Goal: Information Seeking & Learning: Learn about a topic

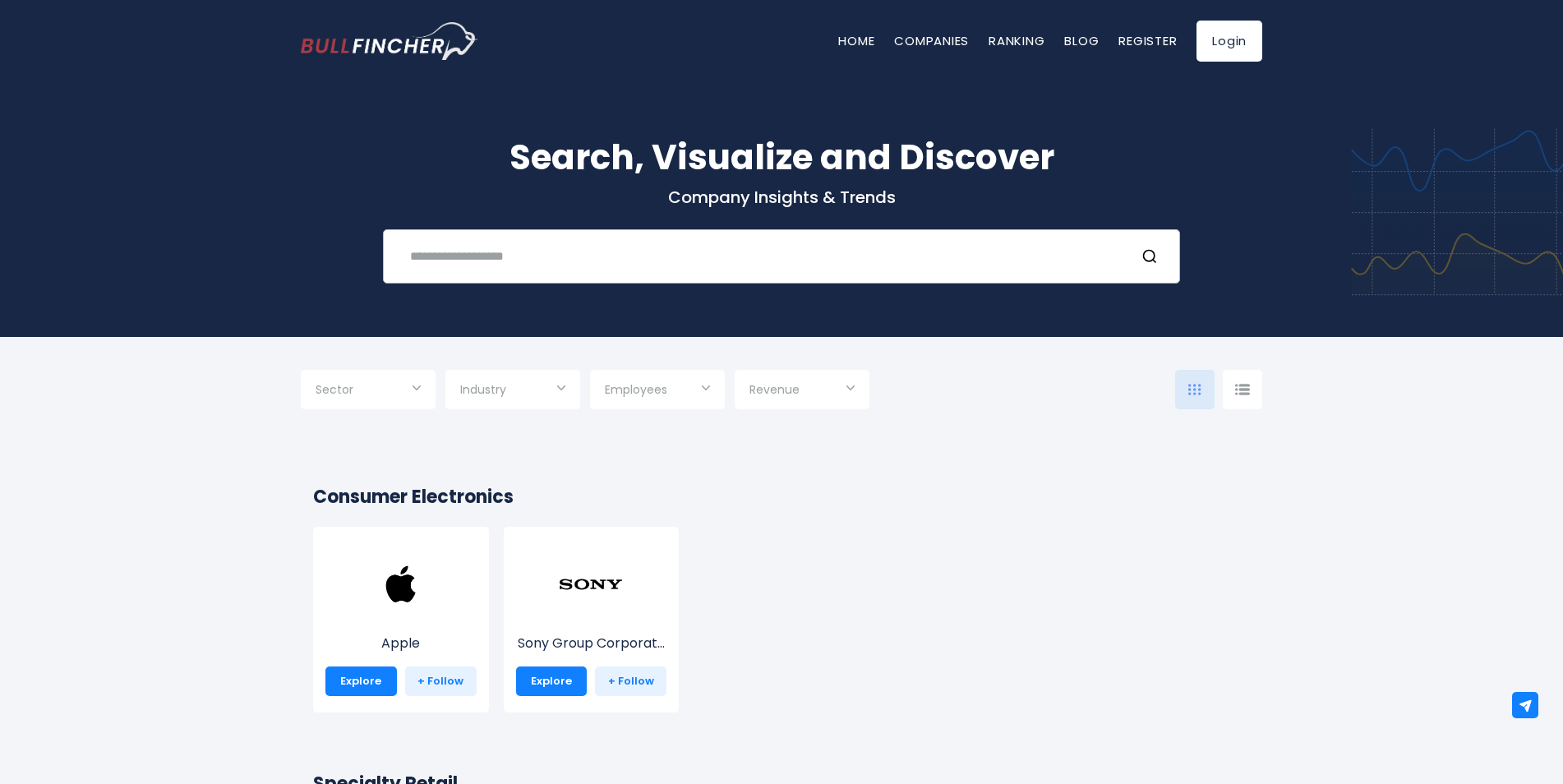
paste input "**********"
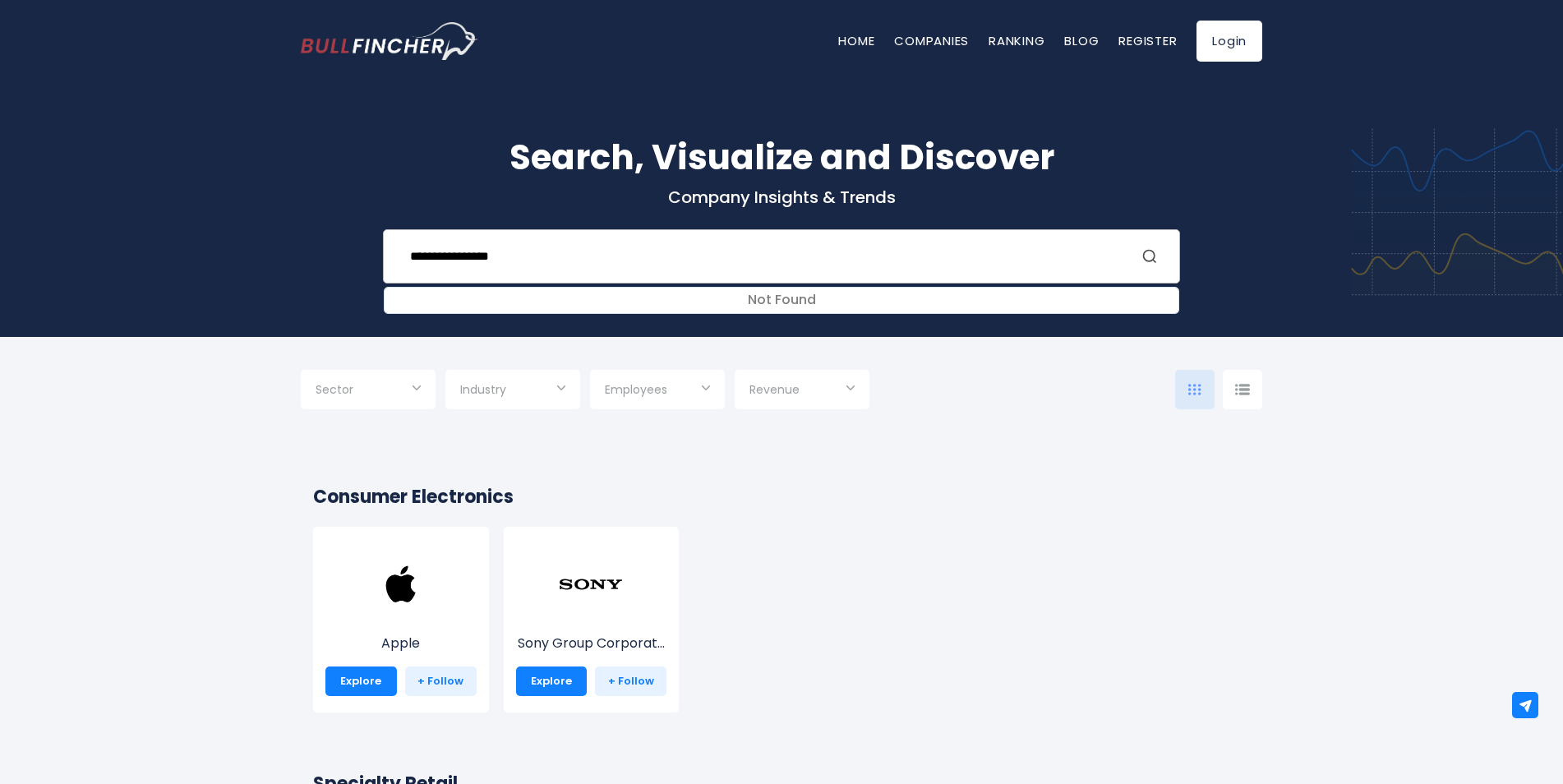
click at [1155, 254] on circle "Search" at bounding box center [1149, 256] width 11 height 11
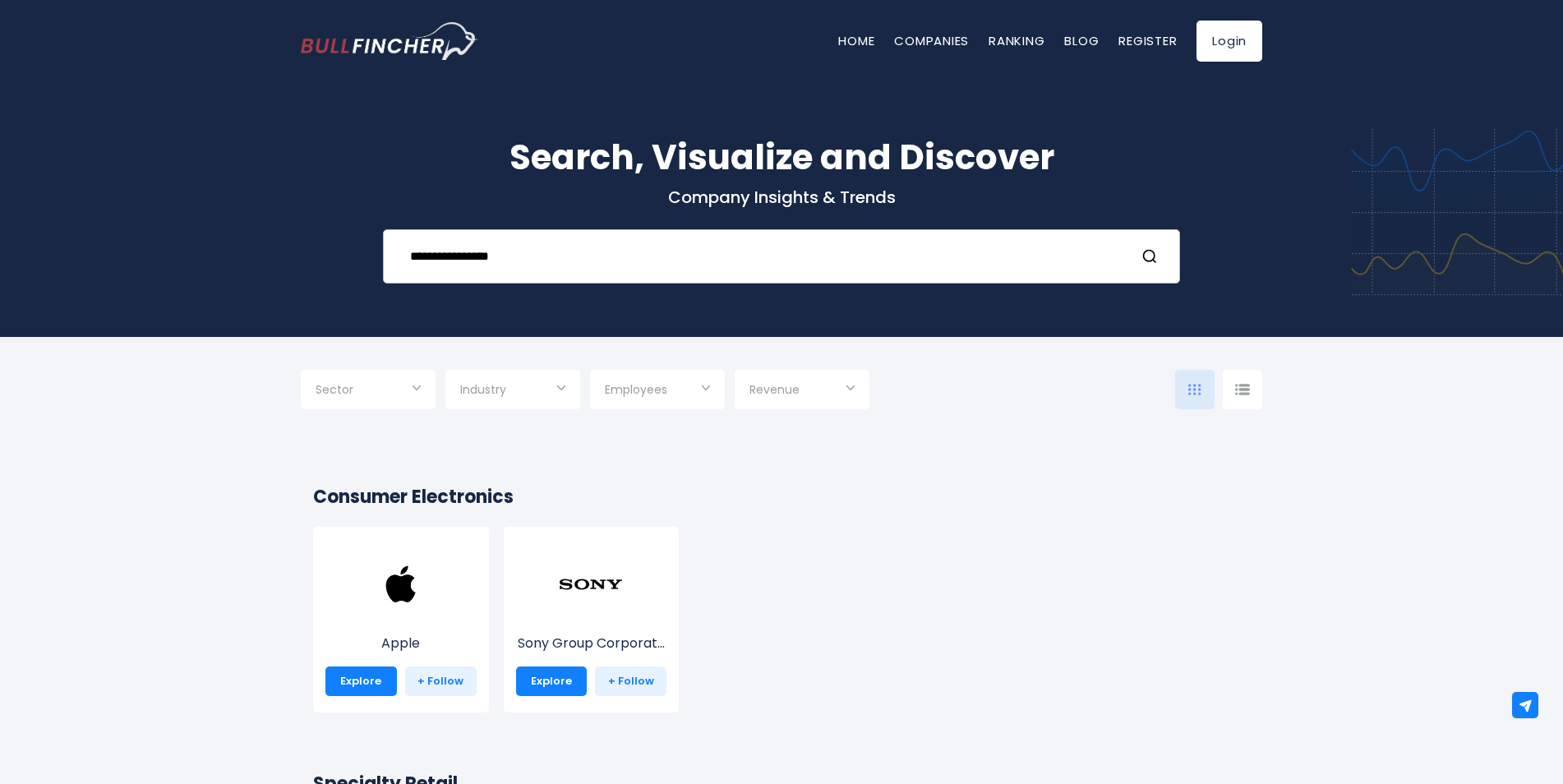
click at [532, 261] on input "**********" at bounding box center [762, 256] width 722 height 31
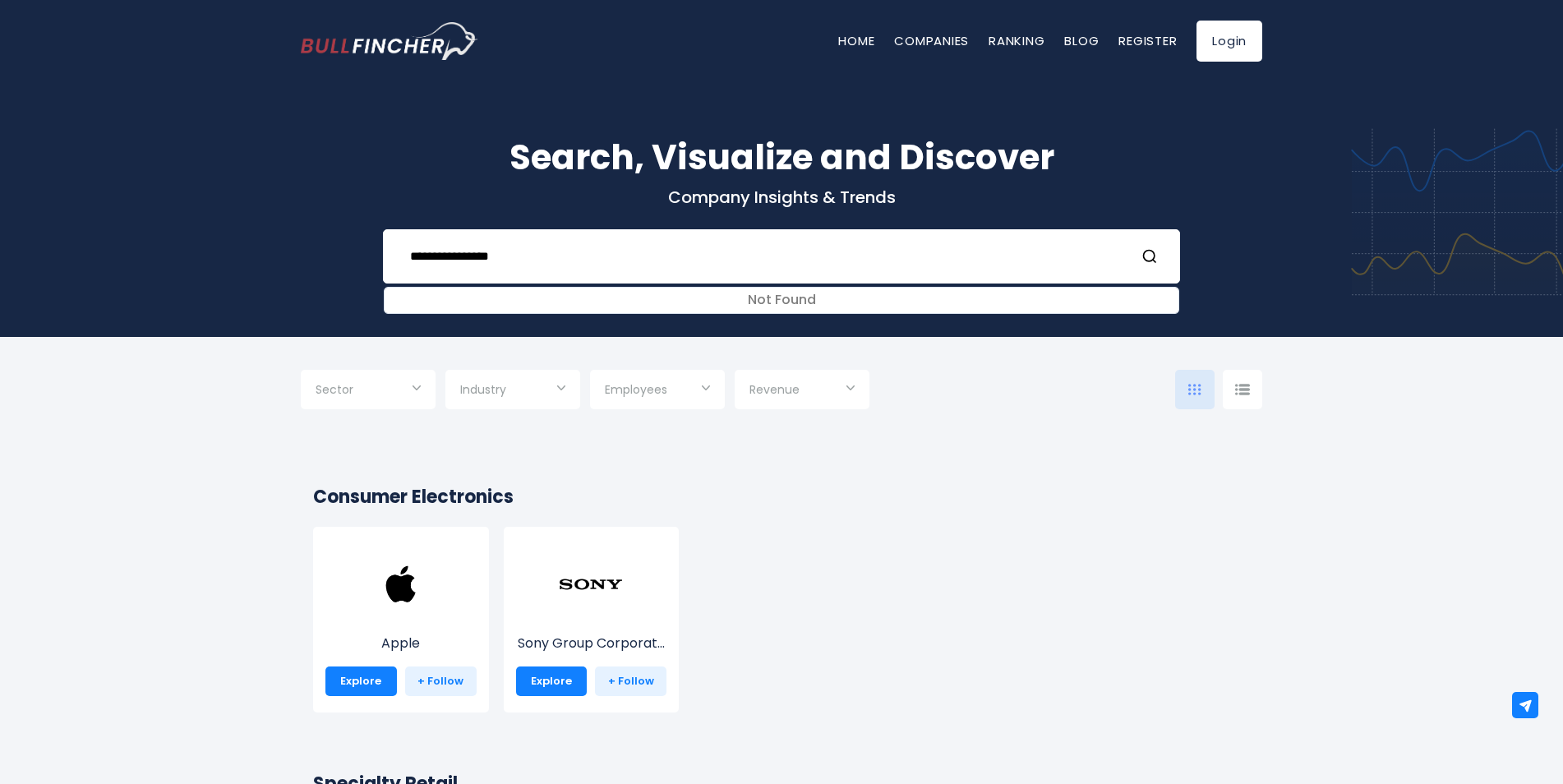
drag, startPoint x: 454, startPoint y: 256, endPoint x: 708, endPoint y: 260, distance: 254.0
click at [654, 263] on input "**********" at bounding box center [762, 256] width 722 height 31
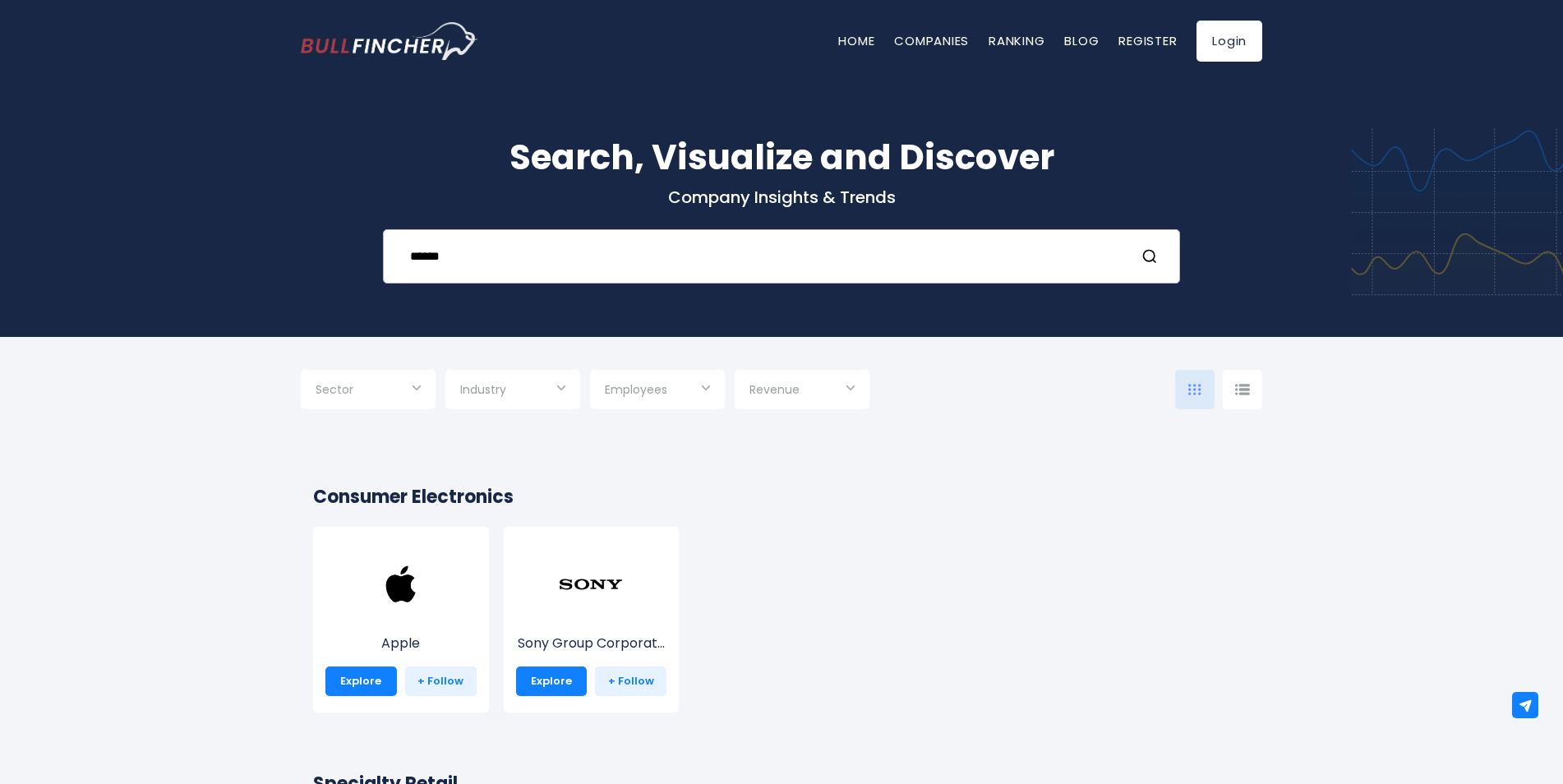
type input "*****"
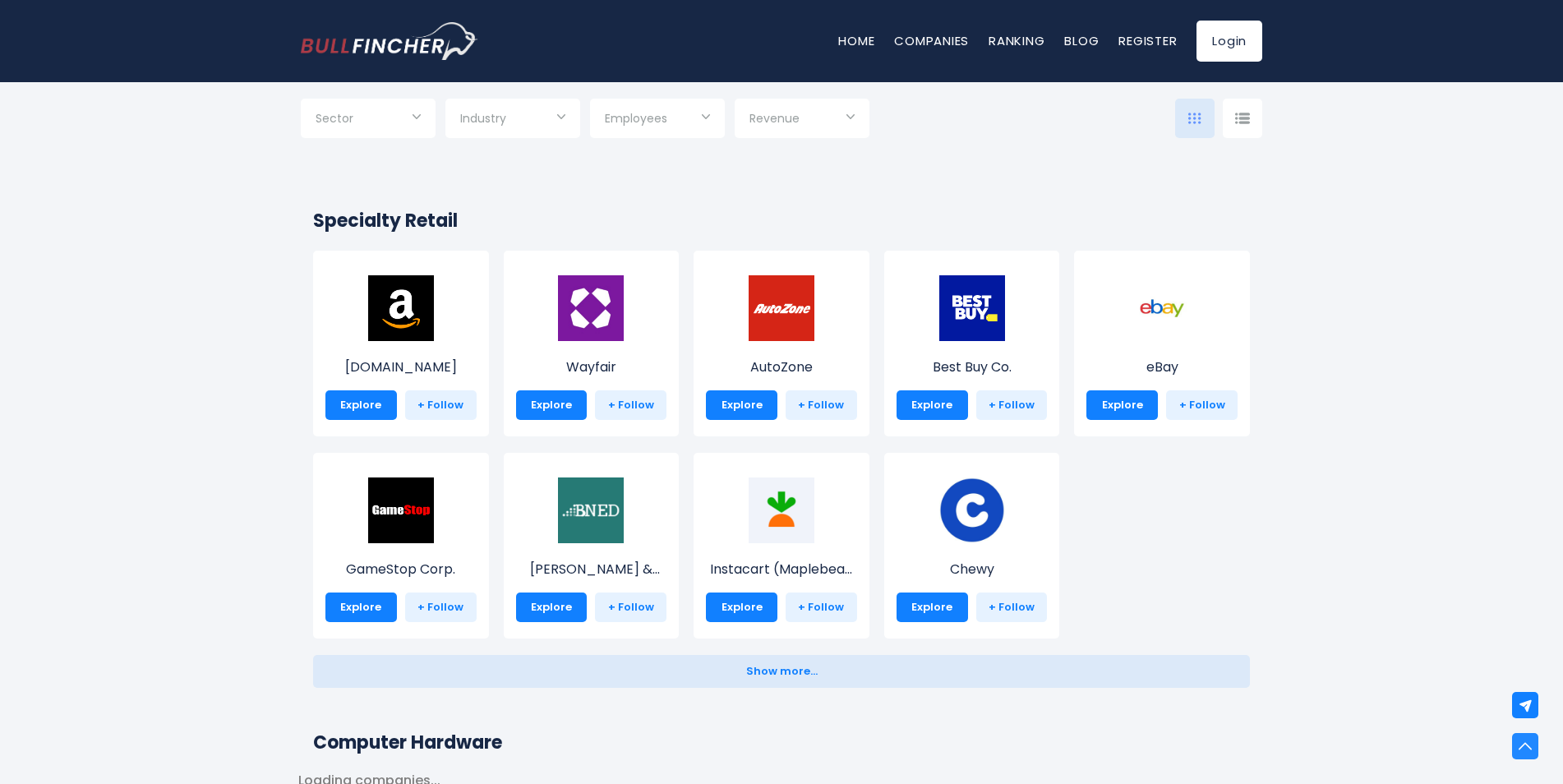
scroll to position [575, 0]
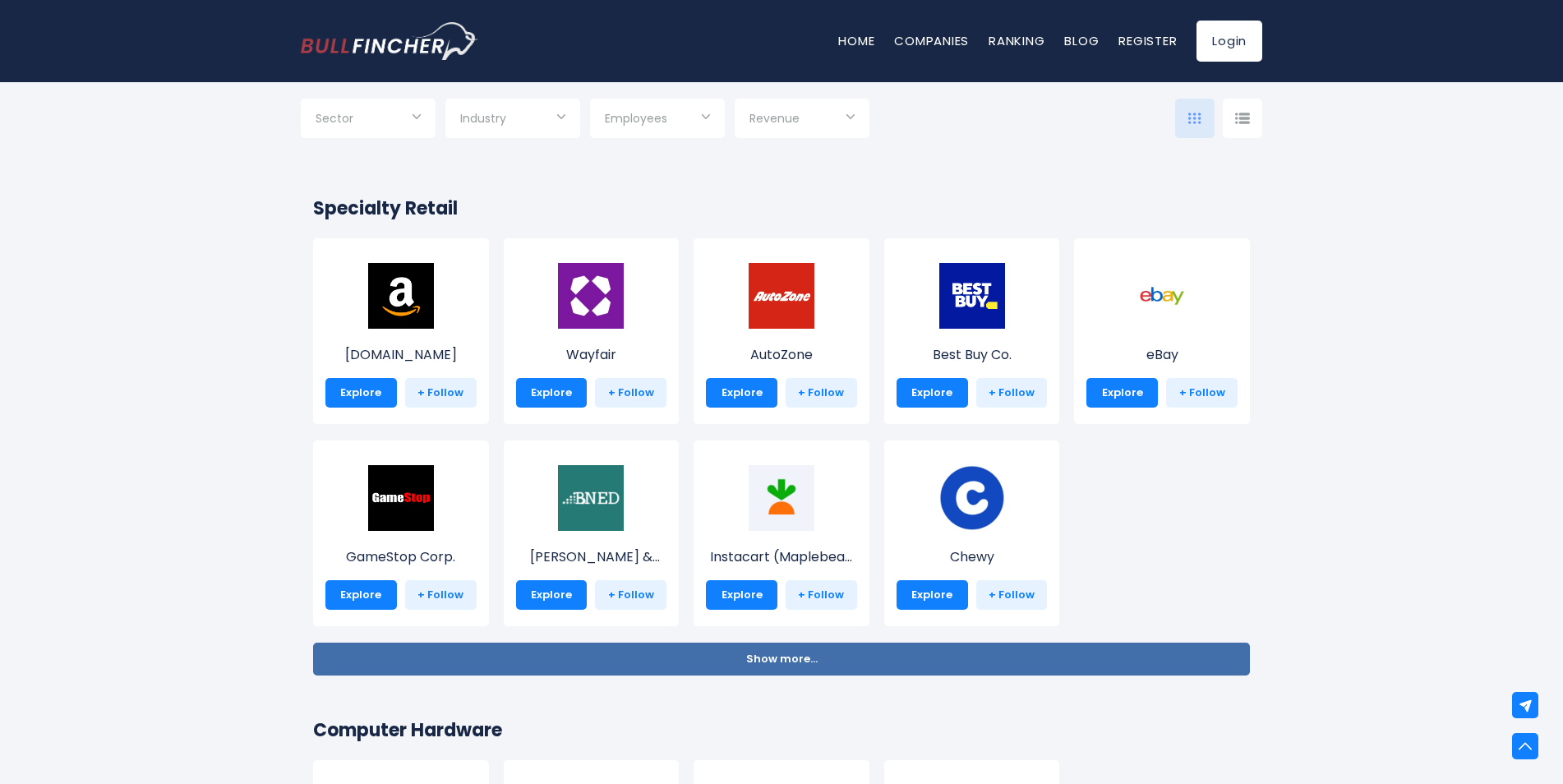
click at [857, 649] on button "Show more... Show less..." at bounding box center [782, 658] width 937 height 33
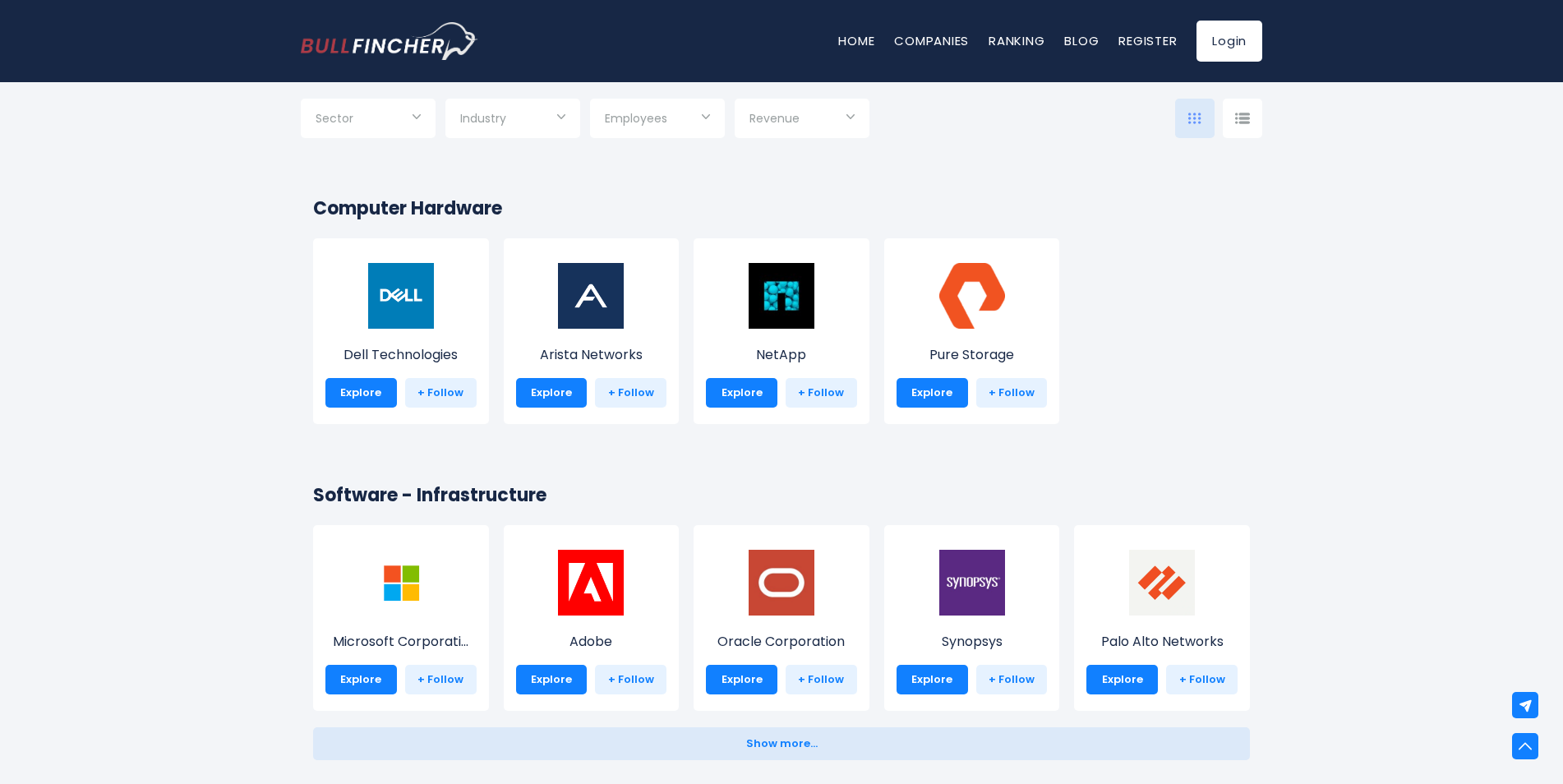
scroll to position [1068, 0]
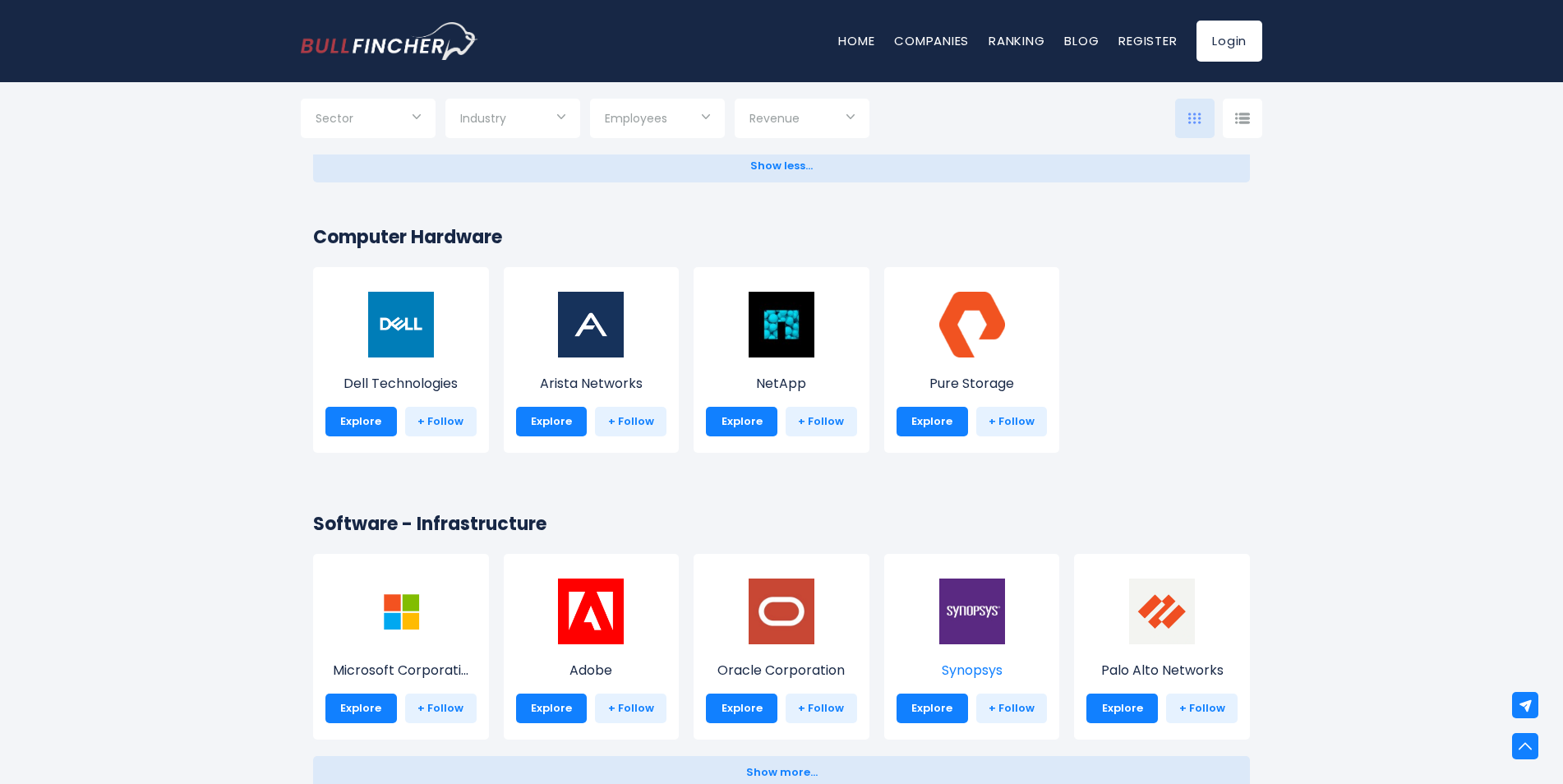
click at [973, 602] on img at bounding box center [973, 612] width 66 height 66
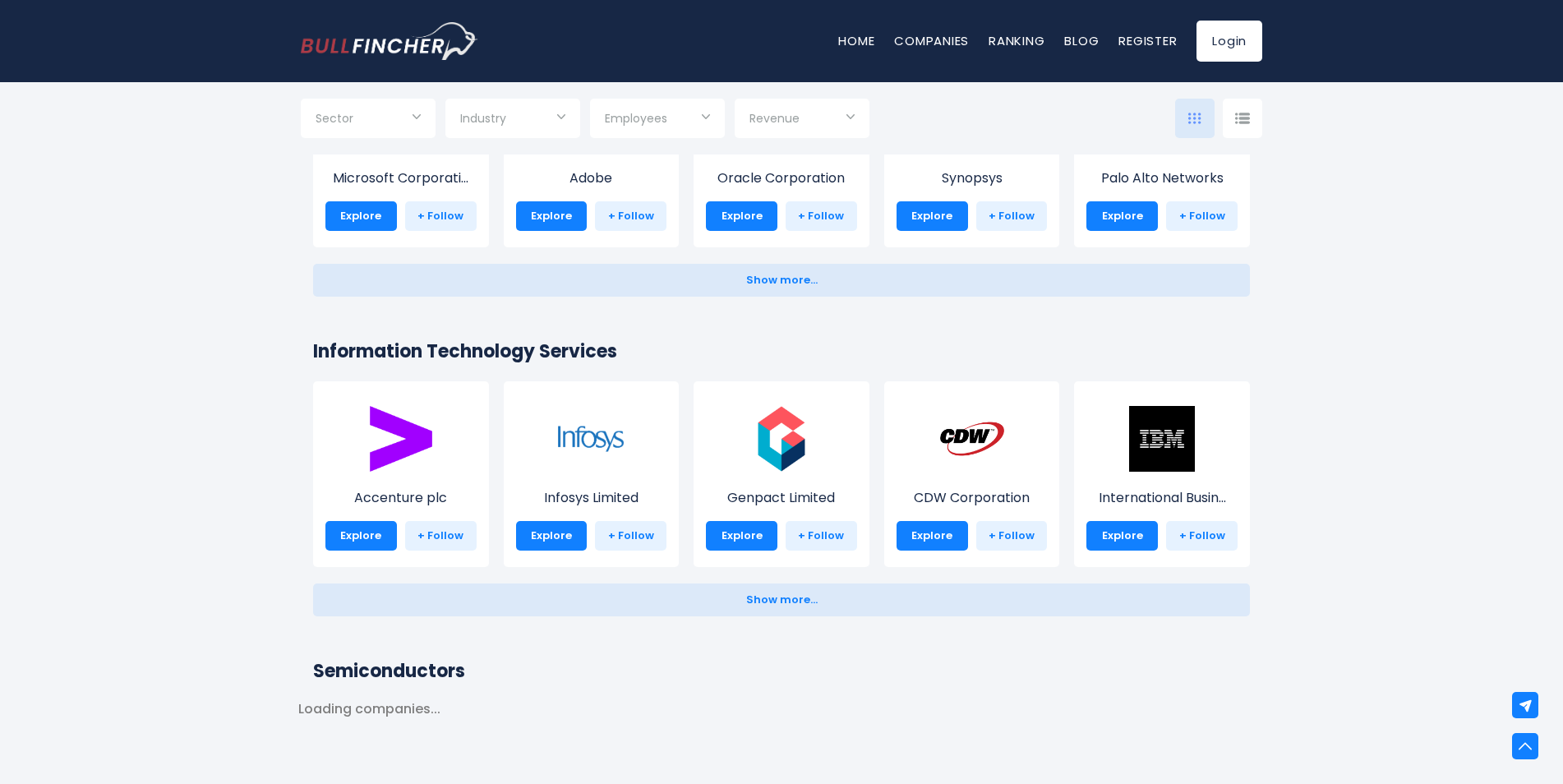
scroll to position [1561, 0]
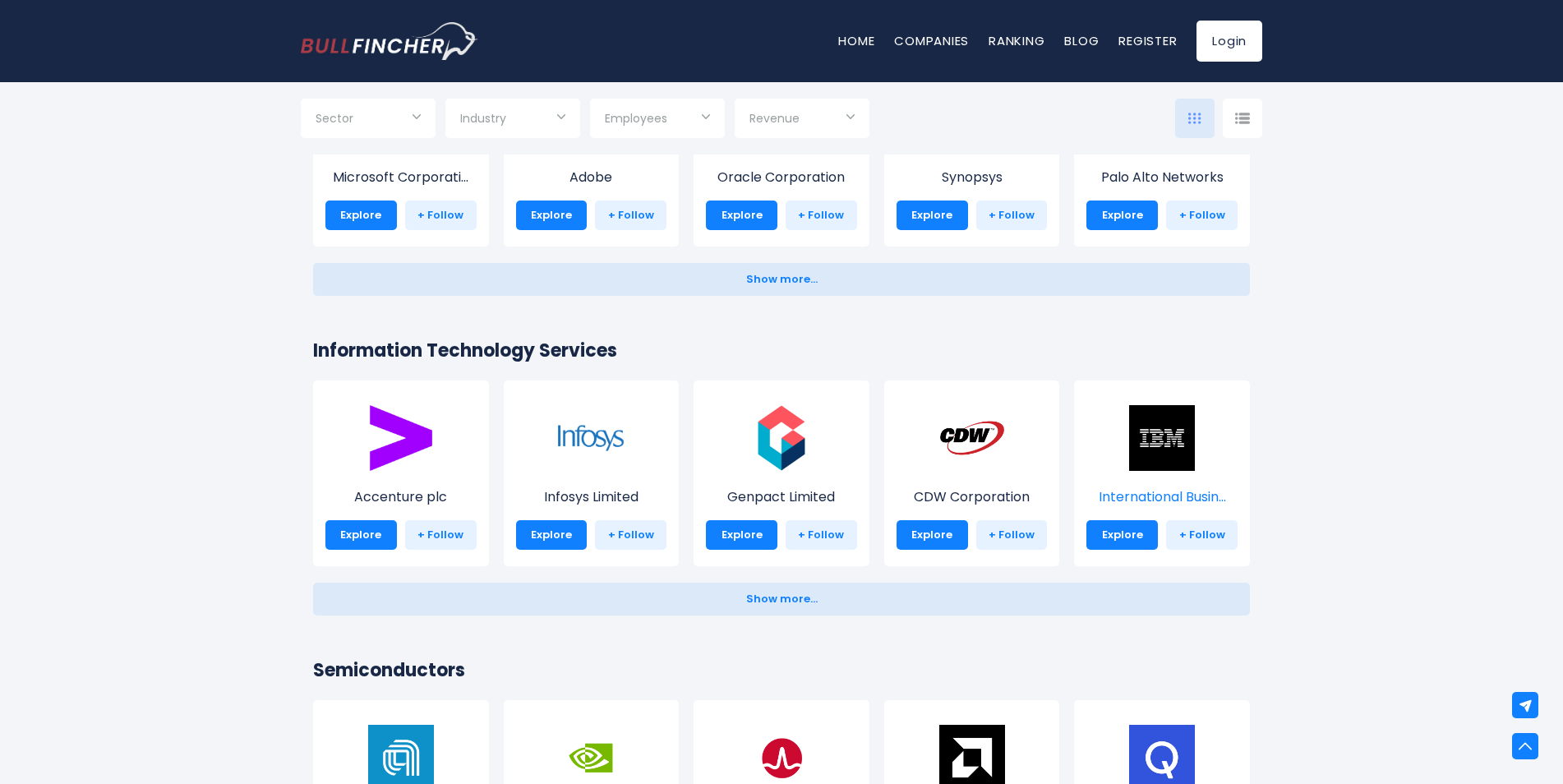
click at [1174, 414] on img at bounding box center [1162, 438] width 66 height 66
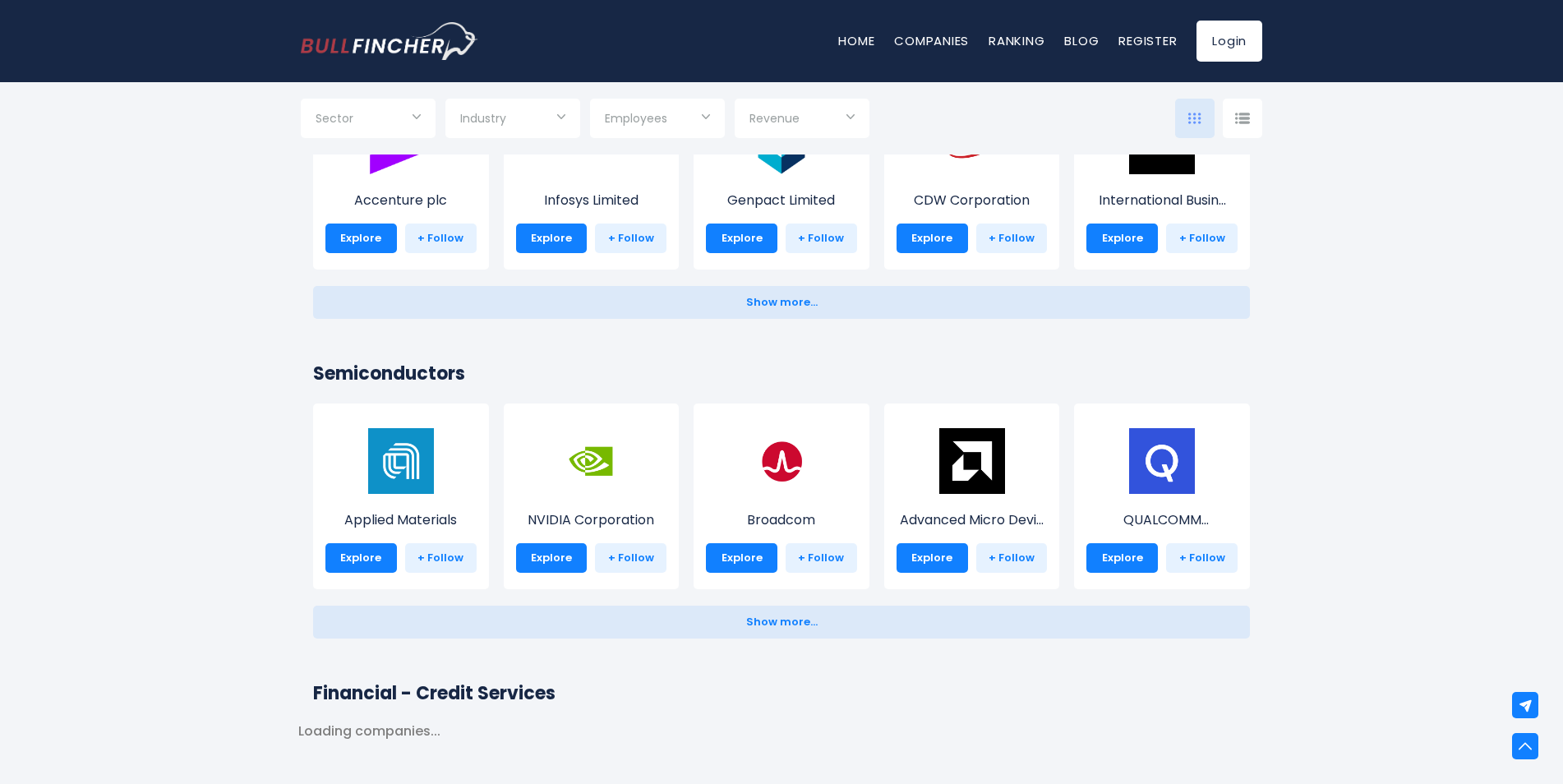
scroll to position [1890, 0]
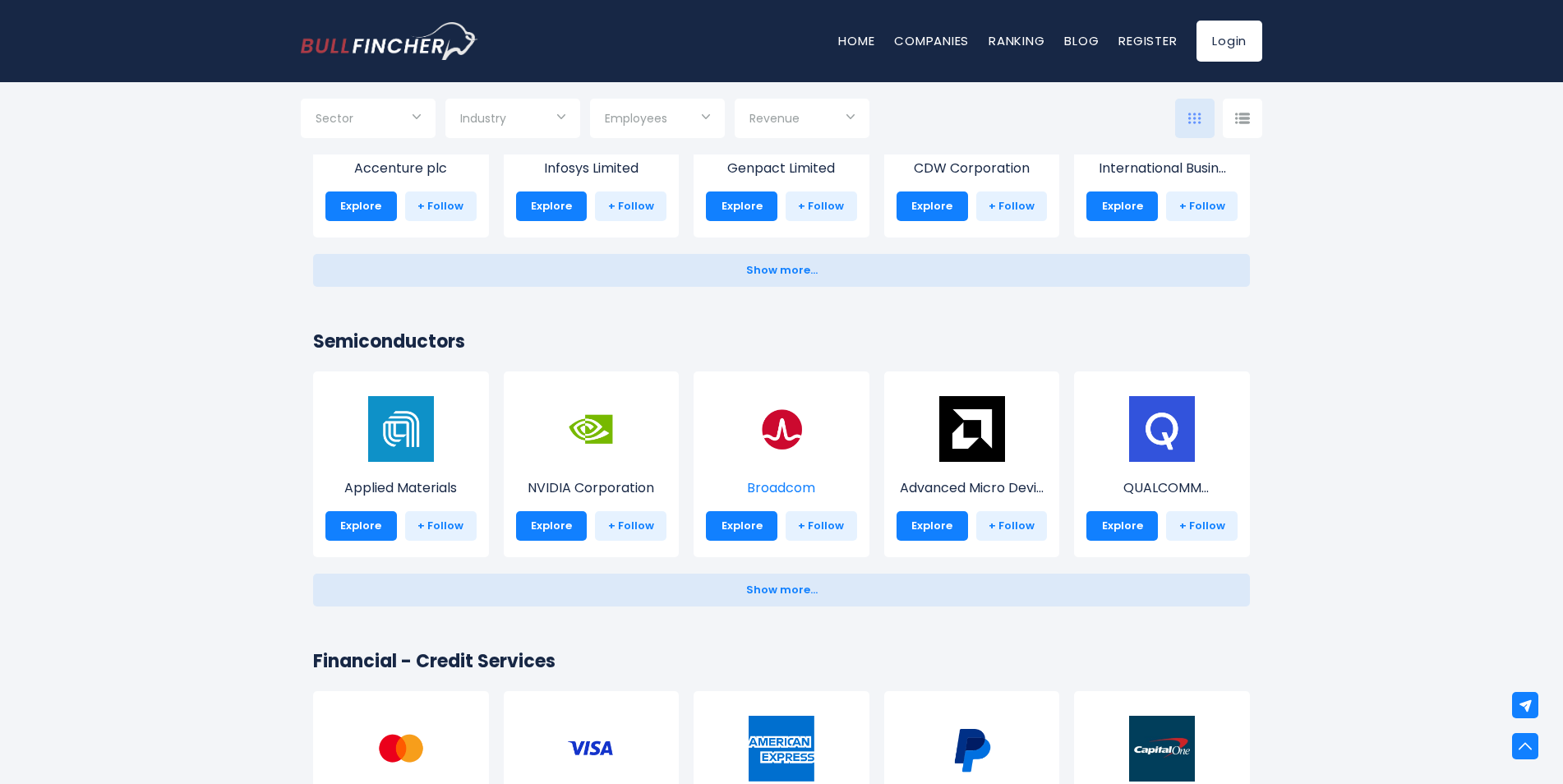
click at [761, 441] on img at bounding box center [782, 428] width 66 height 66
click at [1178, 445] on img at bounding box center [1162, 428] width 66 height 66
click at [968, 433] on img at bounding box center [973, 428] width 66 height 66
click at [431, 421] on img at bounding box center [401, 428] width 66 height 66
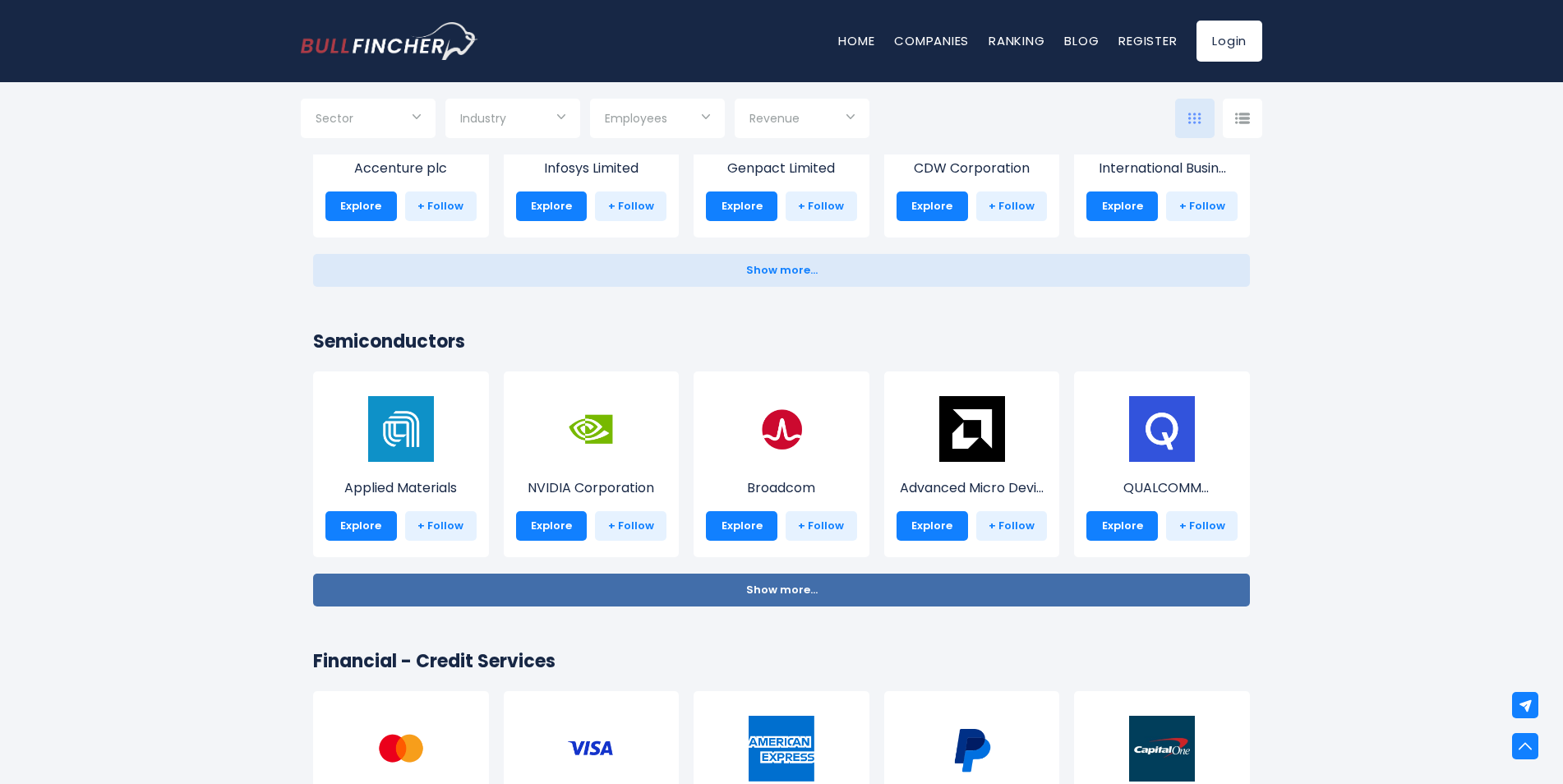
click at [796, 592] on span "Show more..." at bounding box center [782, 590] width 72 height 12
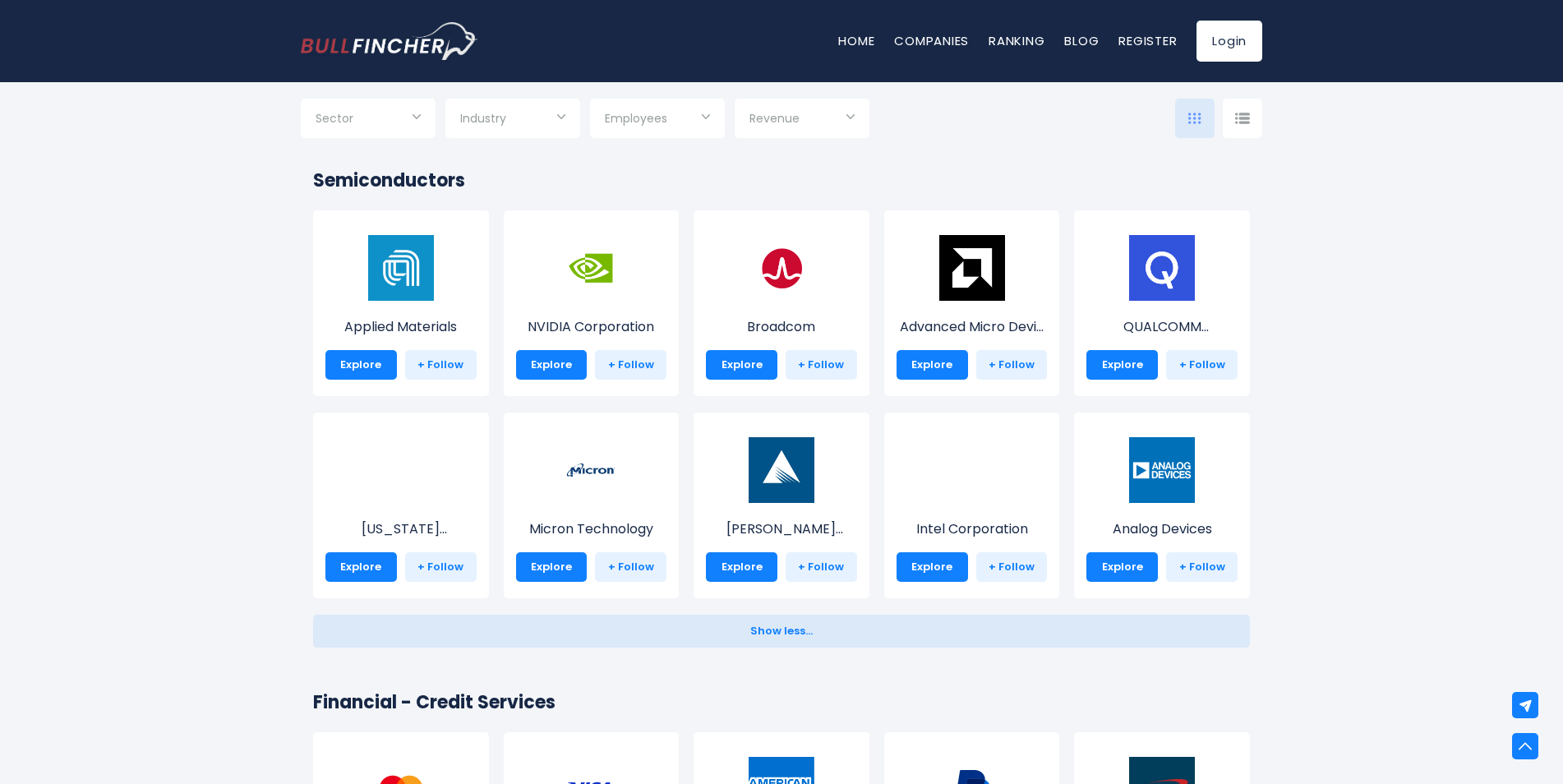
scroll to position [2054, 0]
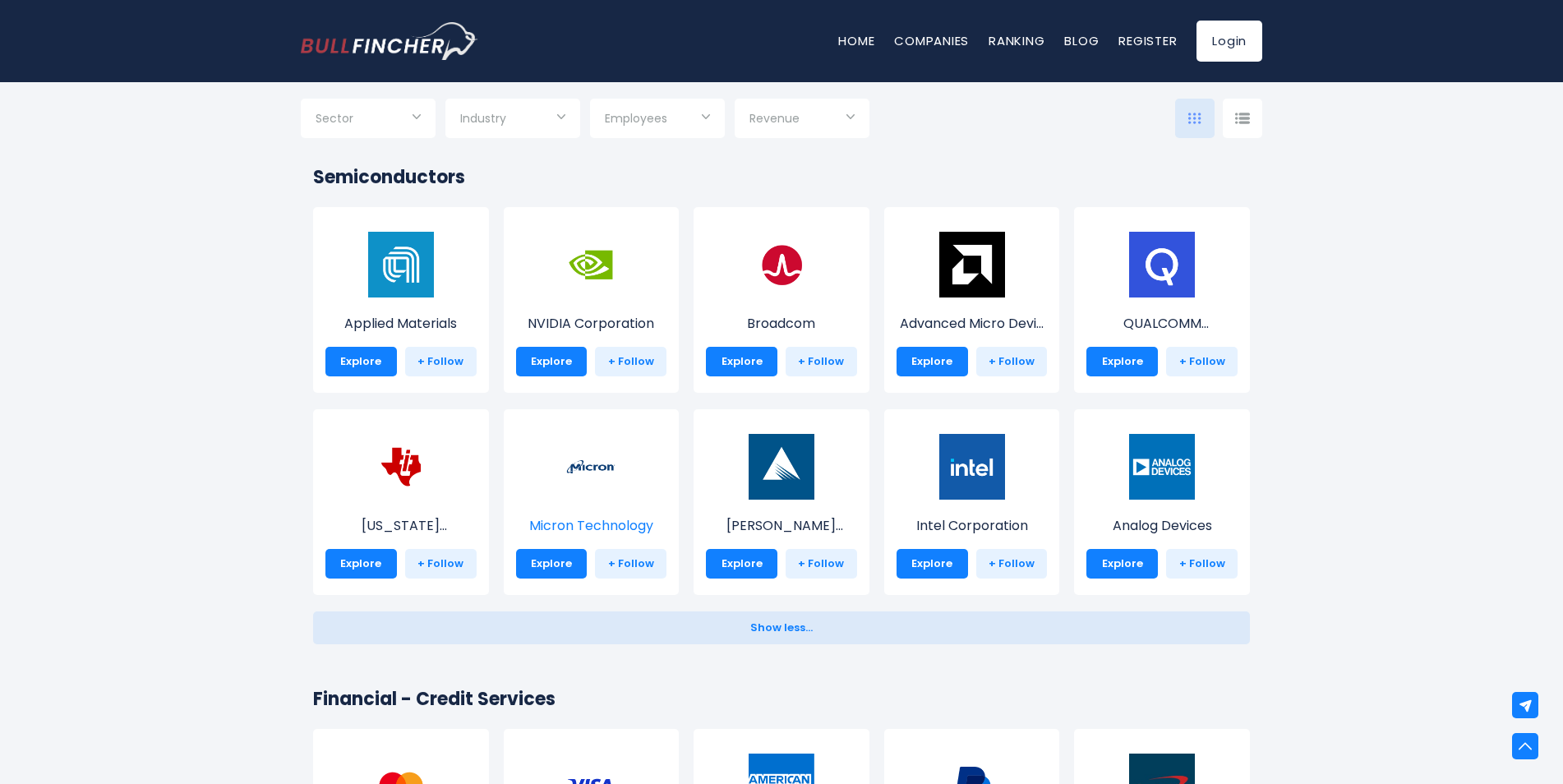
click at [615, 498] on img at bounding box center [591, 466] width 66 height 66
click at [812, 513] on div "Lam Research Corpor... Explore + Follow" at bounding box center [782, 502] width 175 height 185
click at [808, 527] on p "Lam Research Corpor..." at bounding box center [782, 526] width 152 height 20
click at [975, 471] on img at bounding box center [973, 466] width 66 height 66
click at [1135, 460] on img at bounding box center [1162, 466] width 66 height 66
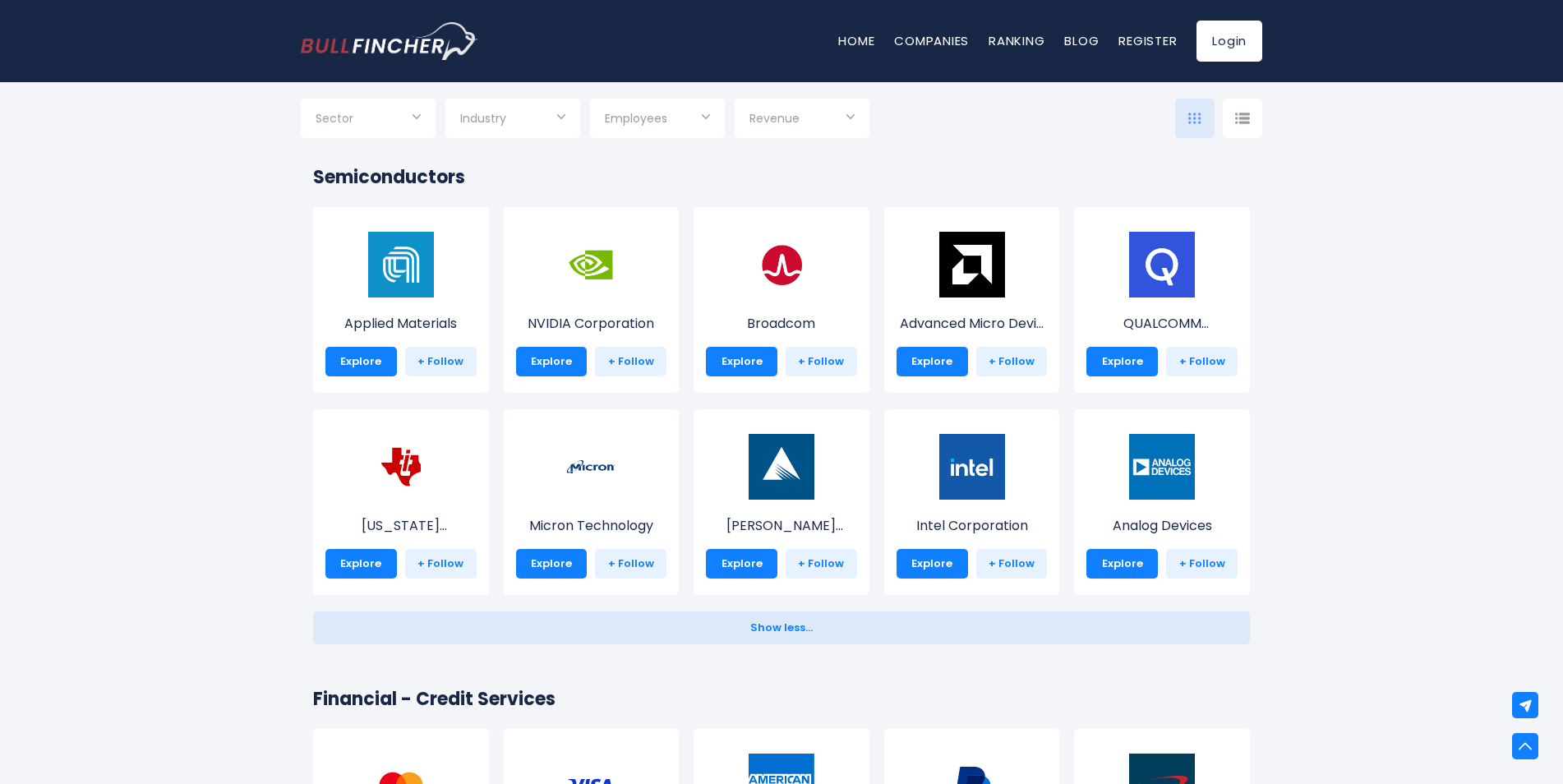
click at [1241, 113] on div at bounding box center [1243, 119] width 40 height 40
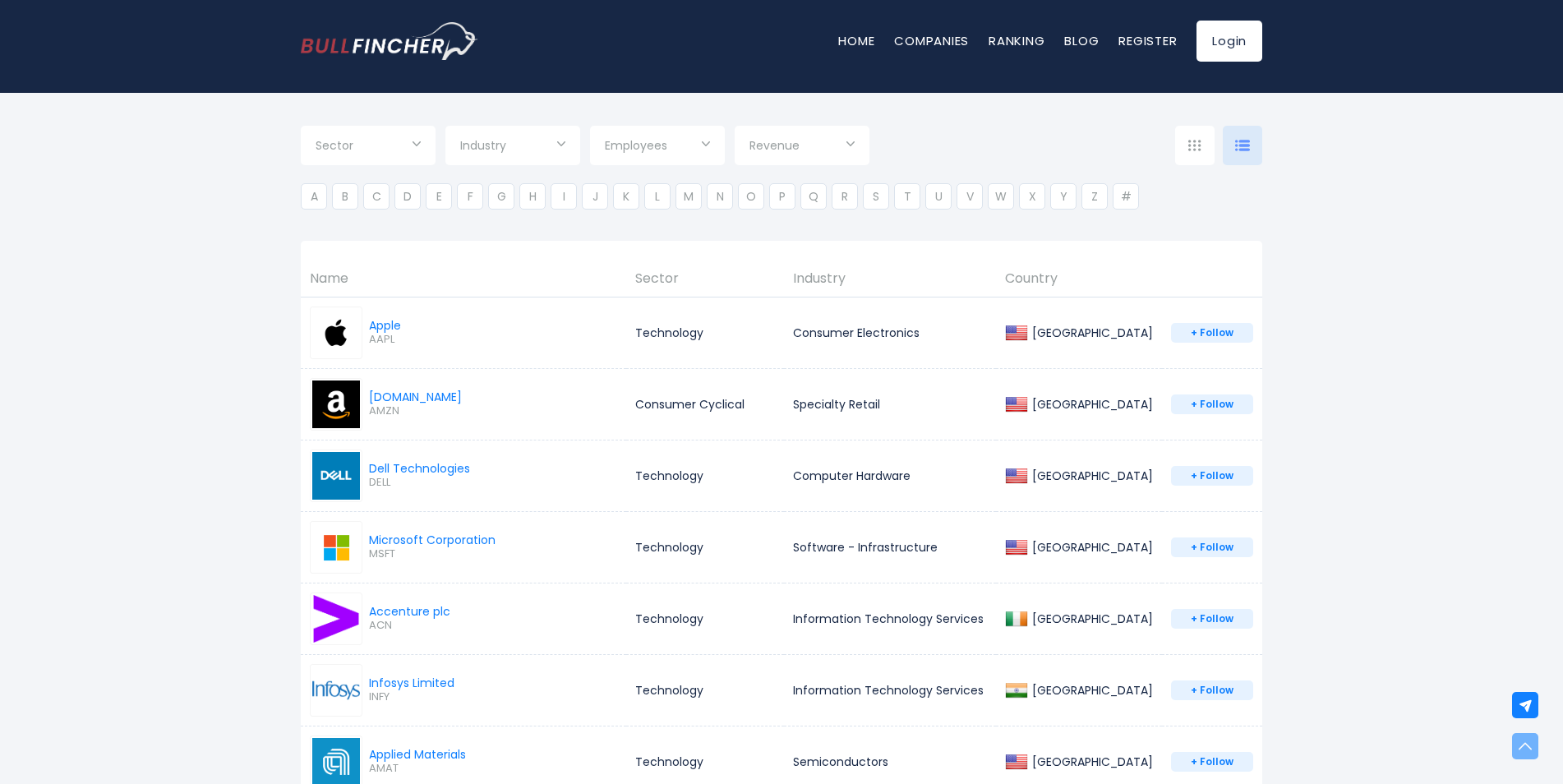
scroll to position [0, 0]
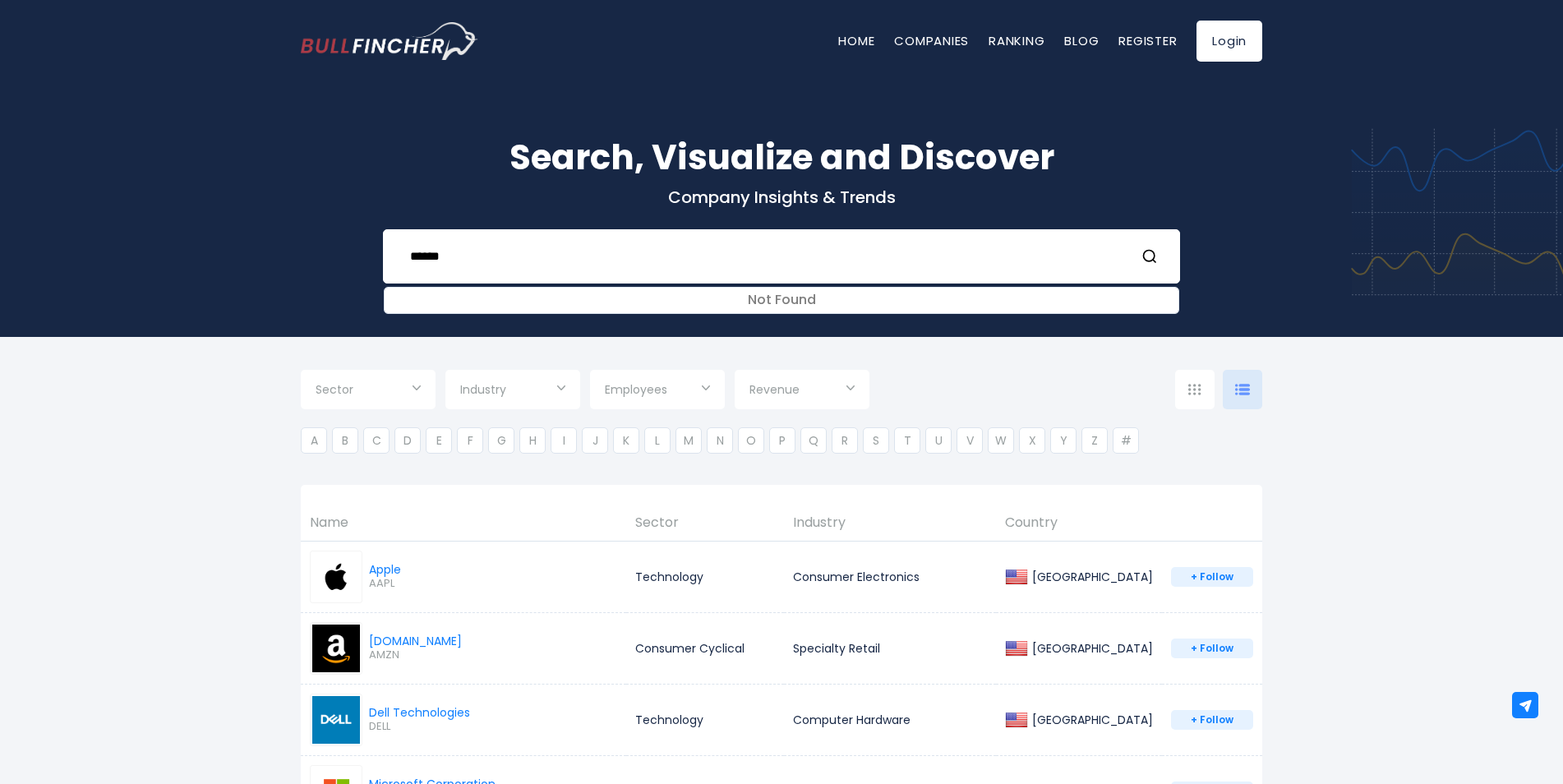
click at [489, 394] on span "Industry" at bounding box center [483, 389] width 46 height 15
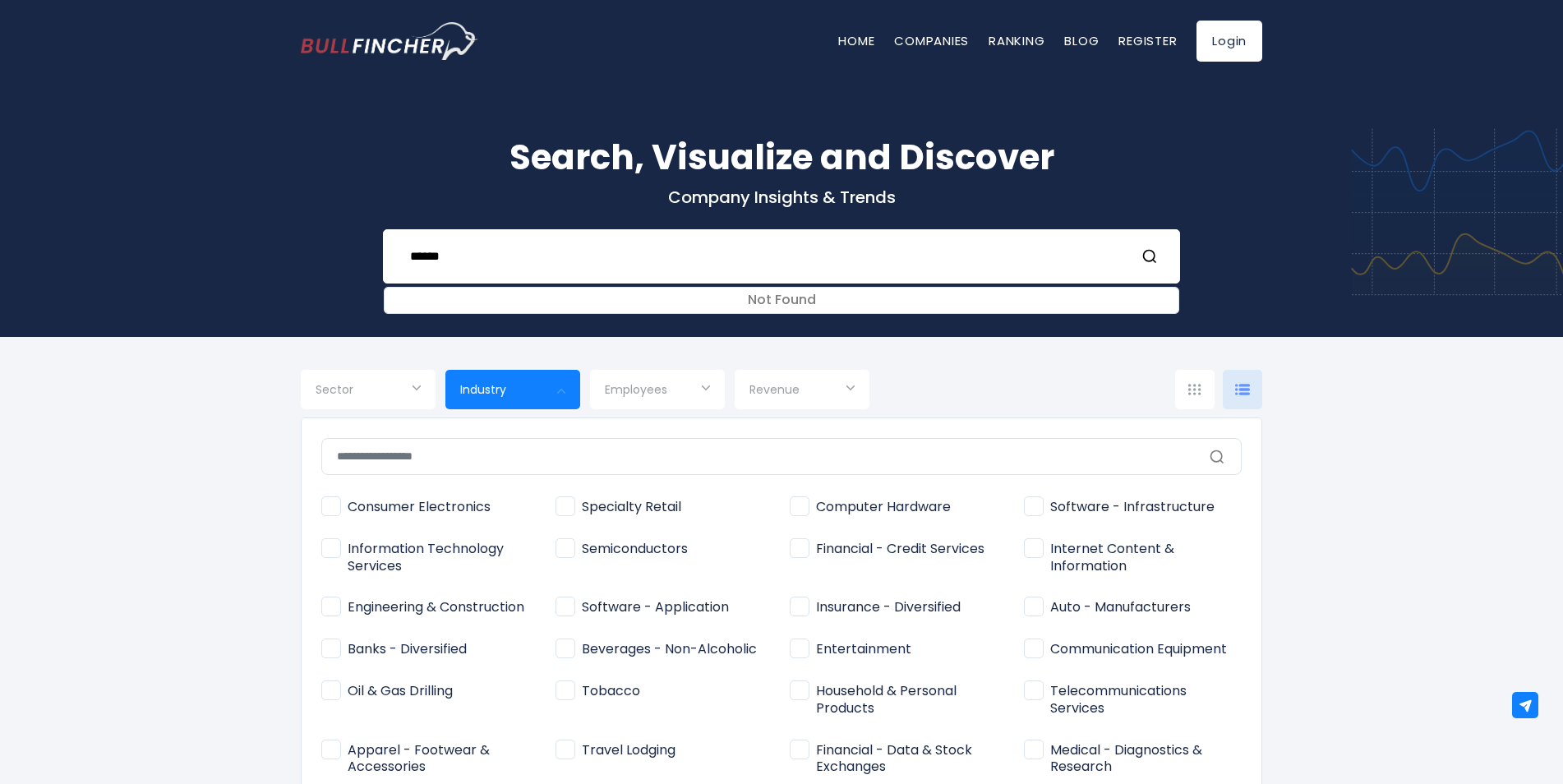
click at [1341, 538] on div at bounding box center [782, 392] width 1563 height 784
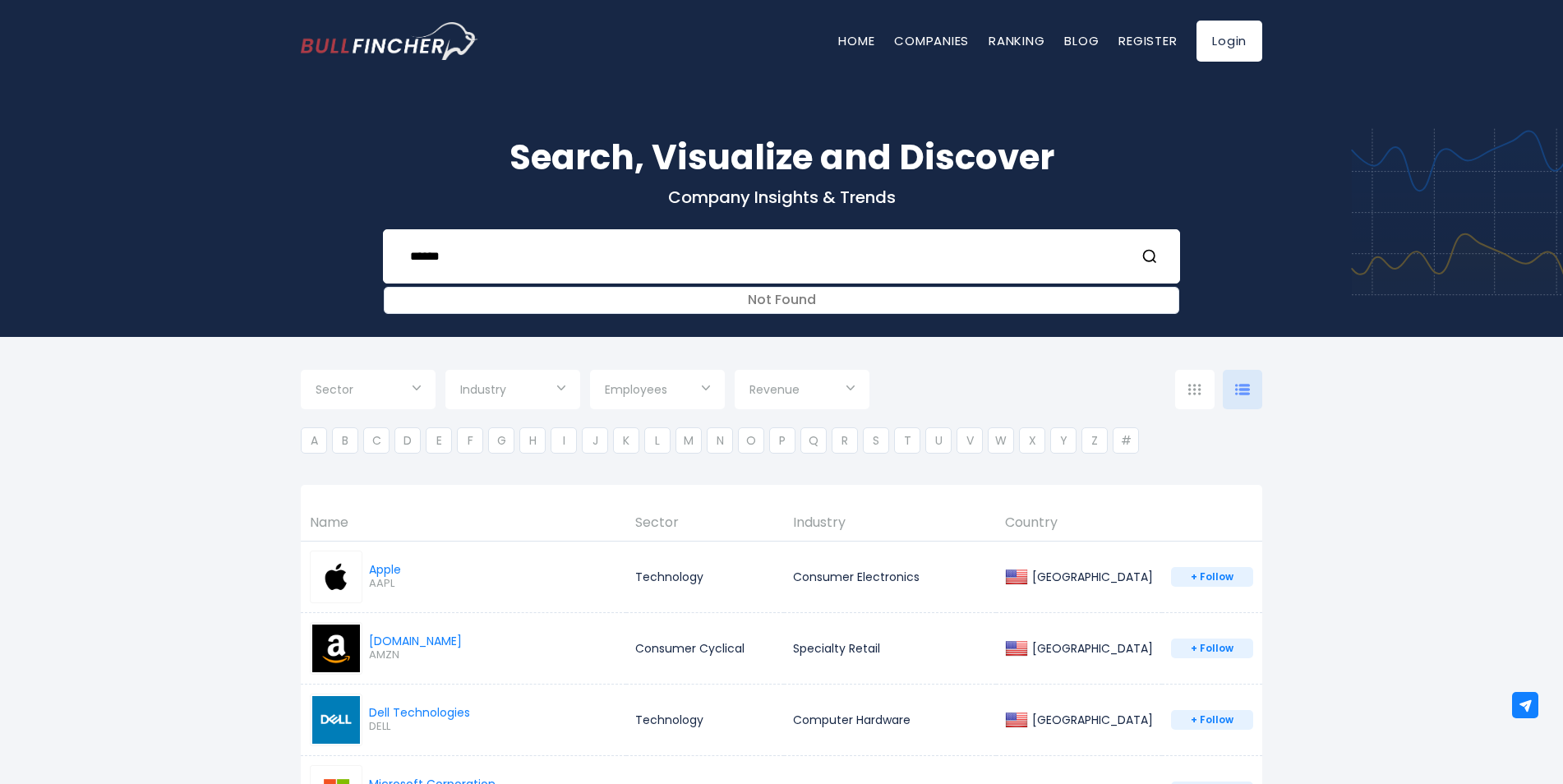
click at [821, 388] on input "Selection" at bounding box center [802, 392] width 106 height 30
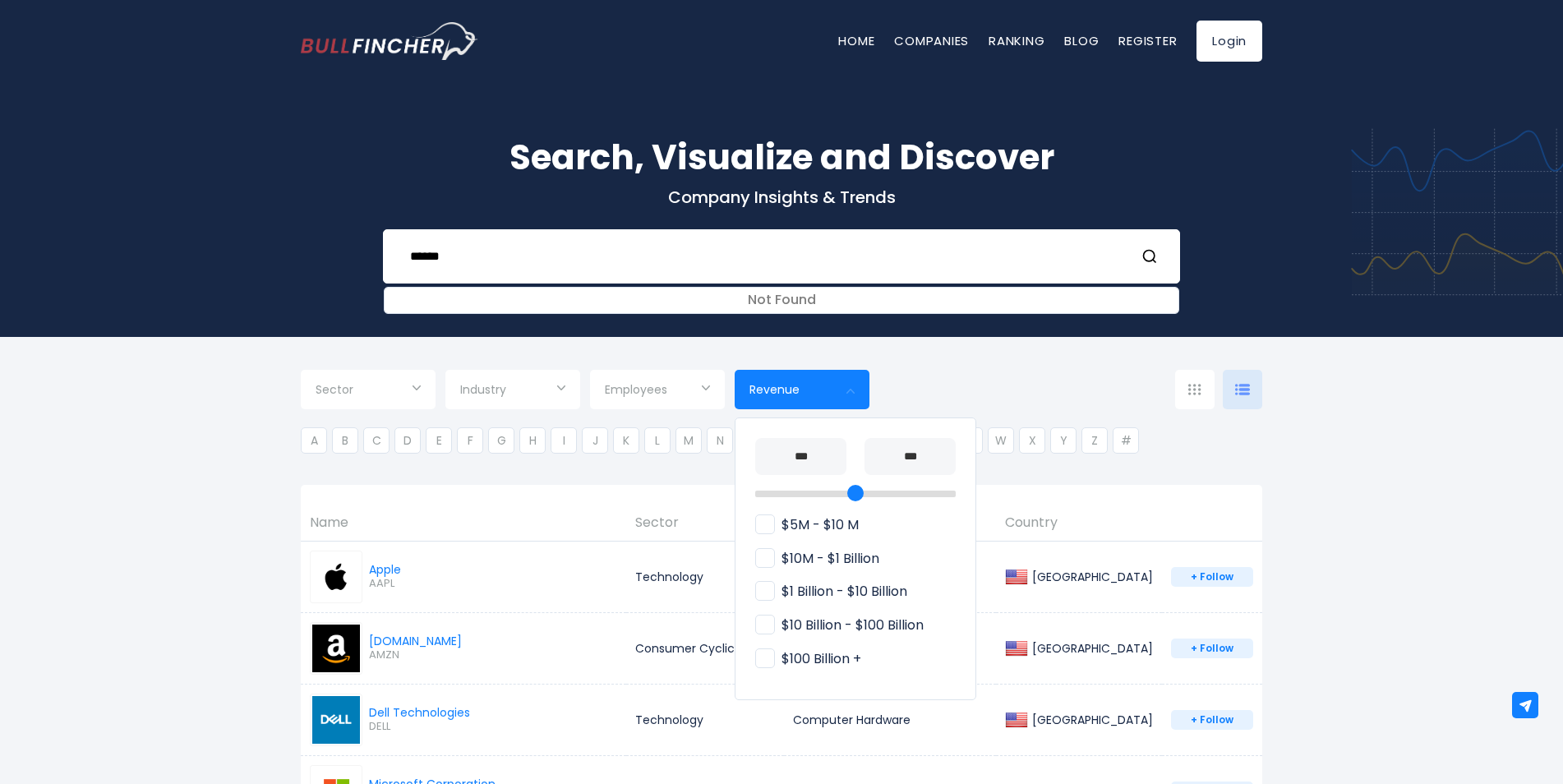
click at [841, 622] on span "$10 Billion - $100 Billion" at bounding box center [839, 625] width 168 height 17
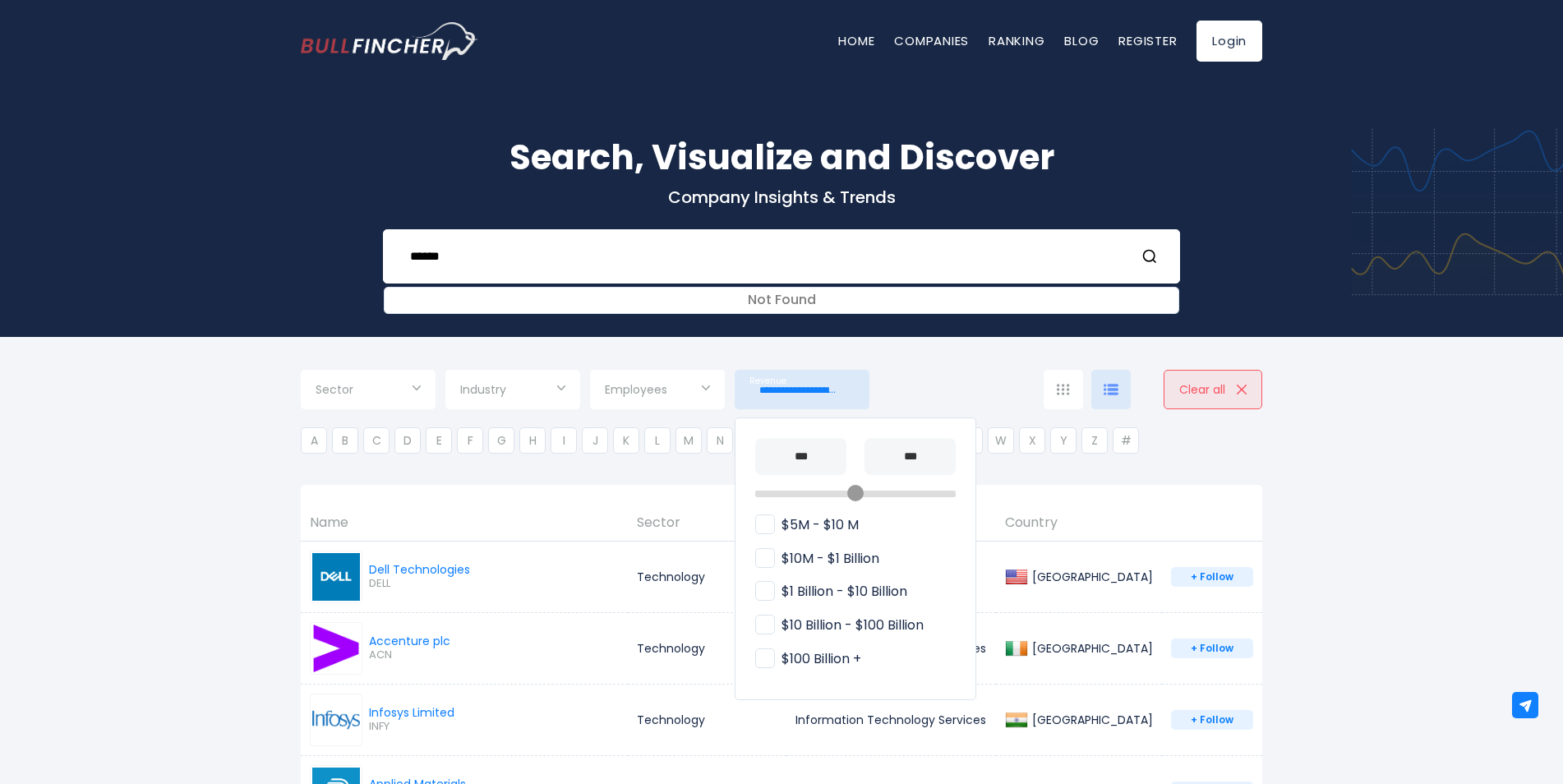
scroll to position [164, 0]
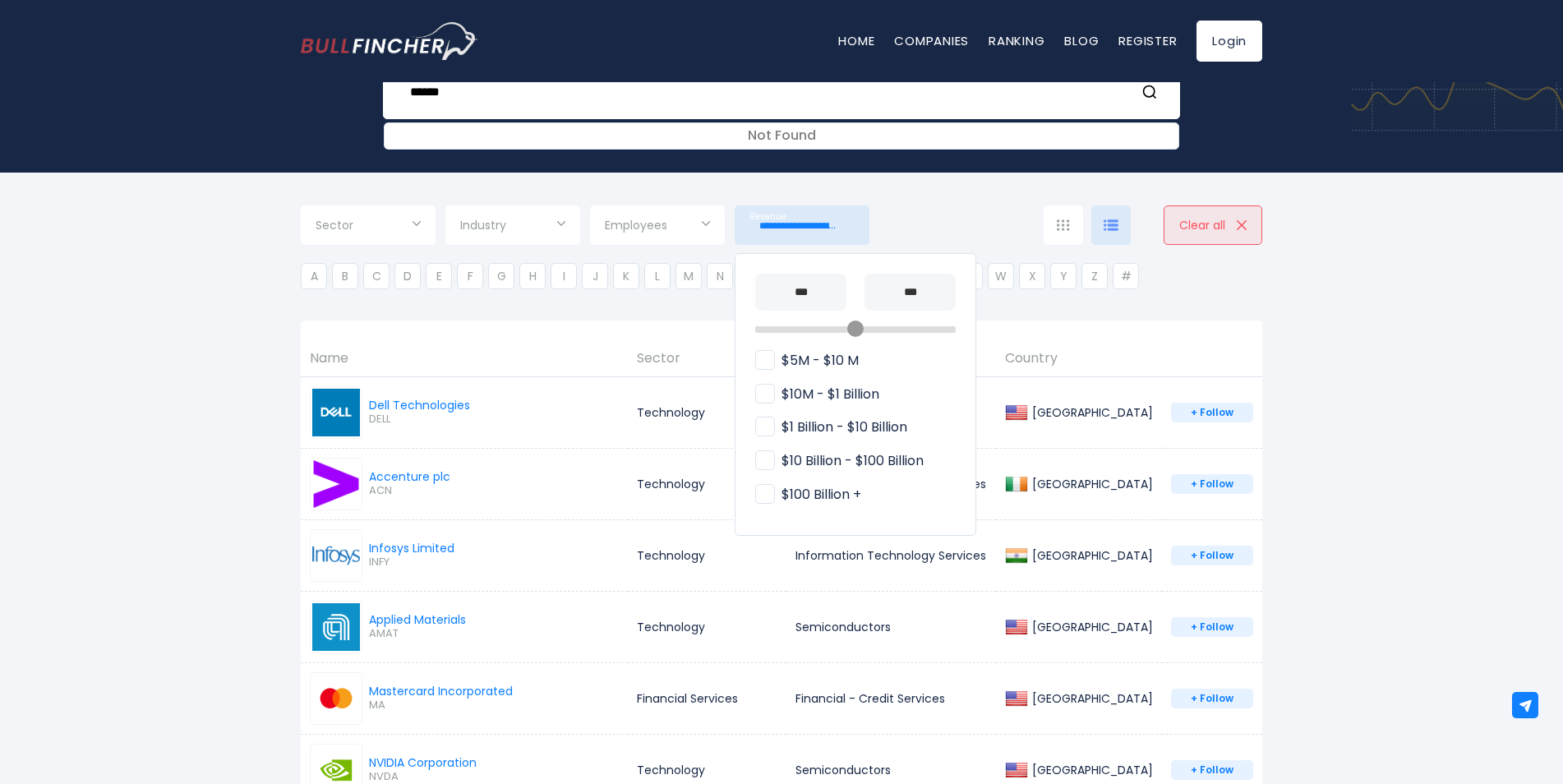
click at [1331, 542] on div at bounding box center [782, 392] width 1563 height 784
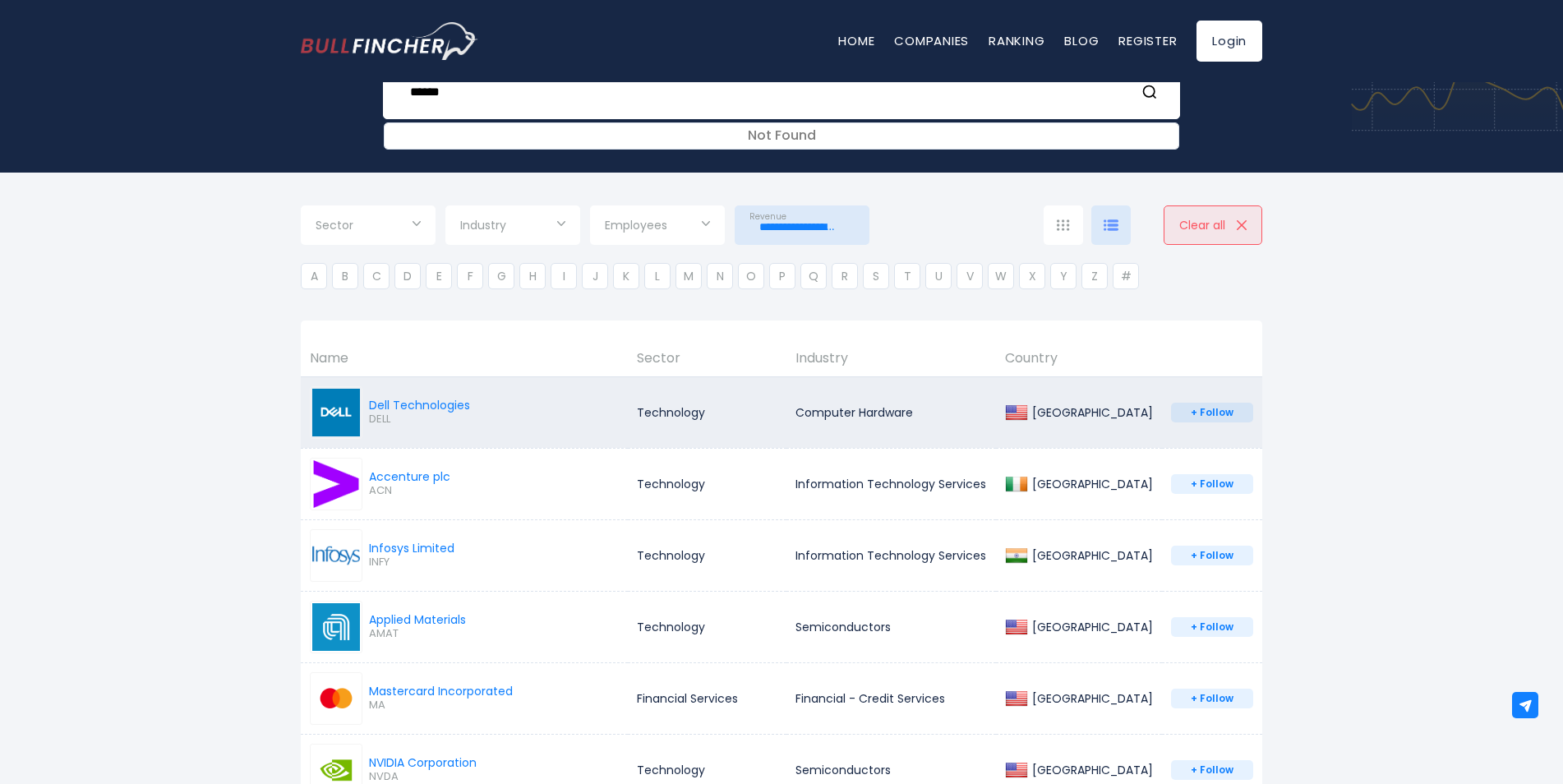
click at [387, 389] on link "Dell Technologies DELL" at bounding box center [390, 412] width 160 height 53
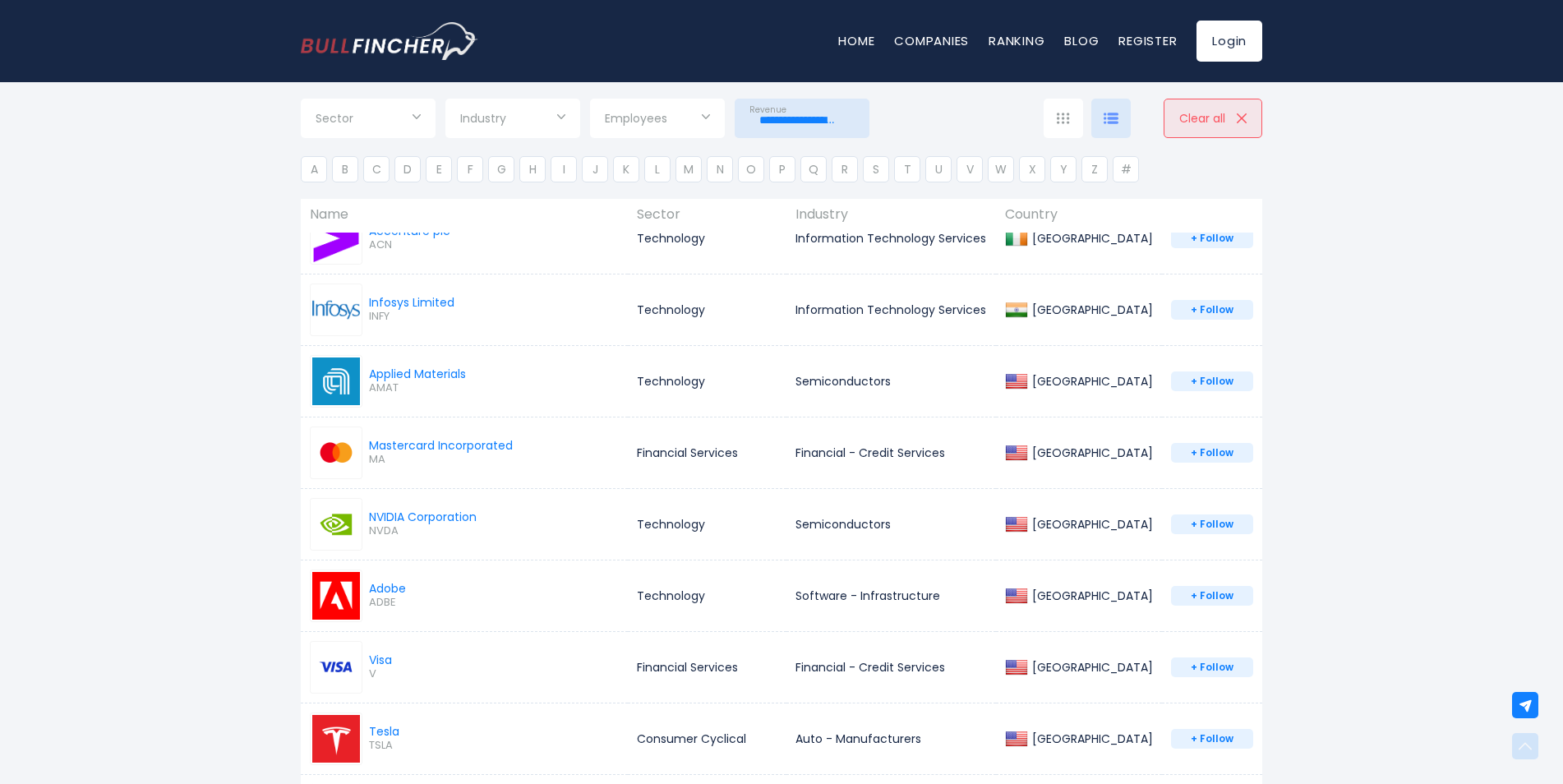
scroll to position [410, 0]
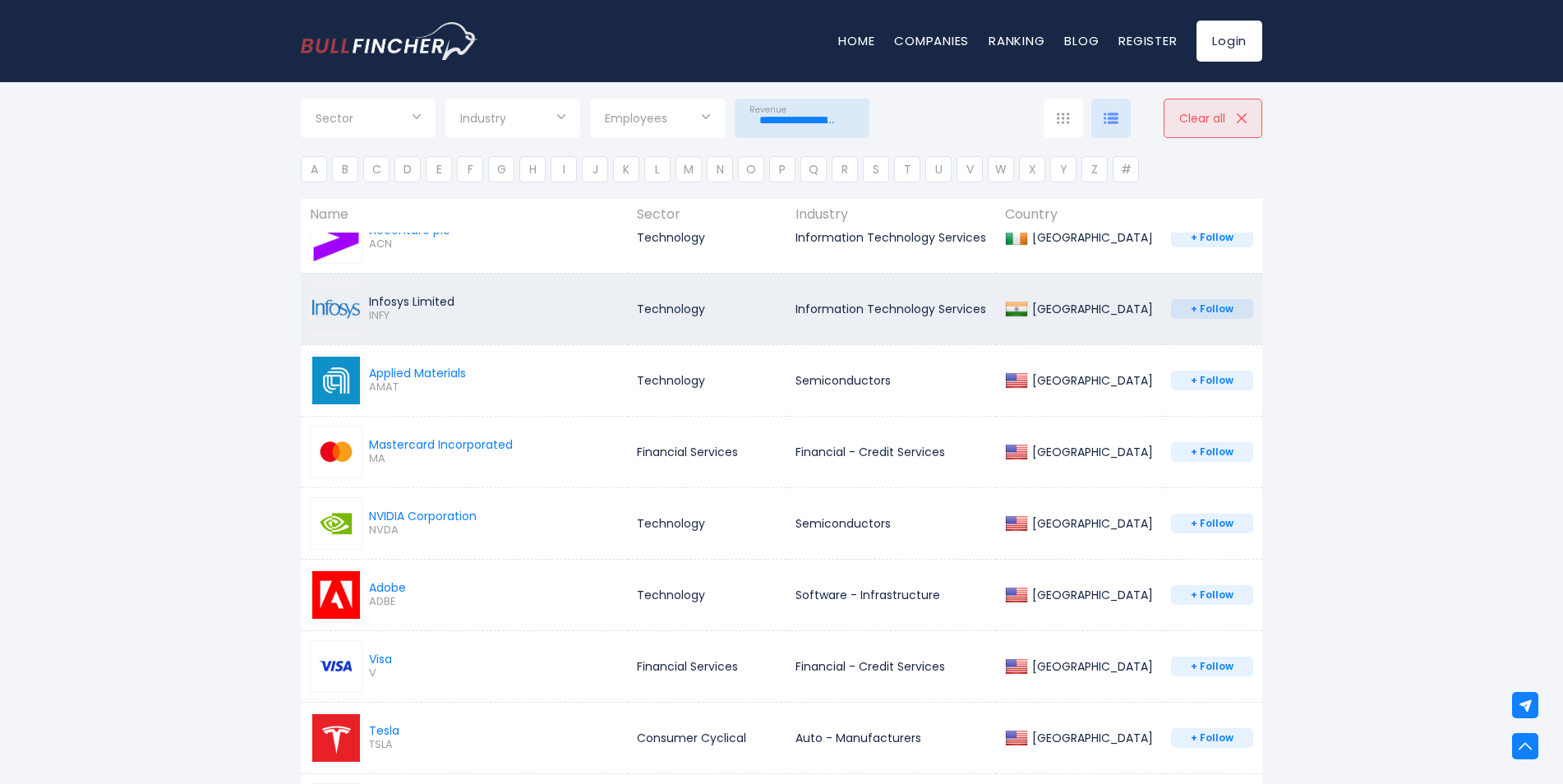
click at [443, 301] on div "Infosys Limited" at bounding box center [412, 301] width 86 height 15
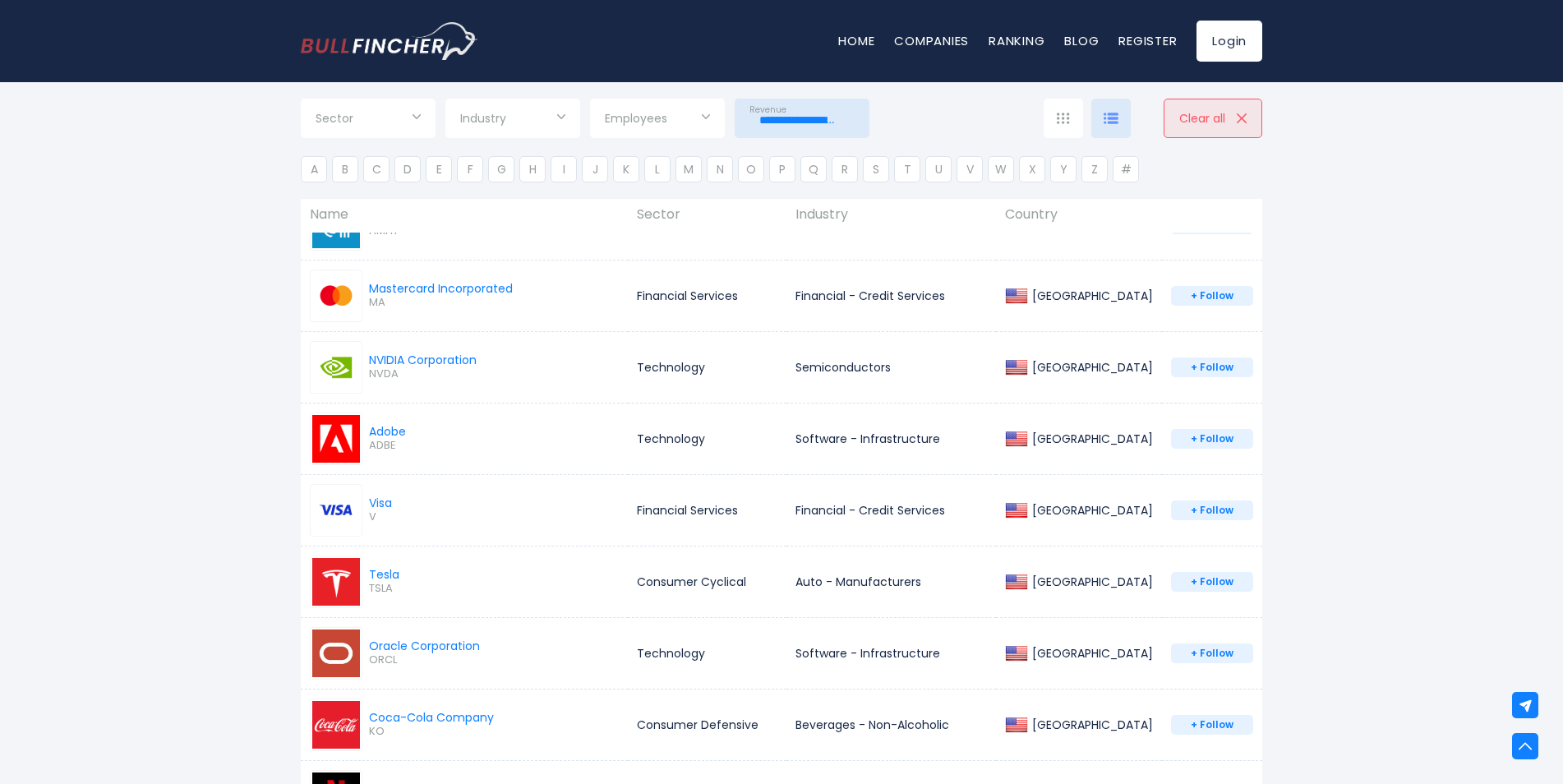
scroll to position [575, 0]
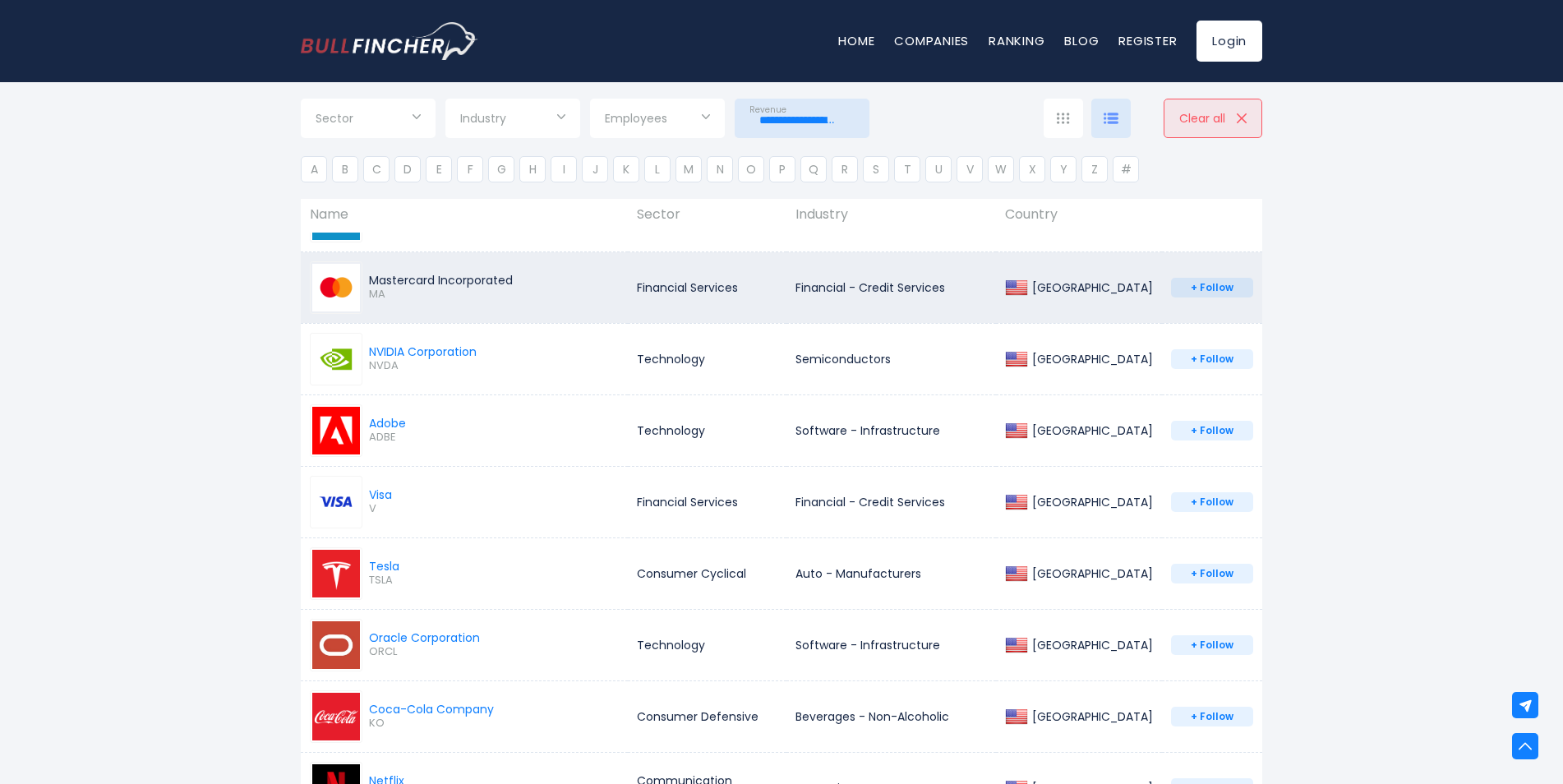
click at [508, 274] on div "Mastercard Incorporated" at bounding box center [441, 280] width 144 height 15
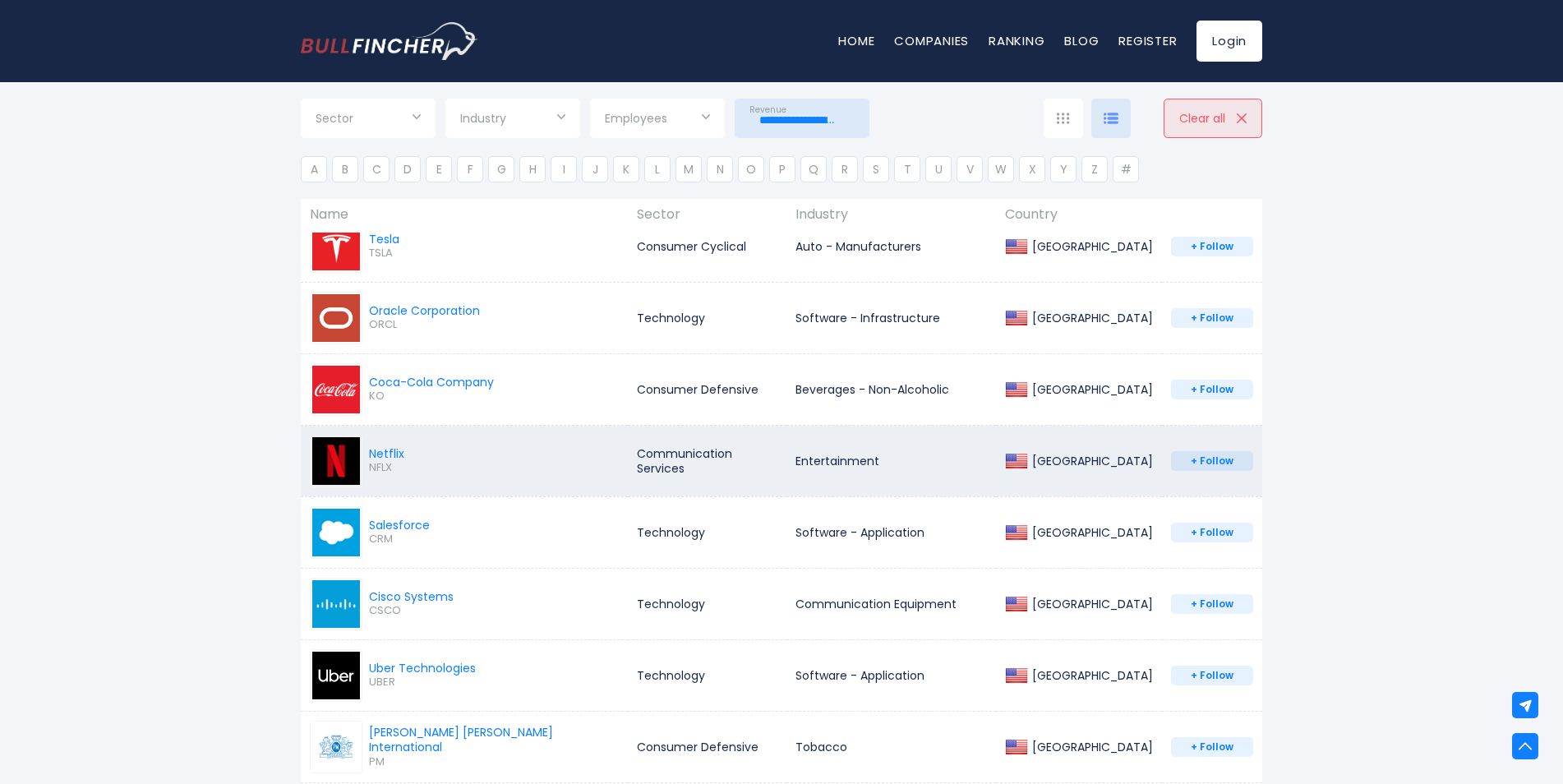
scroll to position [904, 0]
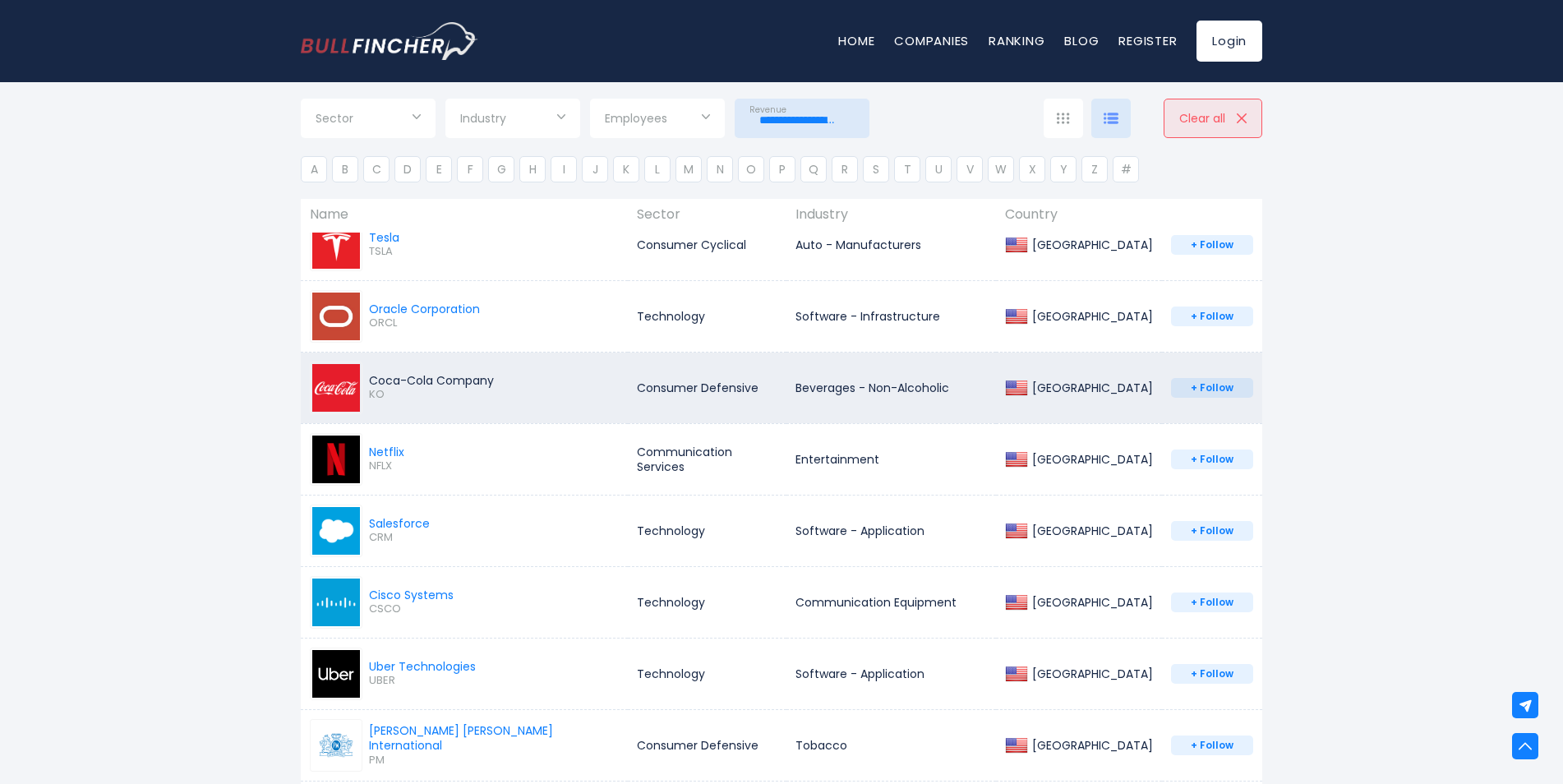
click at [424, 377] on div "Coca-Cola Company" at bounding box center [431, 380] width 125 height 15
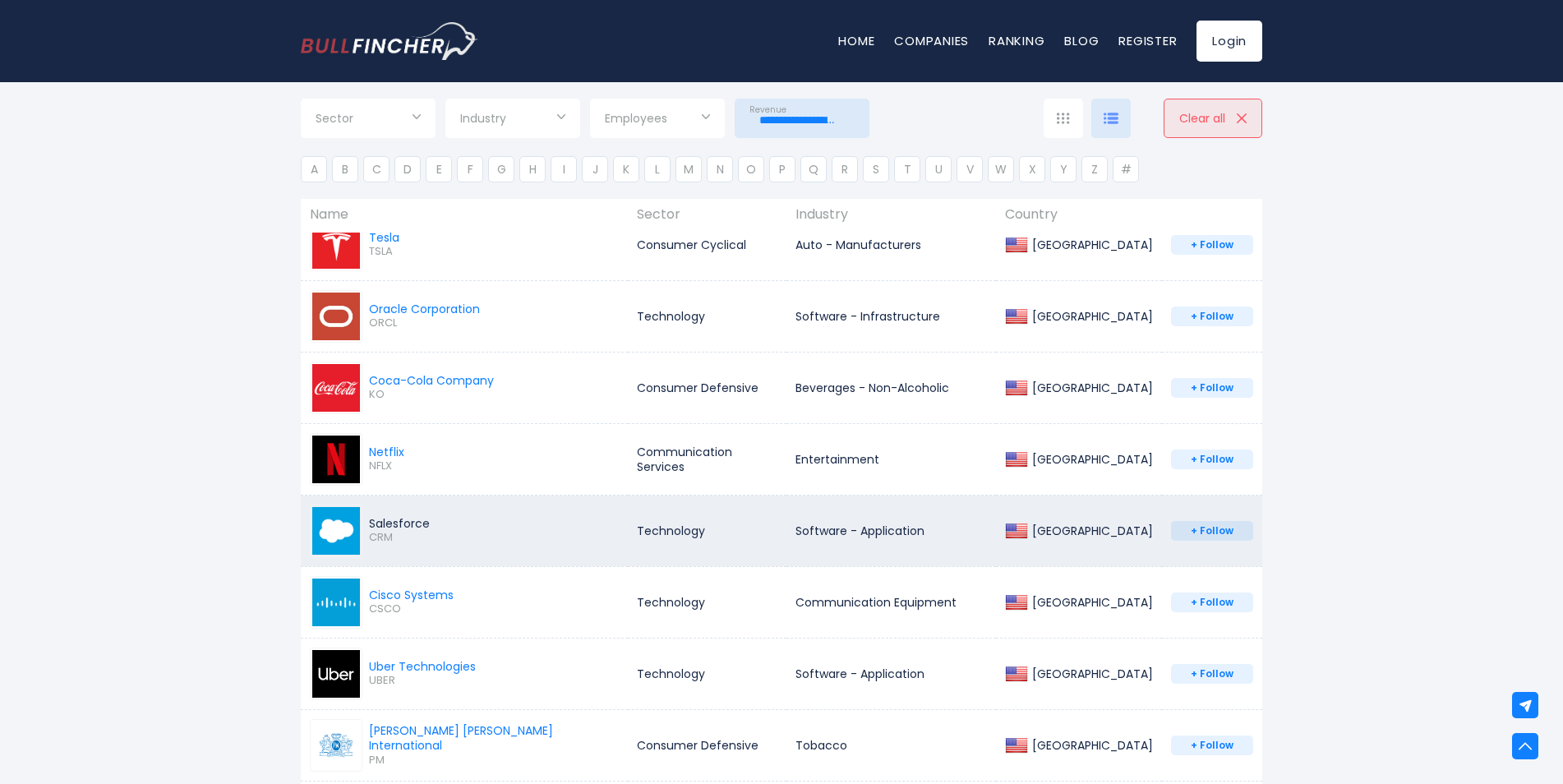
click at [392, 523] on div "Salesforce" at bounding box center [399, 523] width 61 height 15
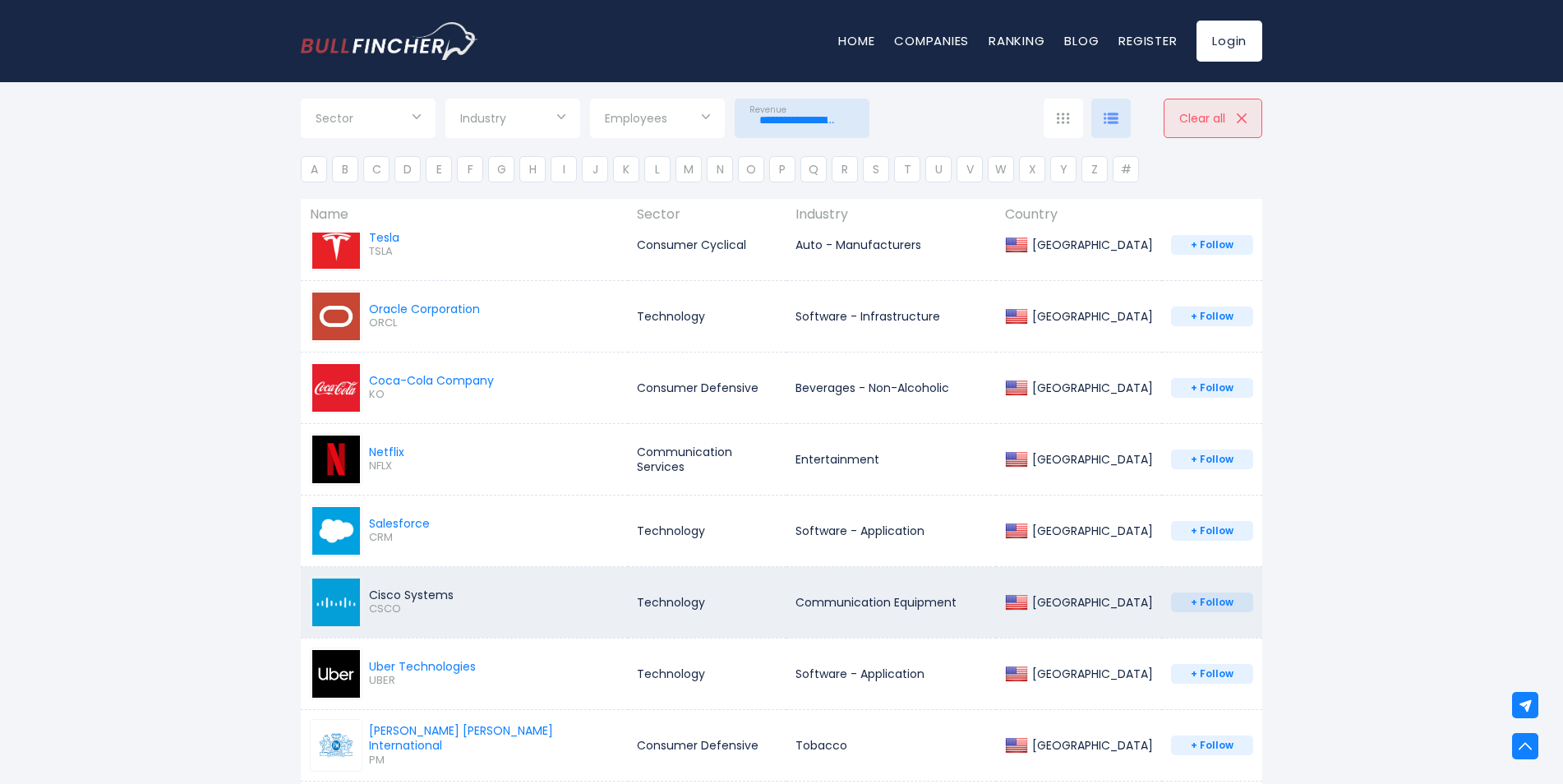
click at [431, 588] on div "Cisco Systems" at bounding box center [411, 595] width 85 height 15
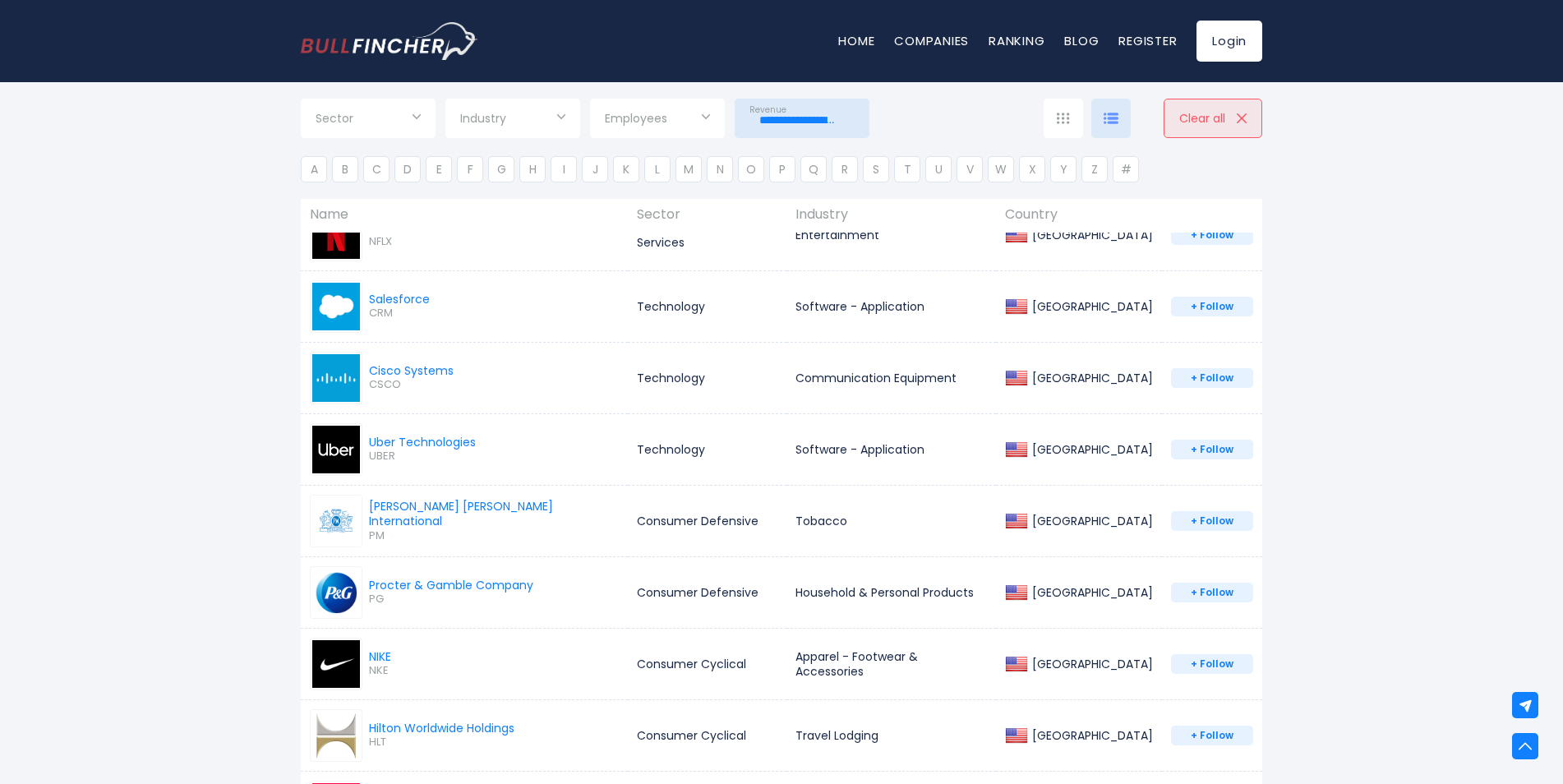
scroll to position [1150, 0]
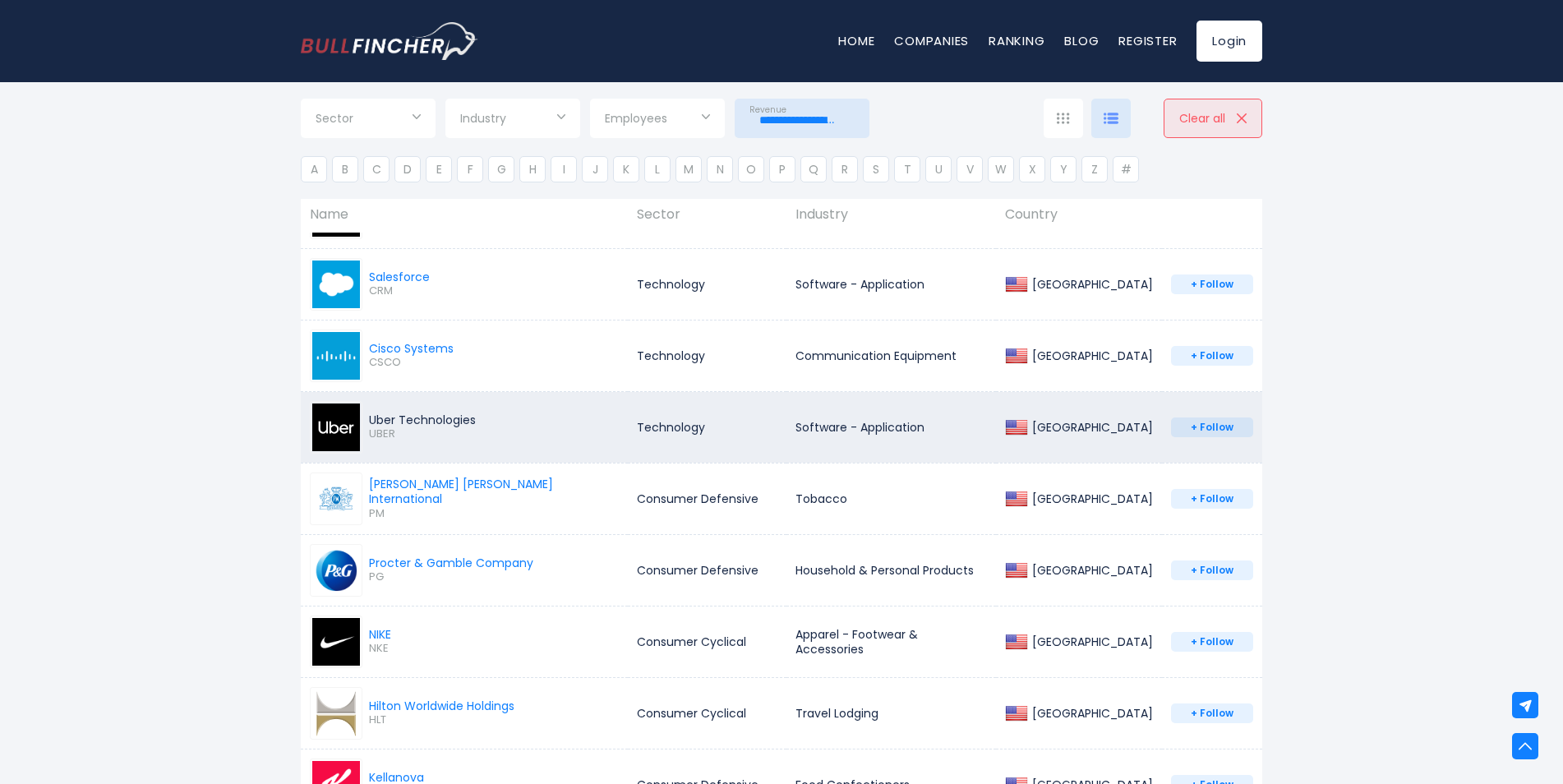
click at [449, 419] on div "Uber Technologies" at bounding box center [422, 419] width 107 height 15
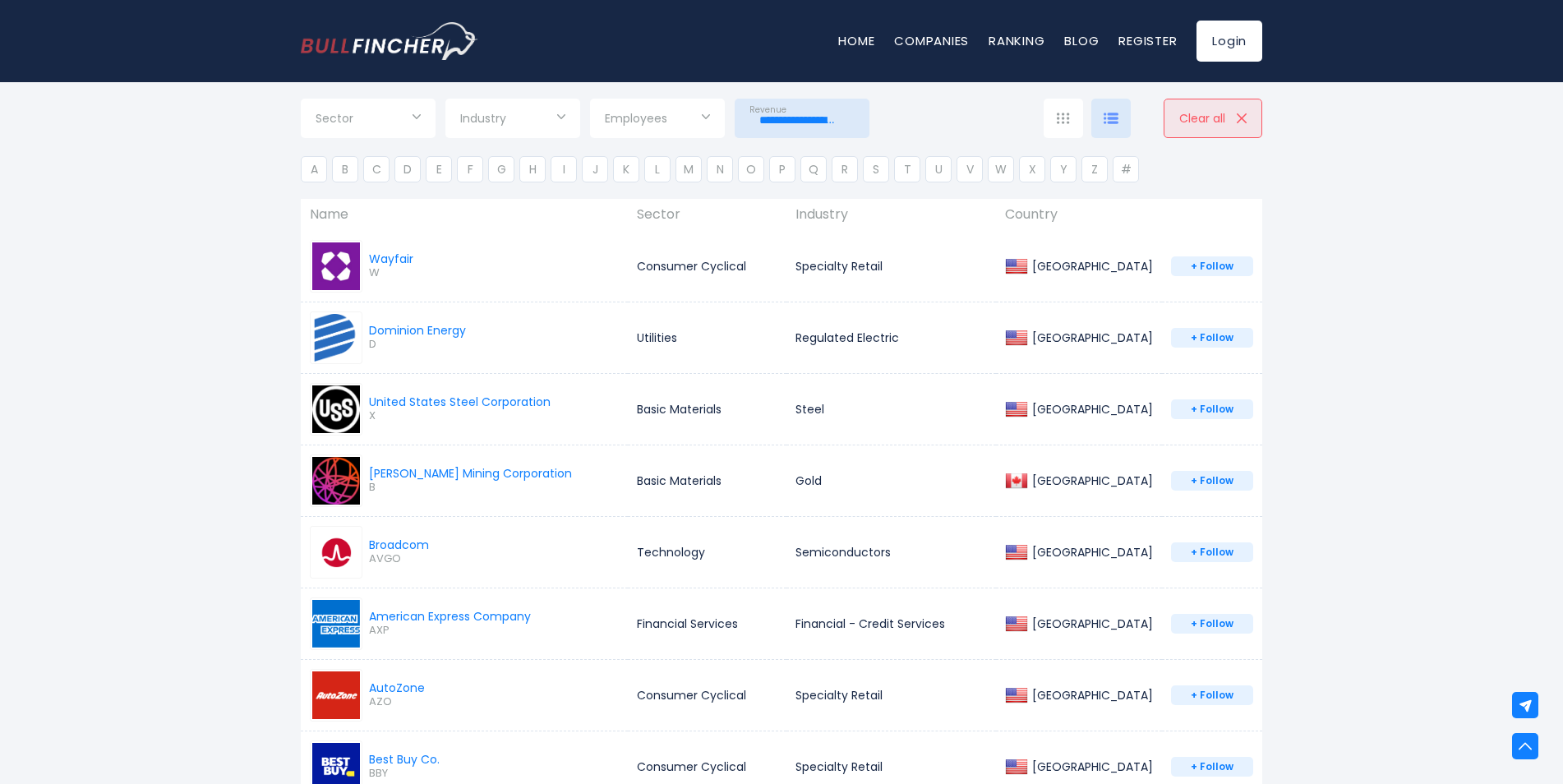
scroll to position [1890, 0]
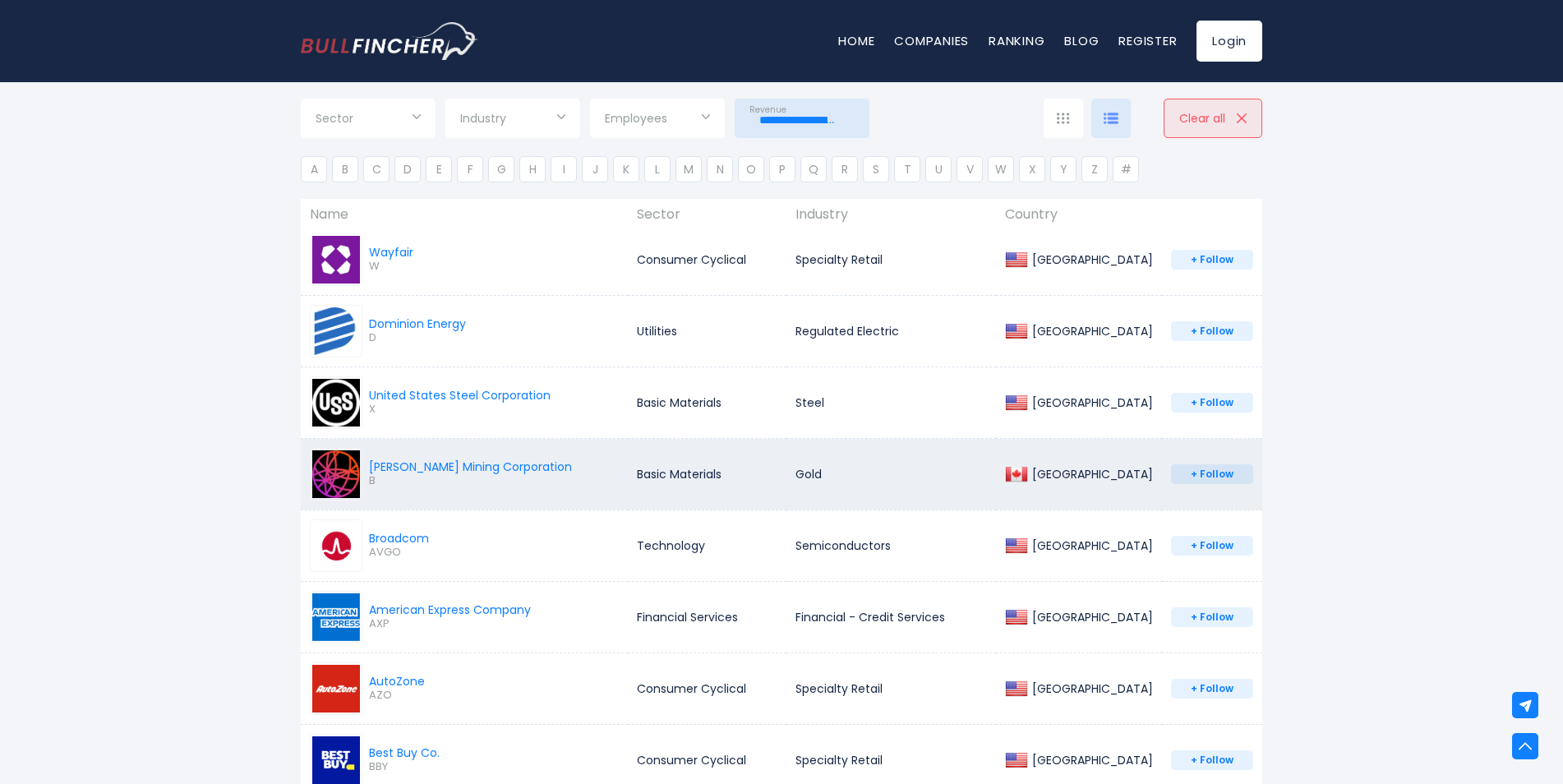
click at [356, 466] on img at bounding box center [336, 474] width 48 height 48
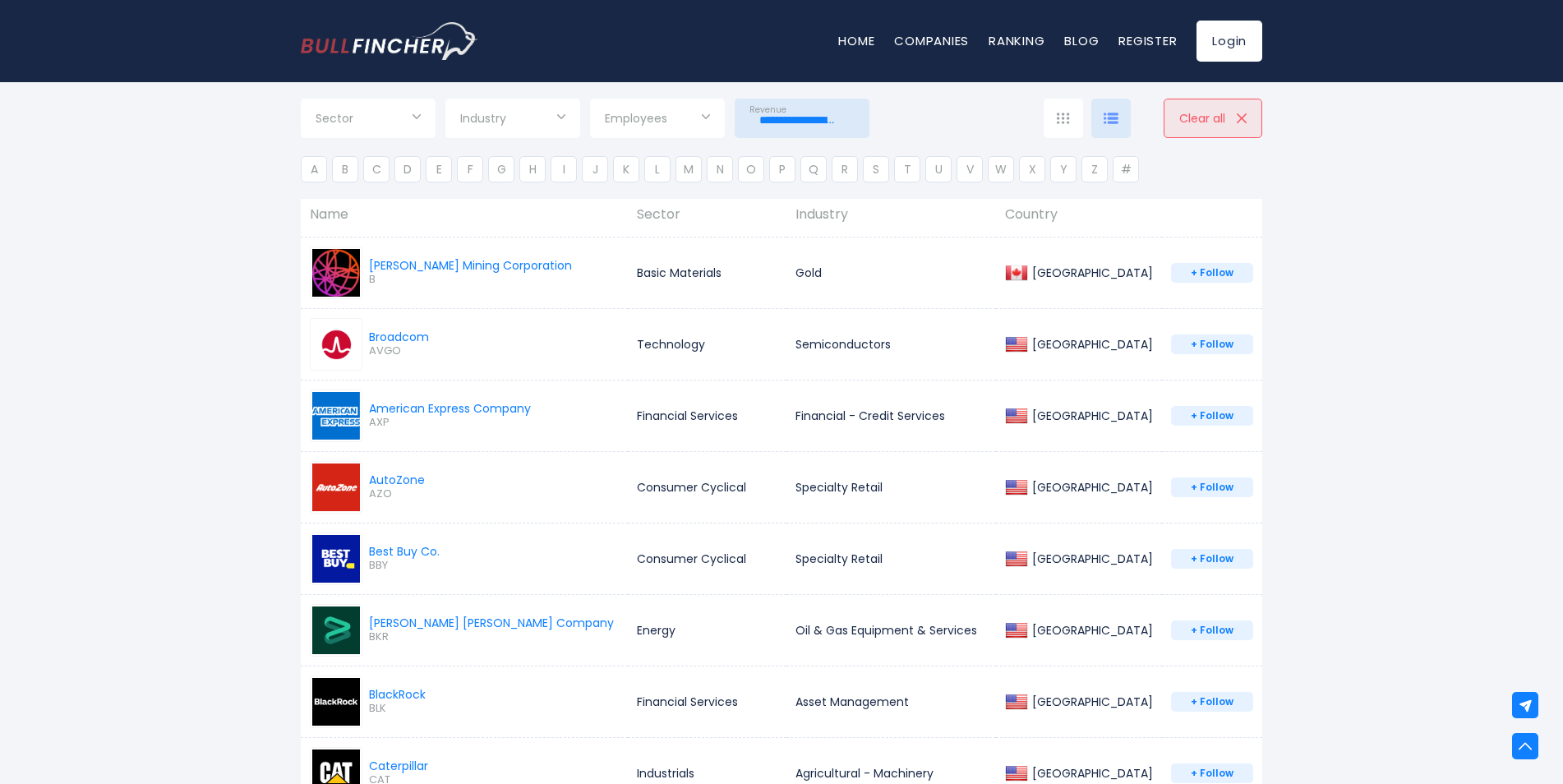
scroll to position [2136, 0]
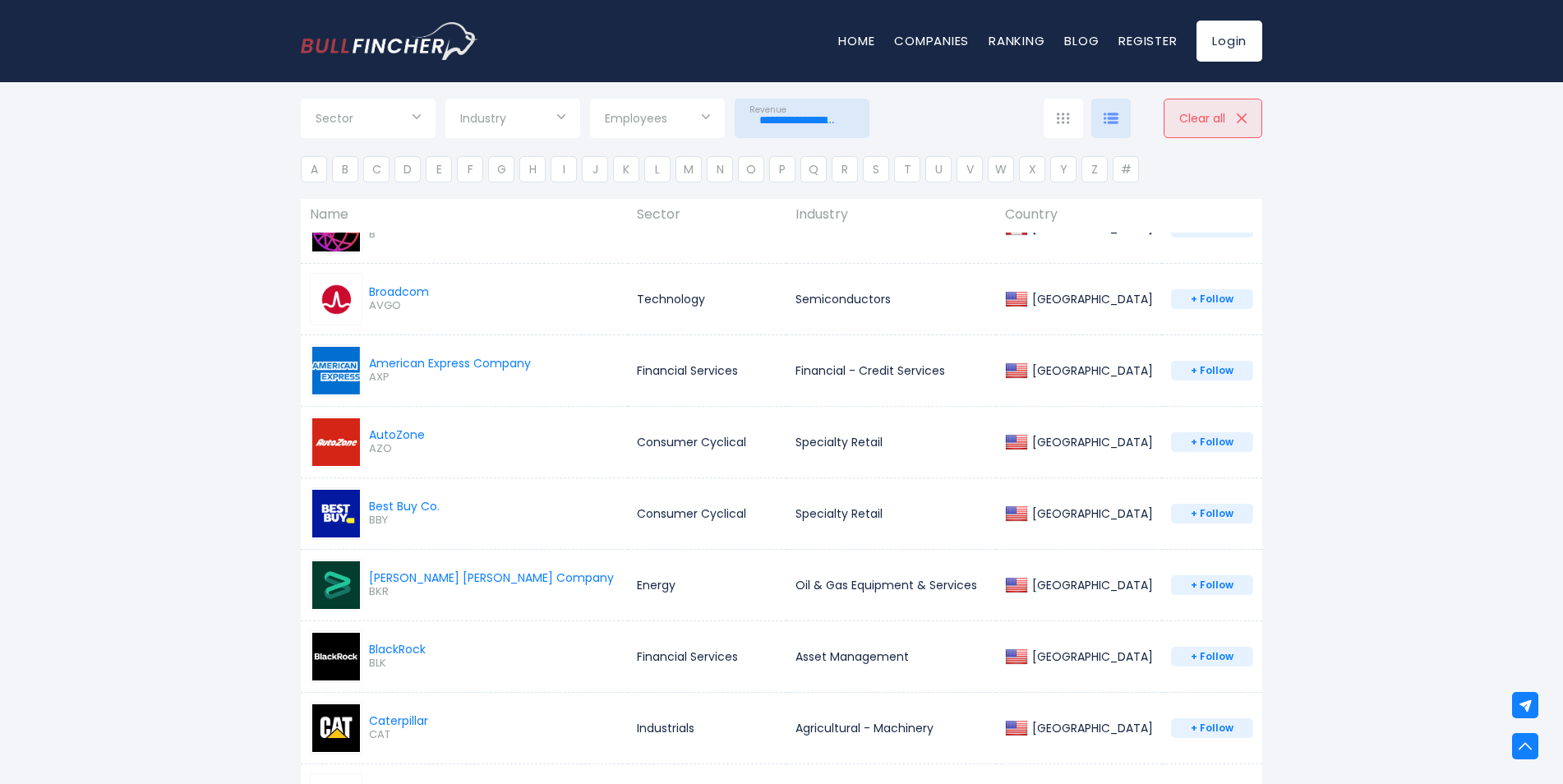
click at [817, 121] on input "**********" at bounding box center [802, 121] width 106 height 30
click at [771, 387] on span "$100 Billion +" at bounding box center [808, 388] width 106 height 17
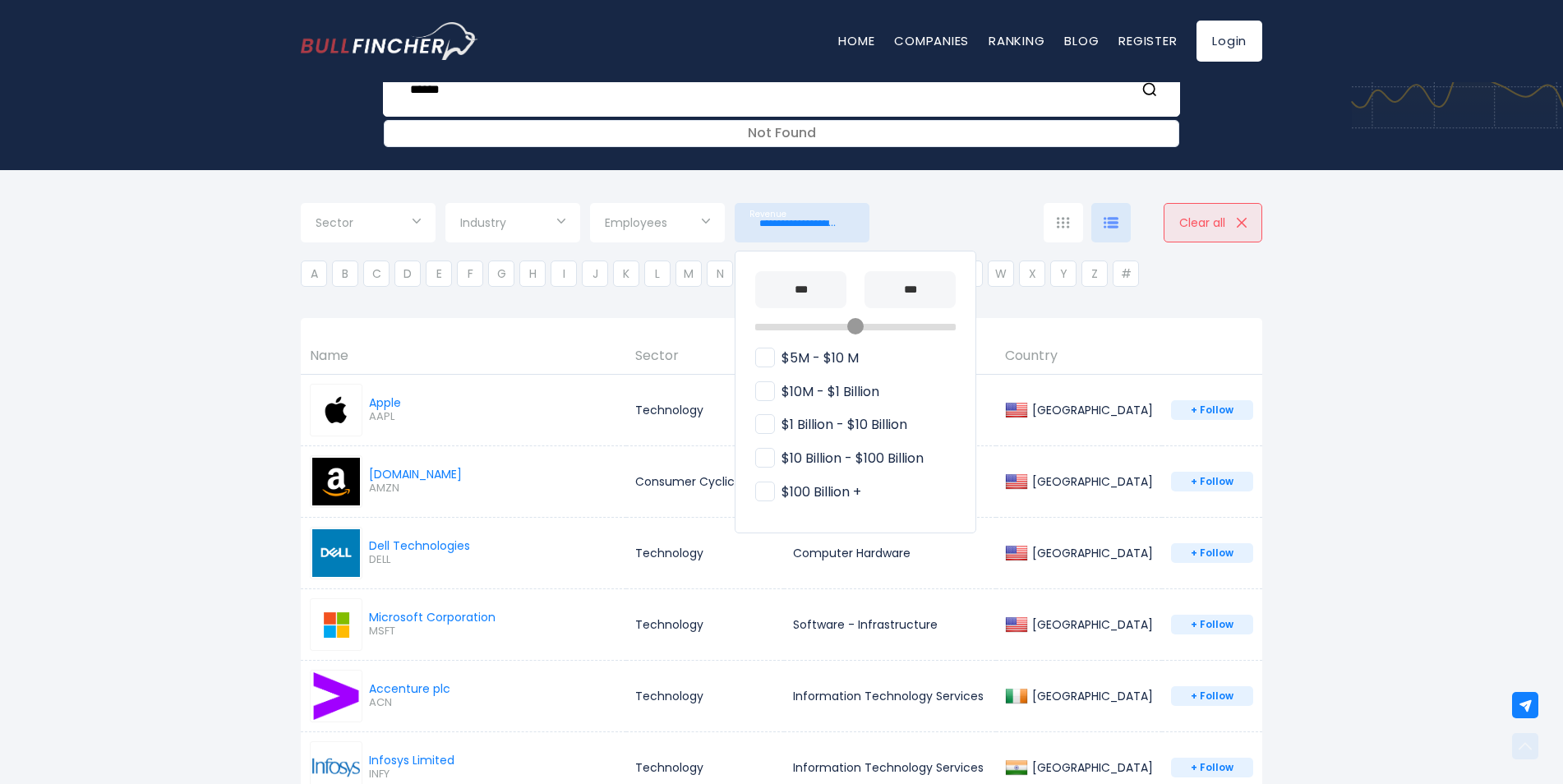
scroll to position [164, 0]
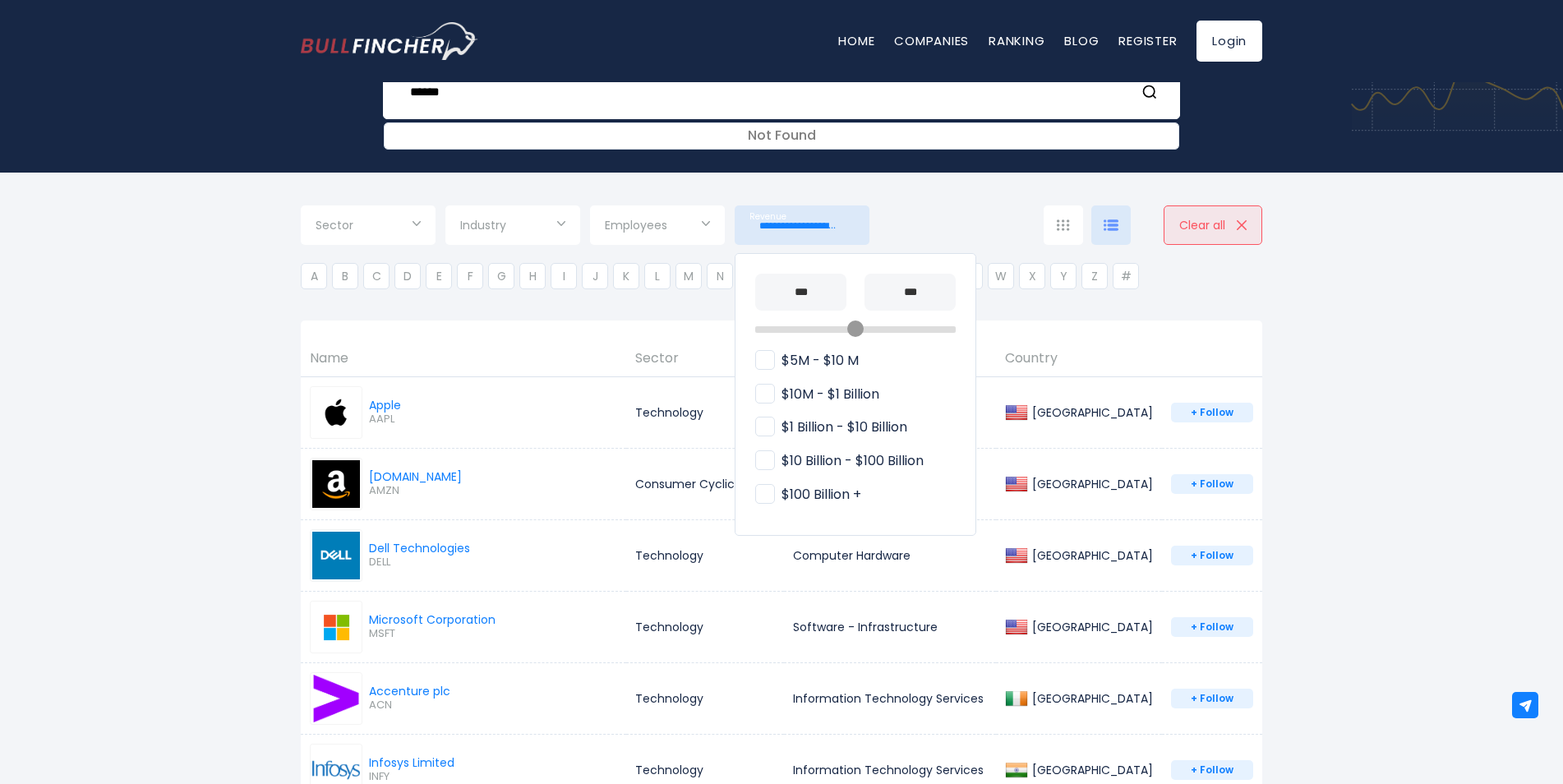
click at [770, 454] on span "$10 Billion - $100 Billion" at bounding box center [839, 460] width 168 height 17
type input "**********"
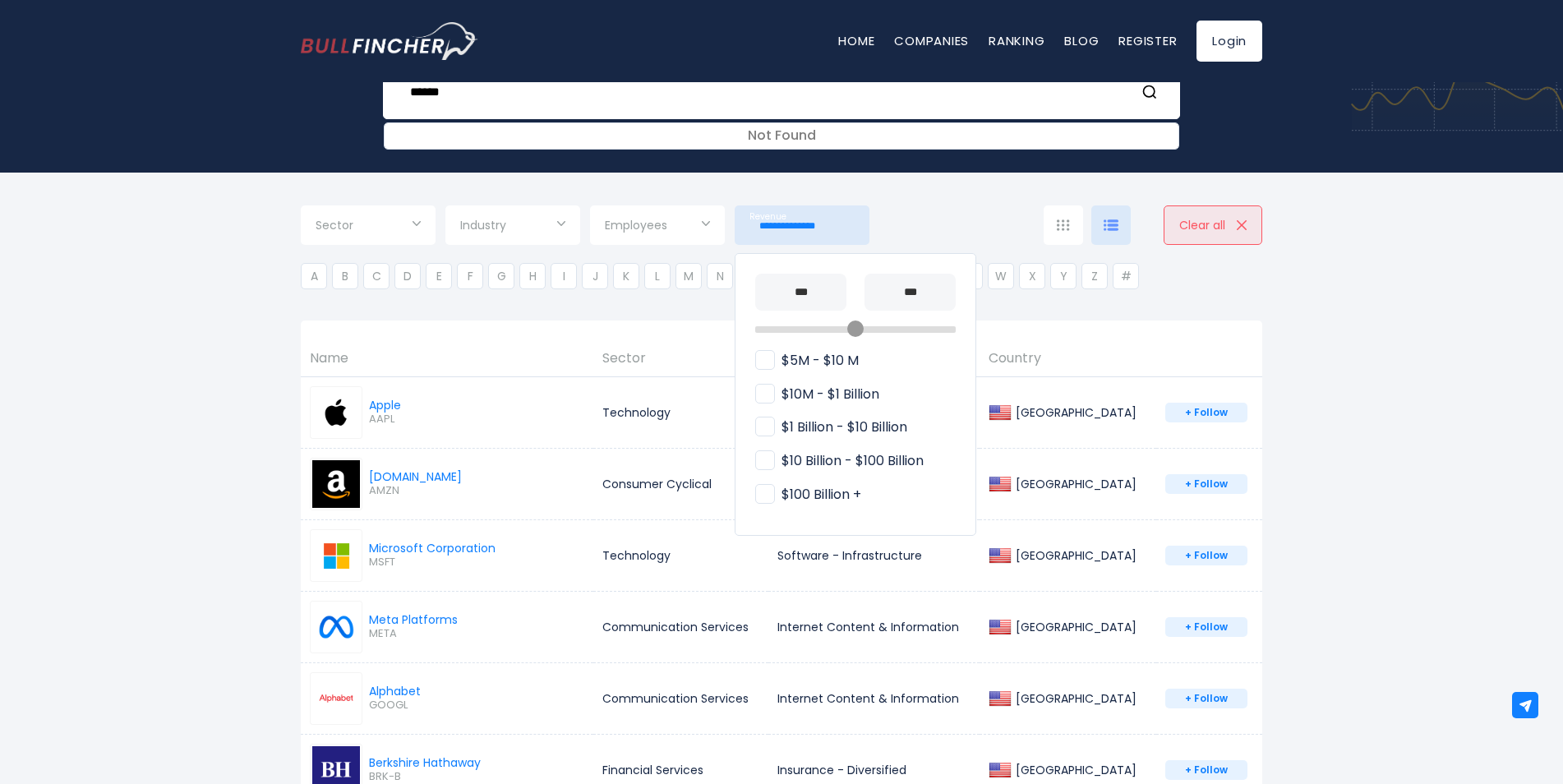
click at [1451, 456] on div at bounding box center [782, 392] width 1563 height 784
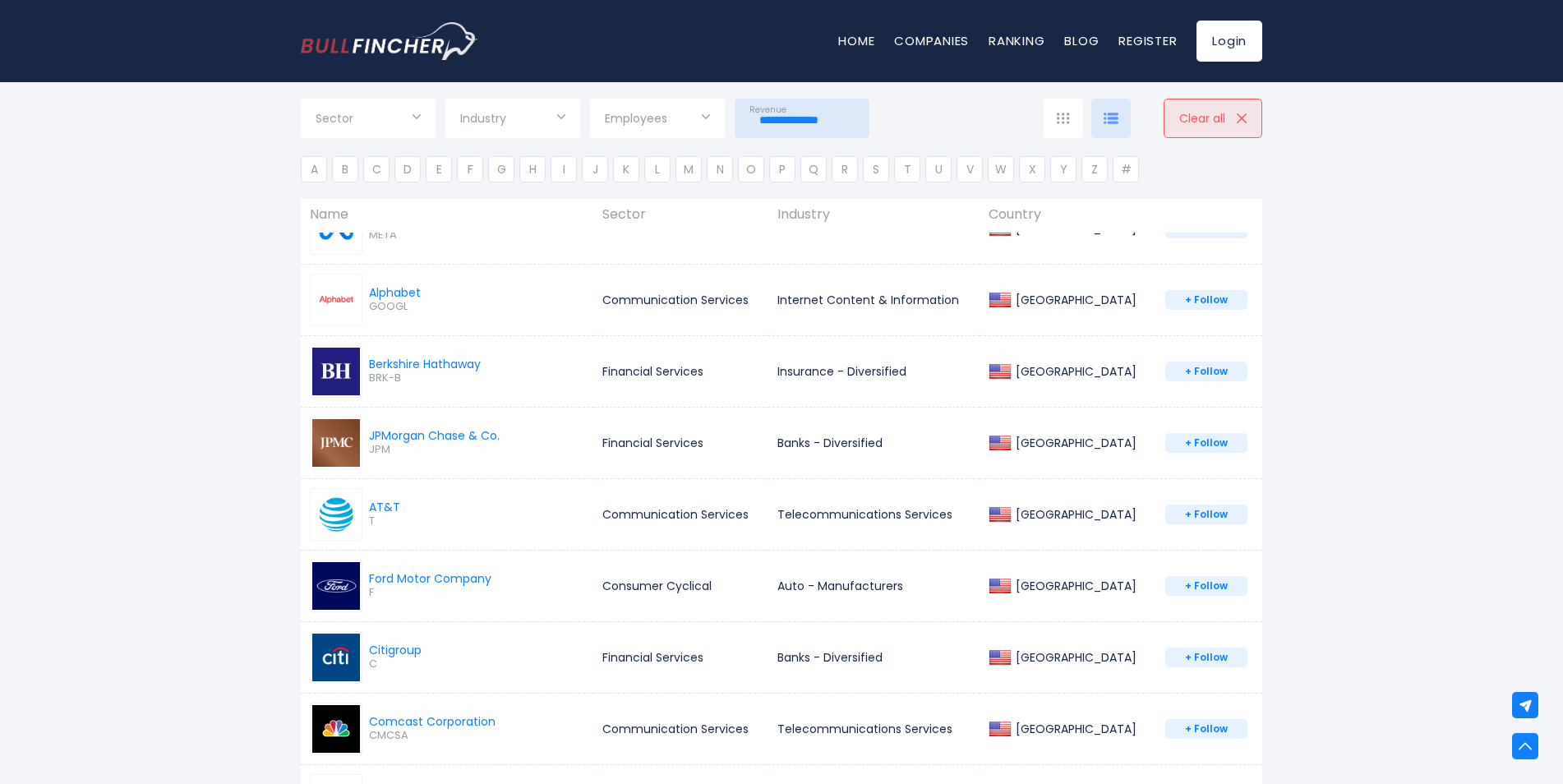
scroll to position [575, 0]
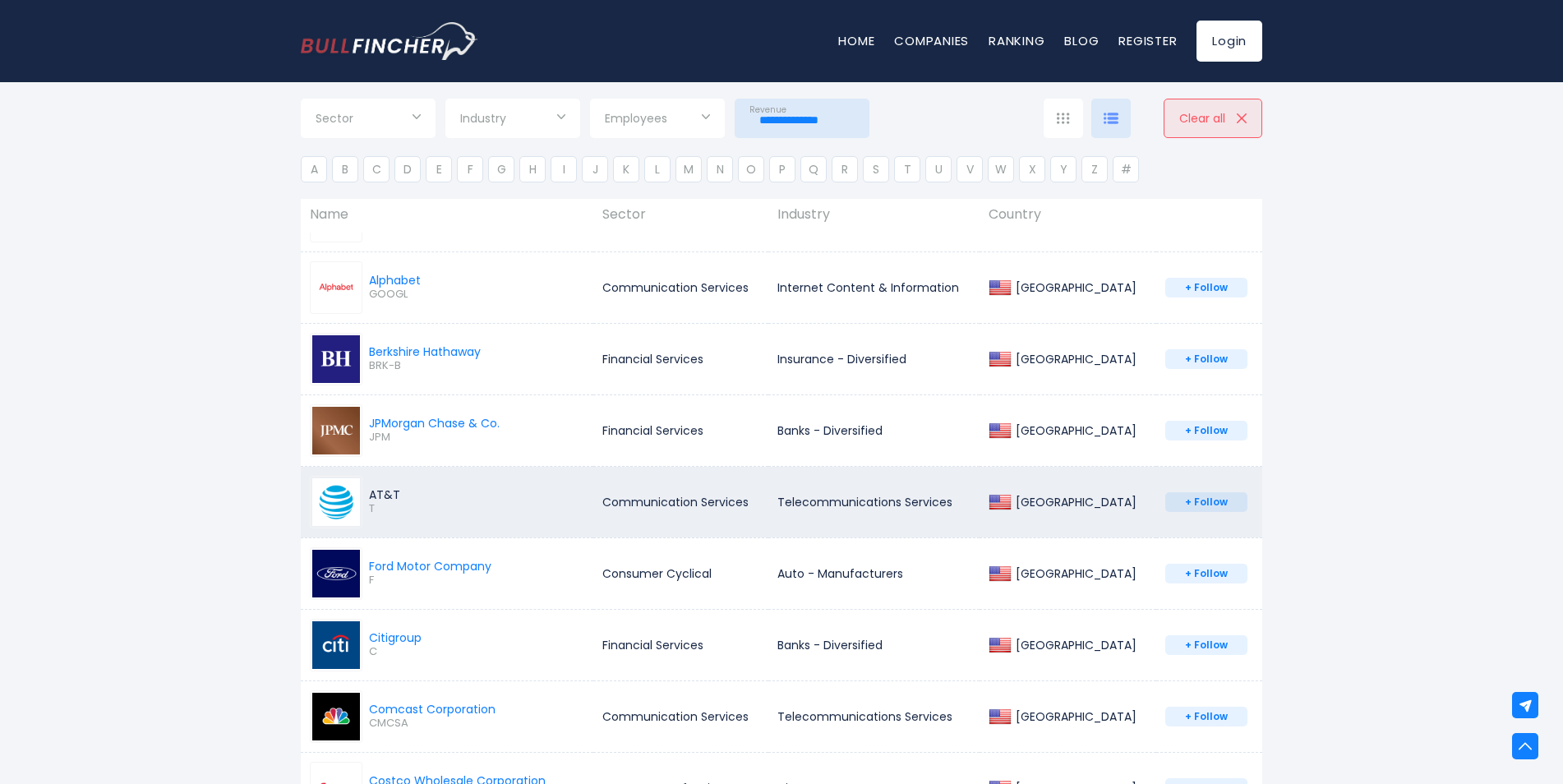
click at [372, 497] on div "AT&T" at bounding box center [384, 494] width 31 height 15
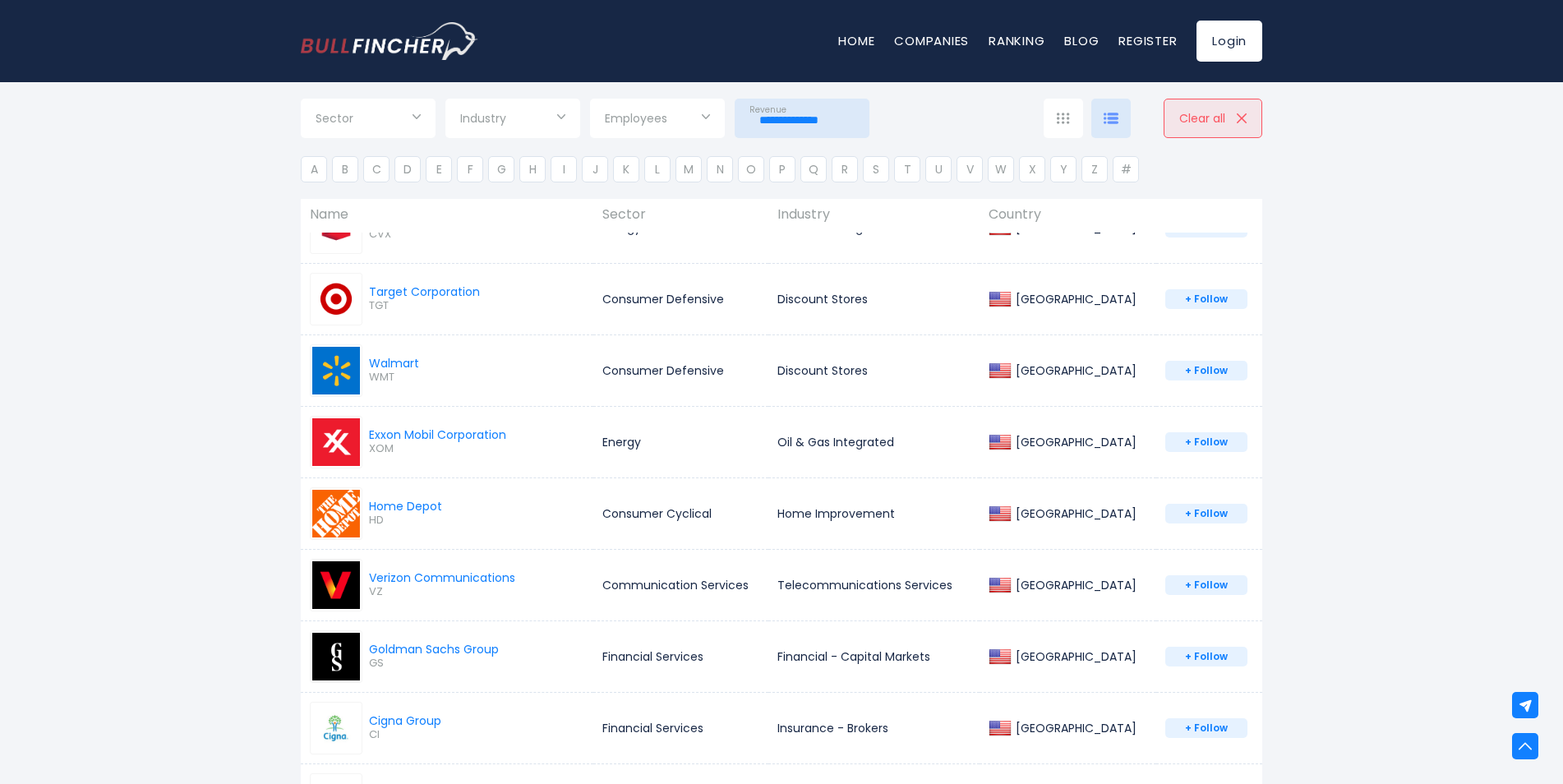
scroll to position [1232, 0]
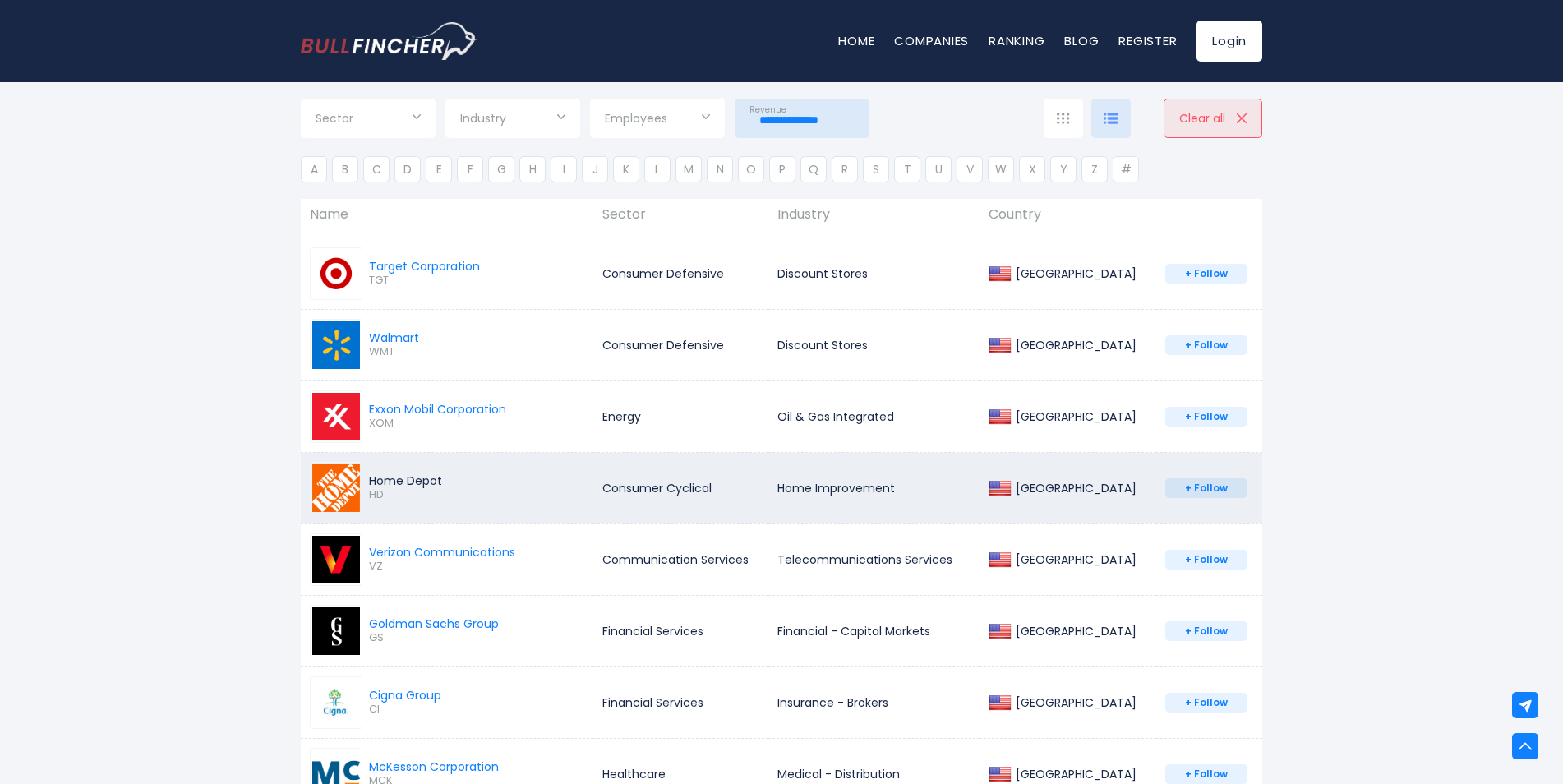
click at [405, 479] on div "Home Depot" at bounding box center [405, 480] width 73 height 15
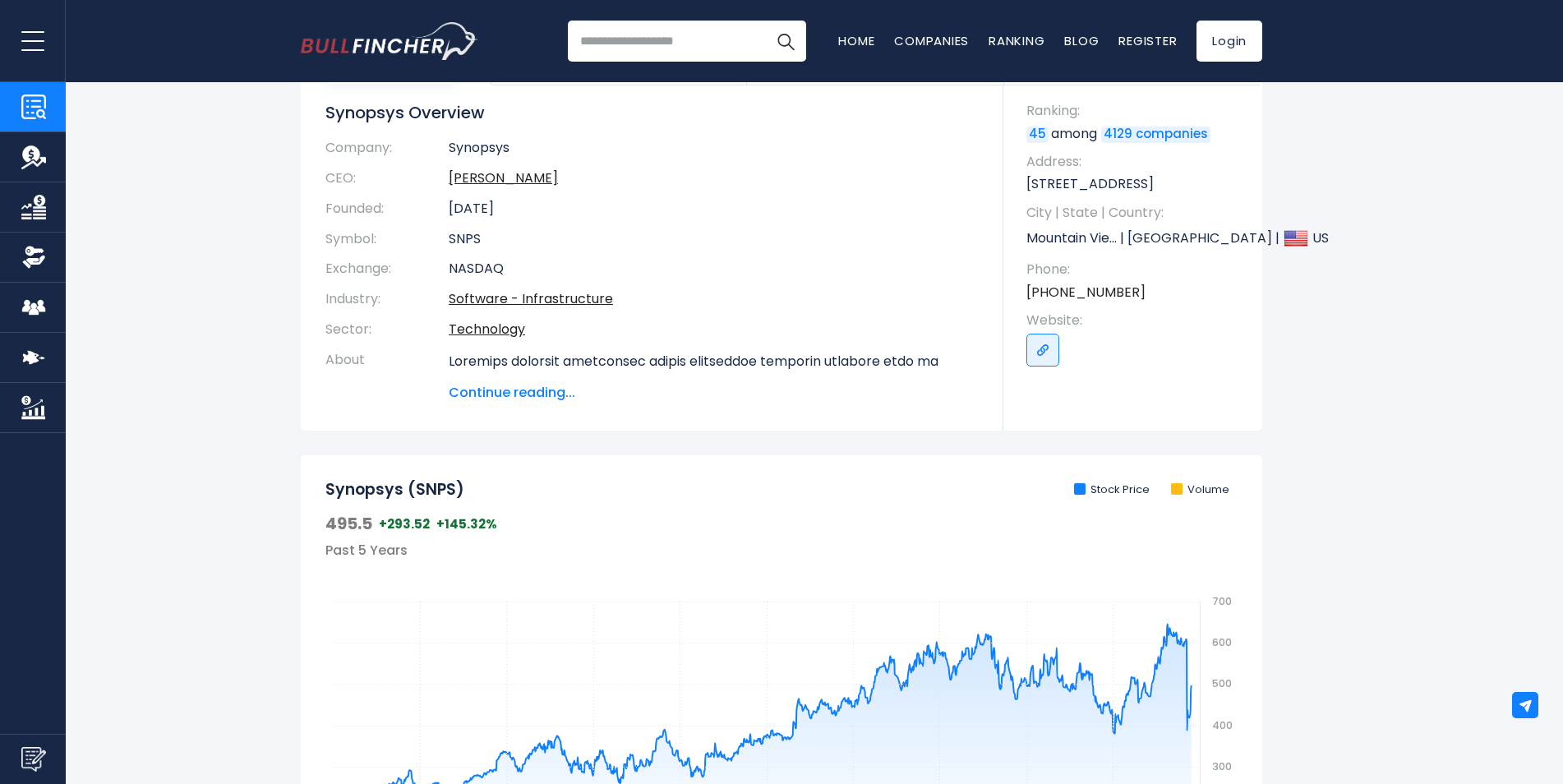
scroll to position [246, 0]
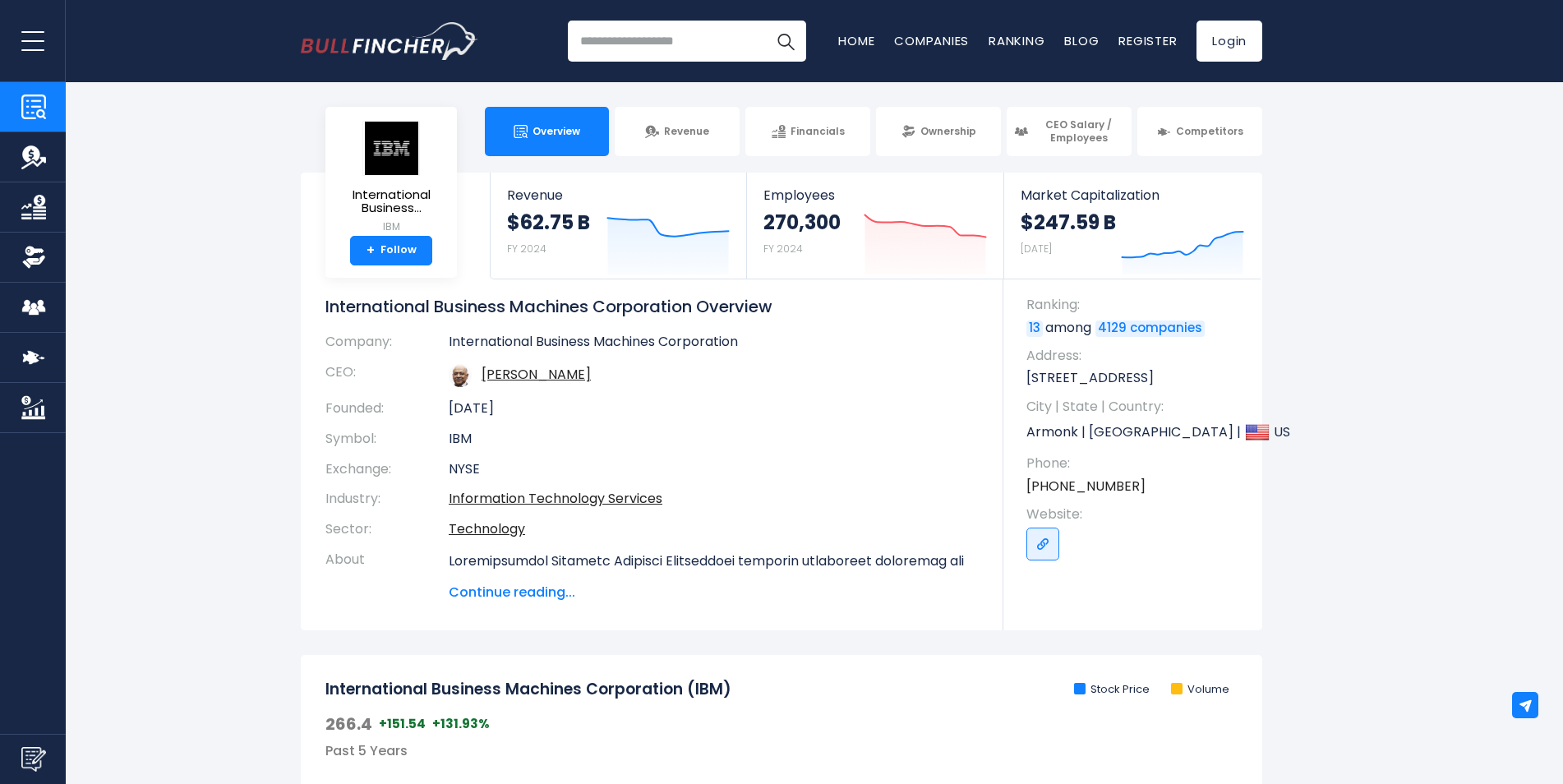
click at [1341, 504] on section "International Business... IBM + Follow Revenue $62.75 B FY 2024 Created with Hi…" at bounding box center [782, 400] width 1563 height 457
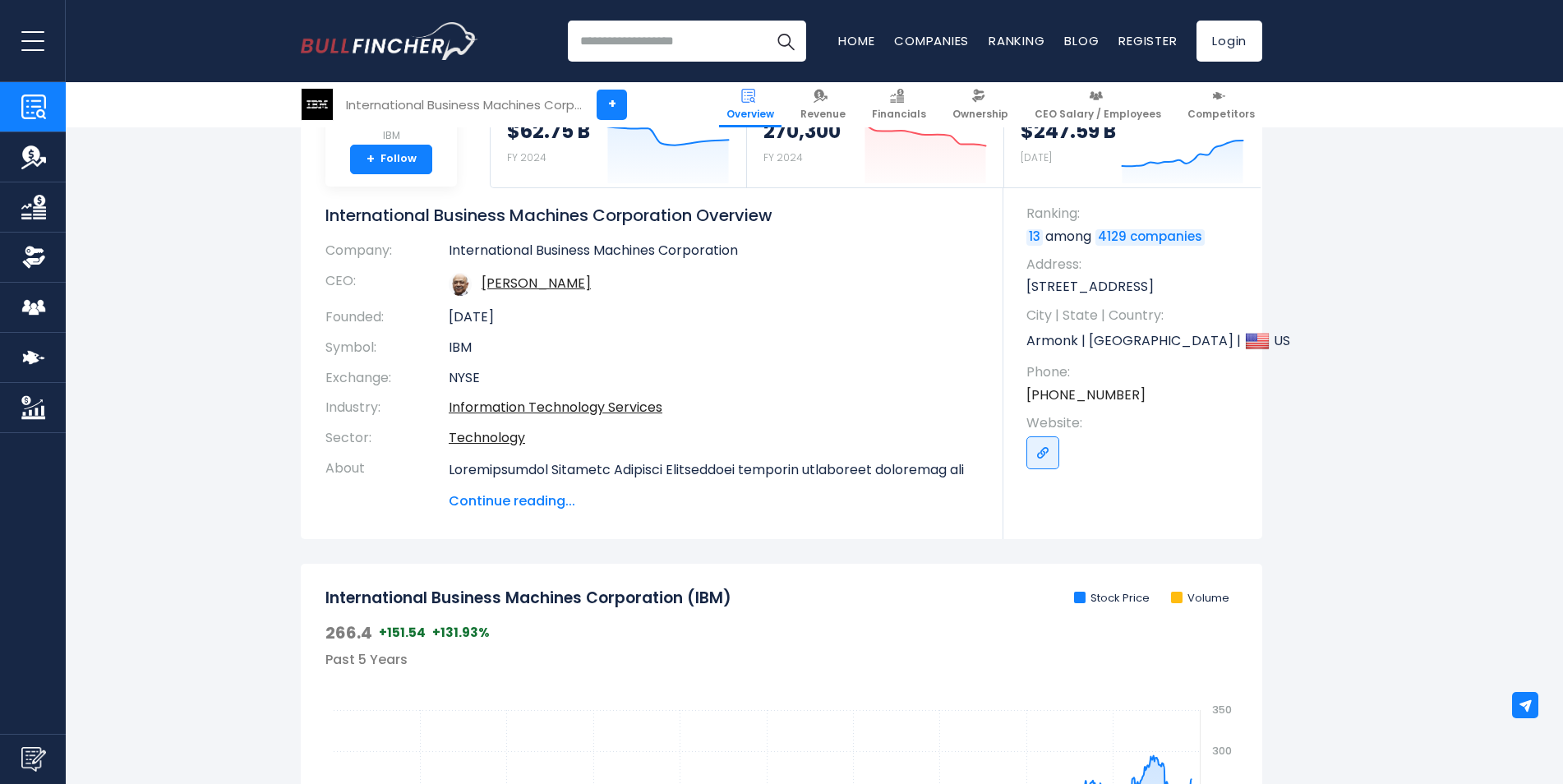
scroll to position [246, 0]
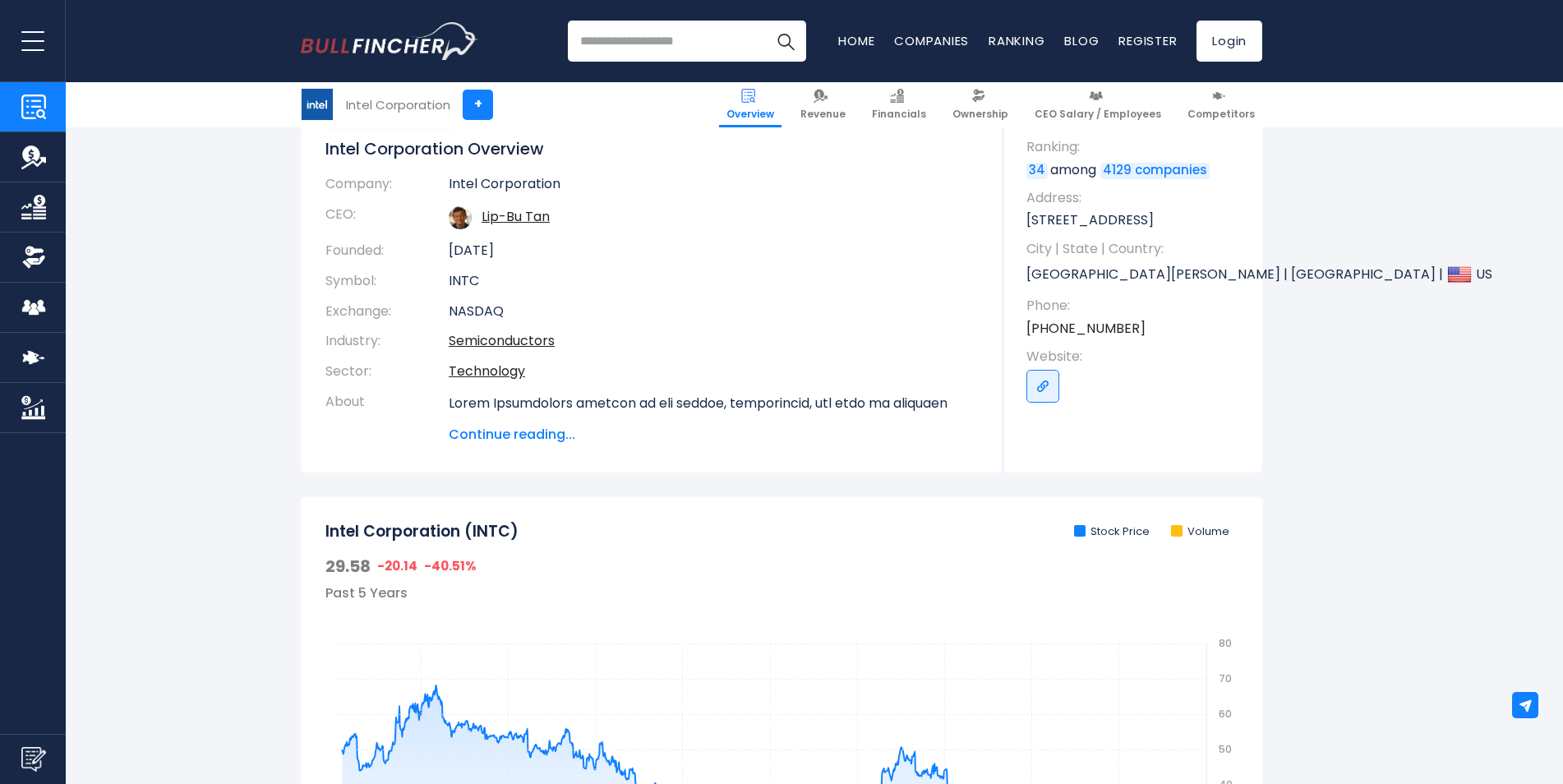
scroll to position [164, 0]
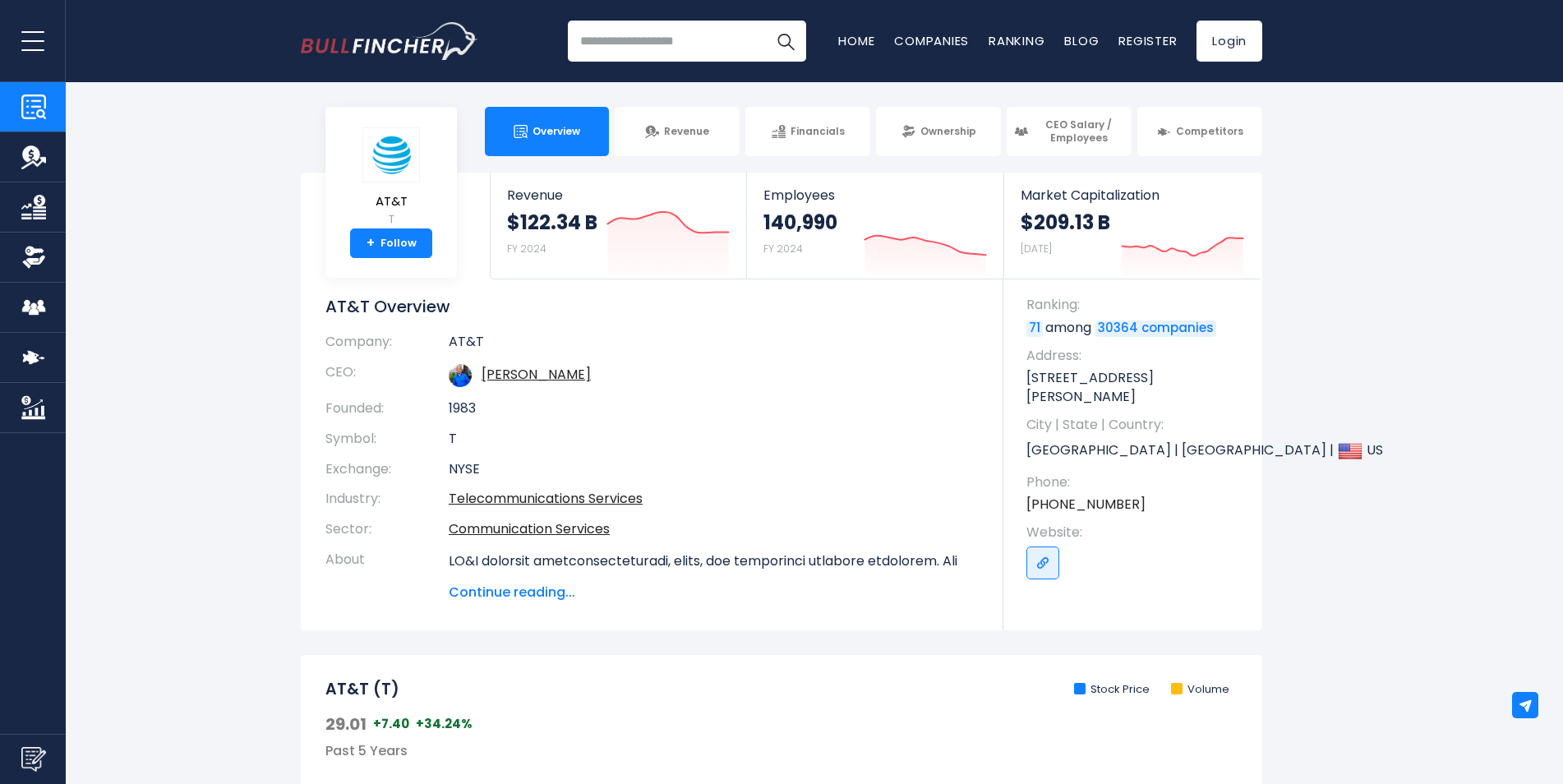
click at [1433, 451] on section "AT&T T + Follow Revenue $122.34 B FY 2024 Created with Highcharts 12.1.2 Employ…" at bounding box center [782, 400] width 1563 height 457
click at [803, 128] on span "Financials" at bounding box center [817, 131] width 54 height 13
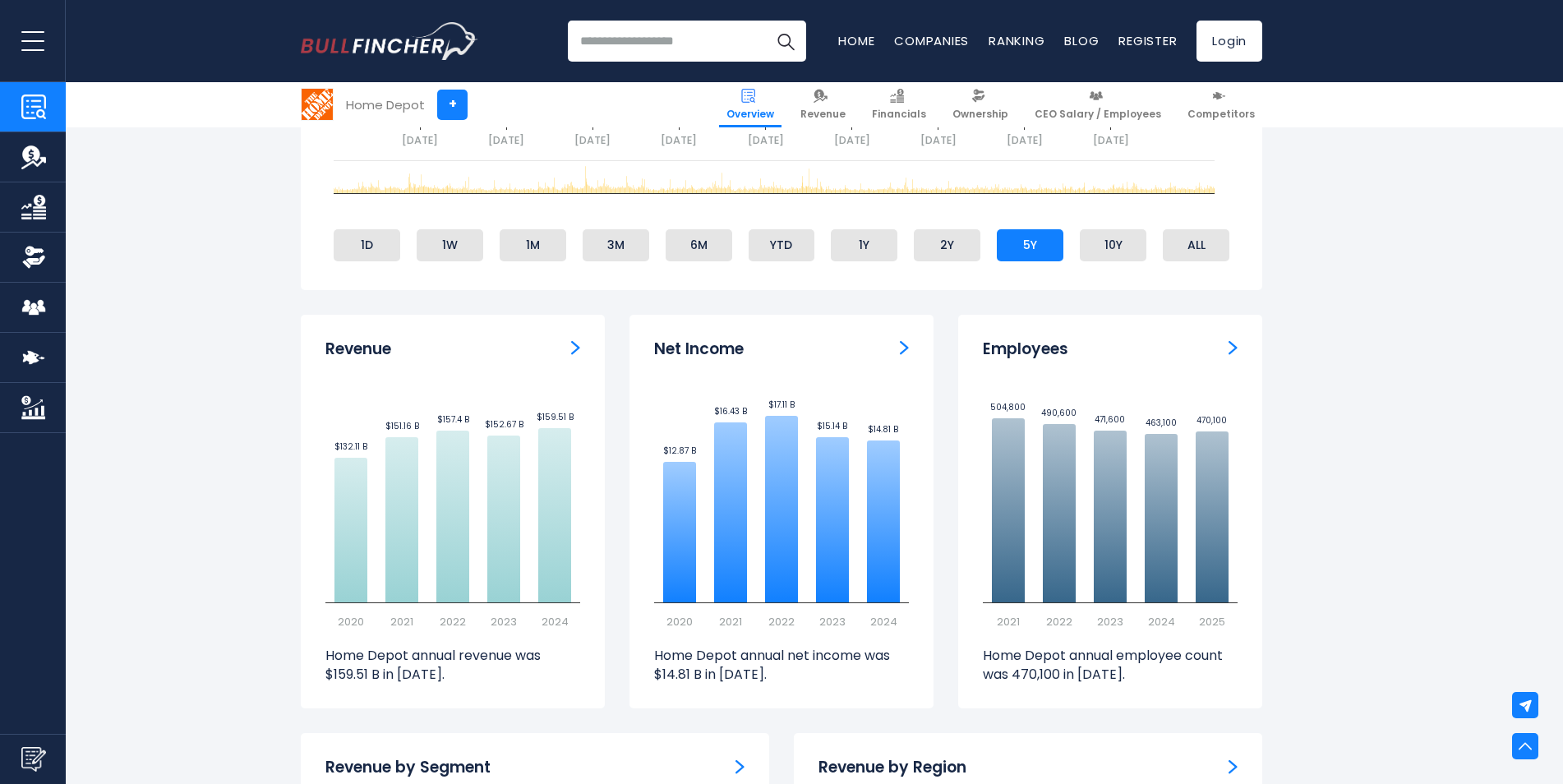
scroll to position [1150, 0]
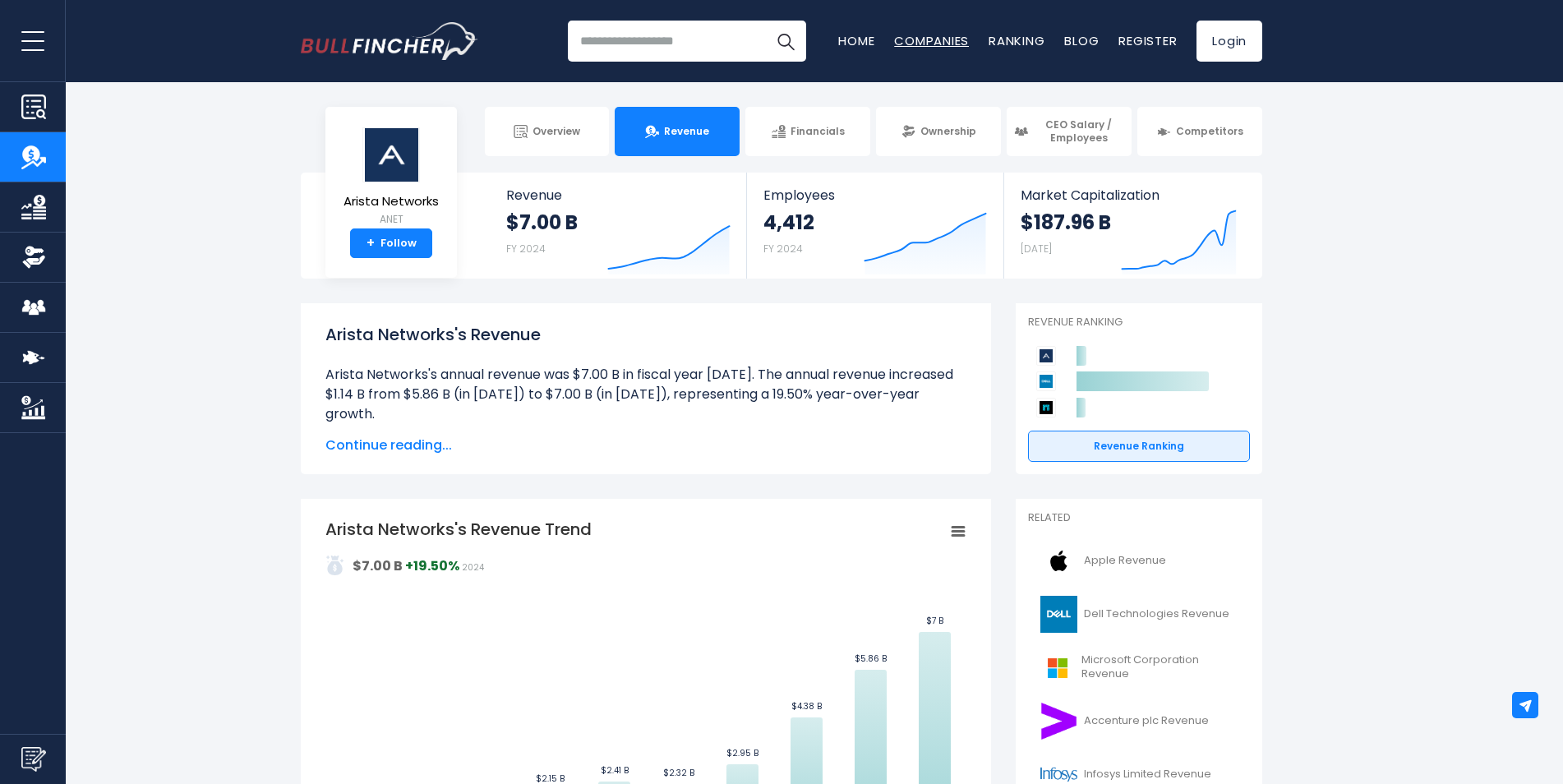
click at [899, 36] on link "Companies" at bounding box center [931, 40] width 75 height 17
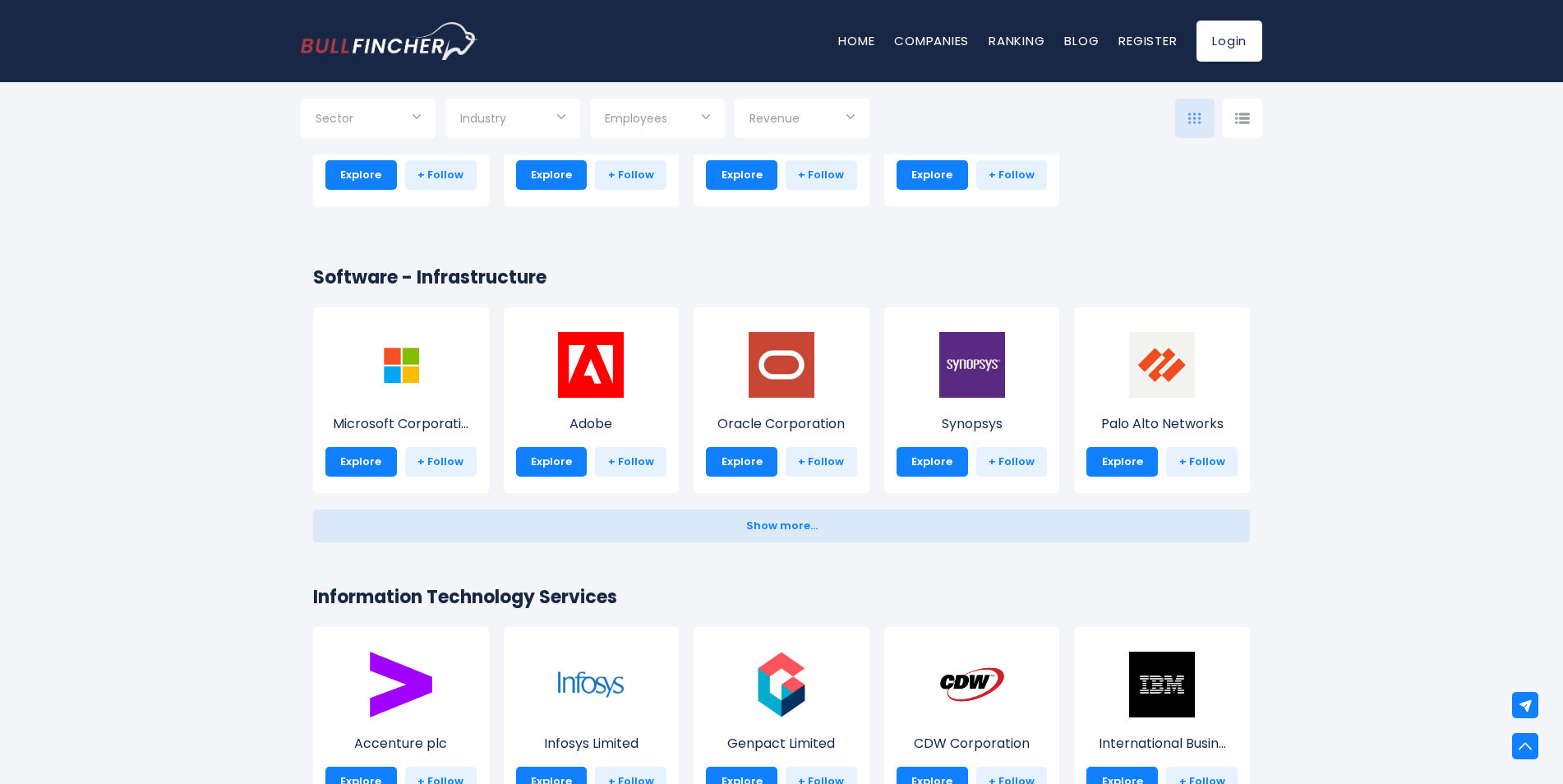
scroll to position [1807, 0]
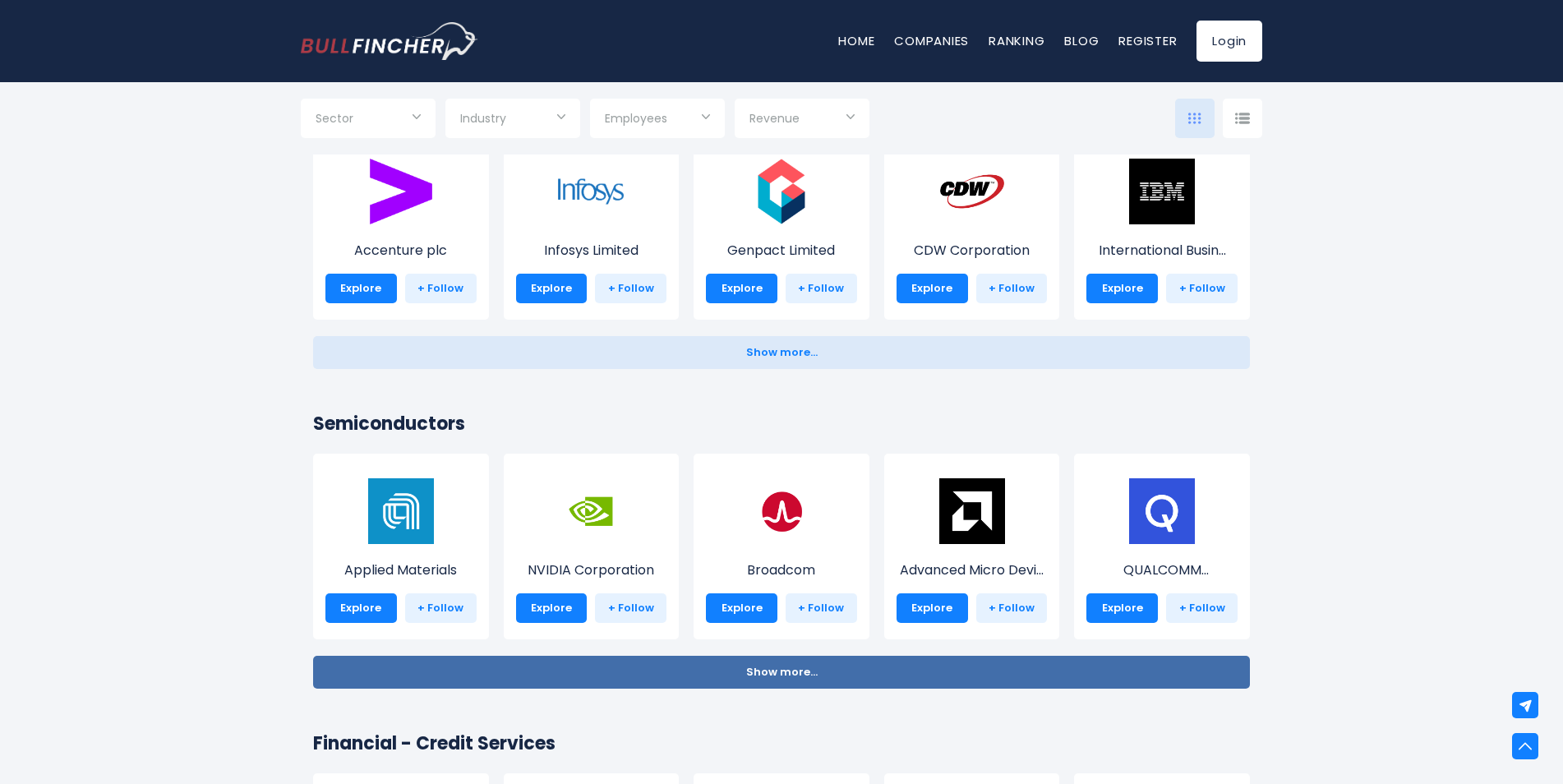
click at [775, 671] on span "Show more..." at bounding box center [782, 672] width 72 height 12
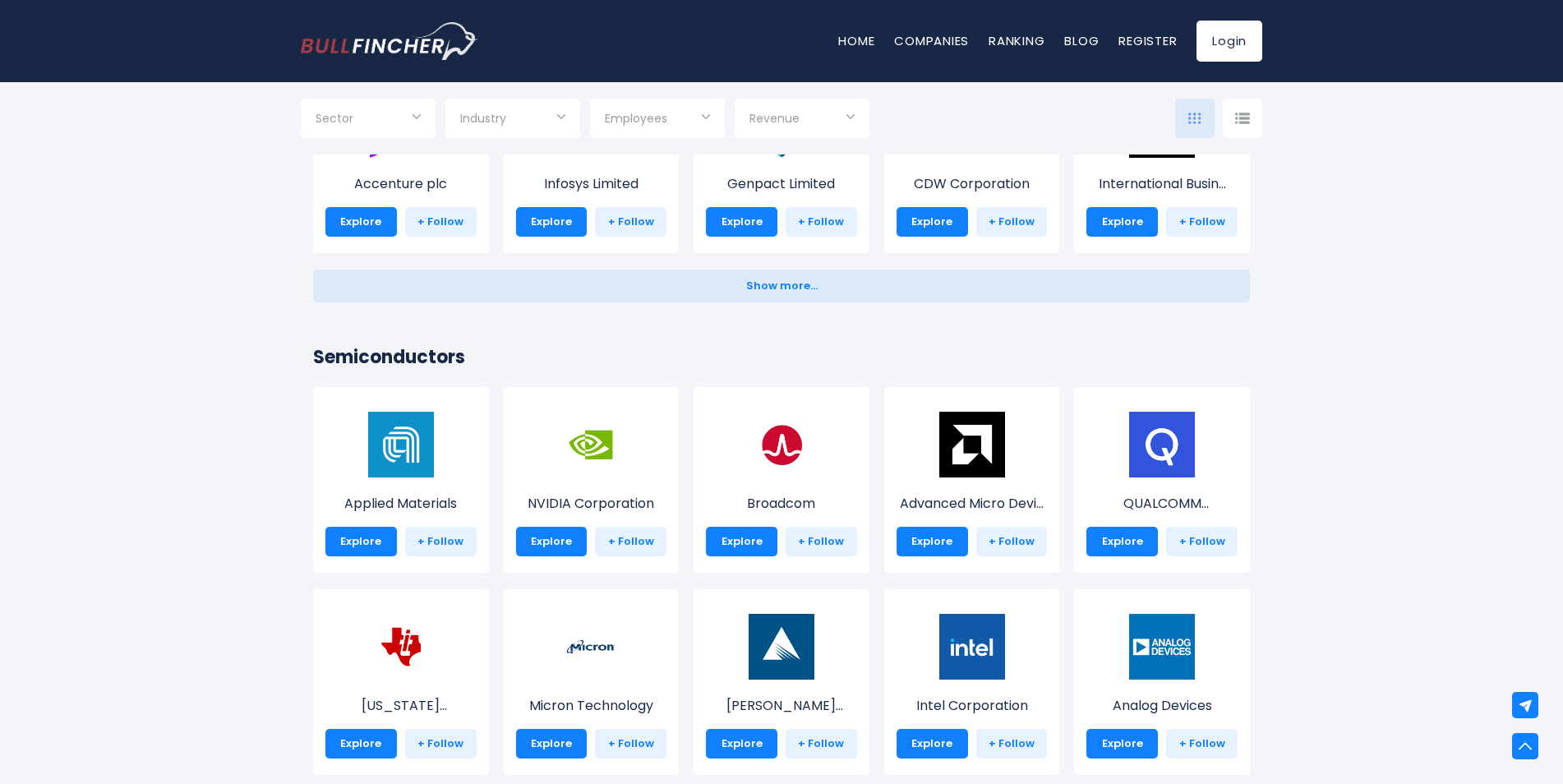
scroll to position [2136, 0]
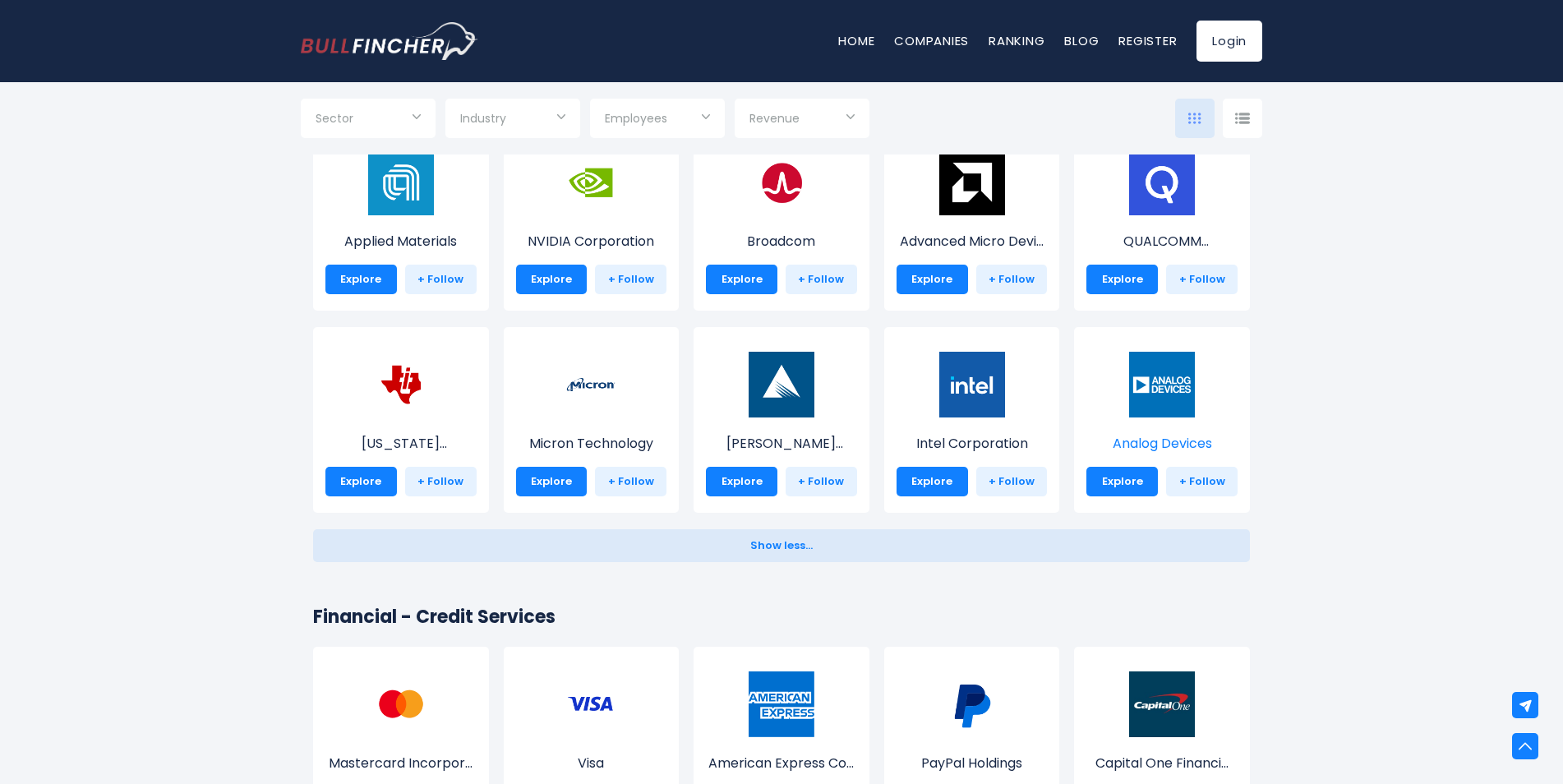
click at [1167, 377] on img at bounding box center [1162, 385] width 66 height 66
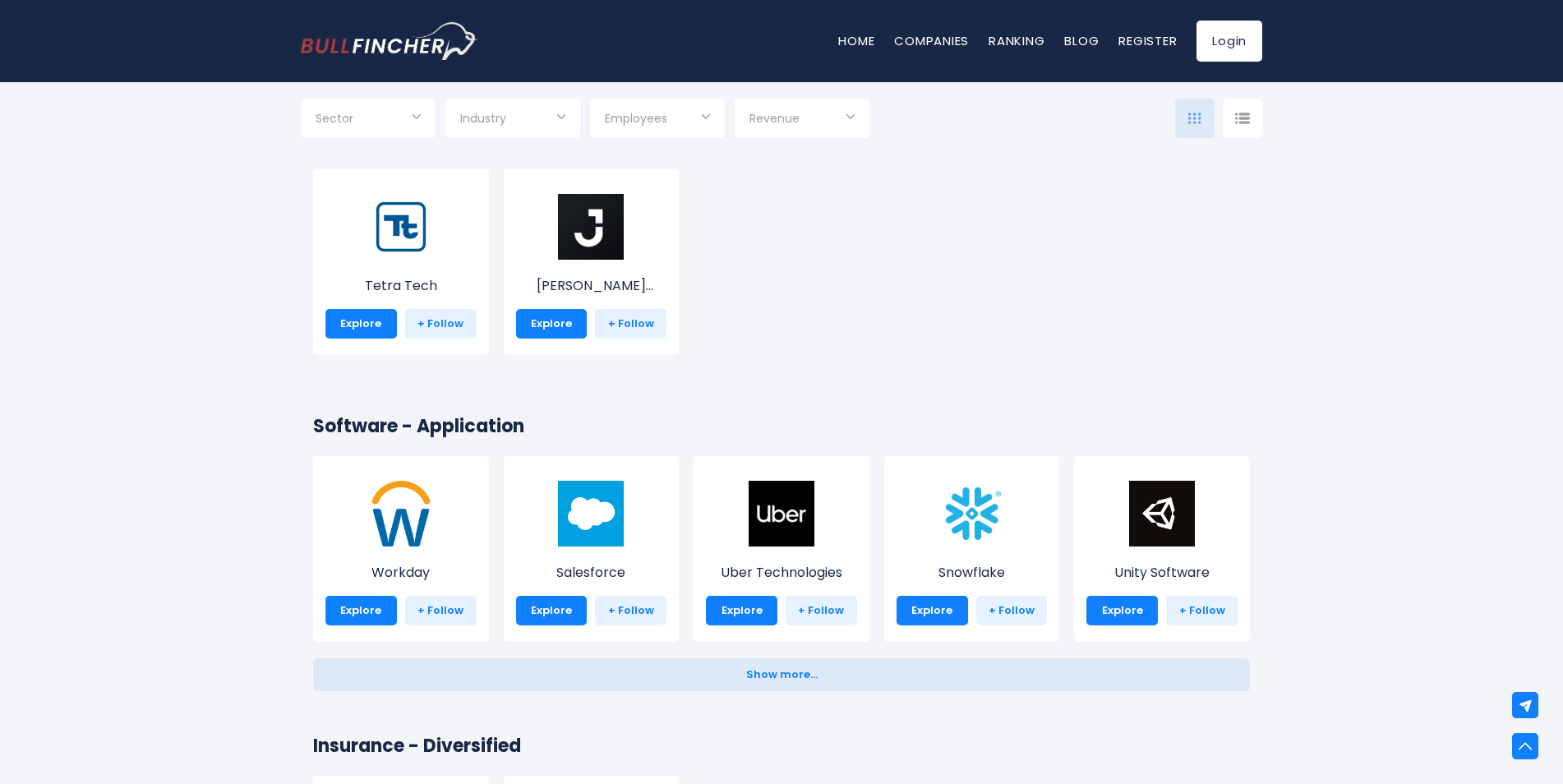
scroll to position [3450, 0]
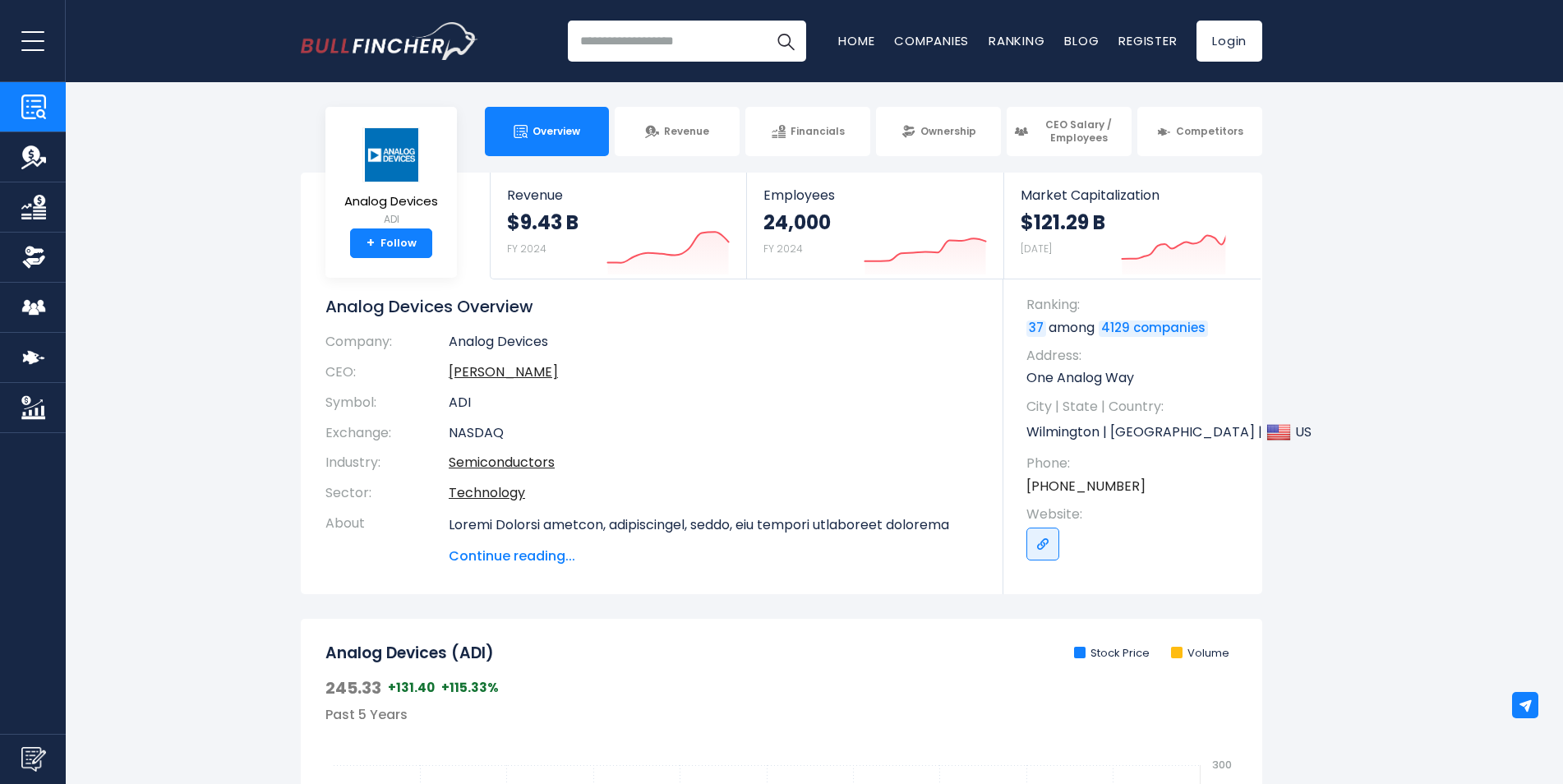
click at [253, 336] on section "Analog Devices ADI + Follow Revenue $9.43 B FY 2024 Created with Highcharts 12.…" at bounding box center [782, 383] width 1563 height 421
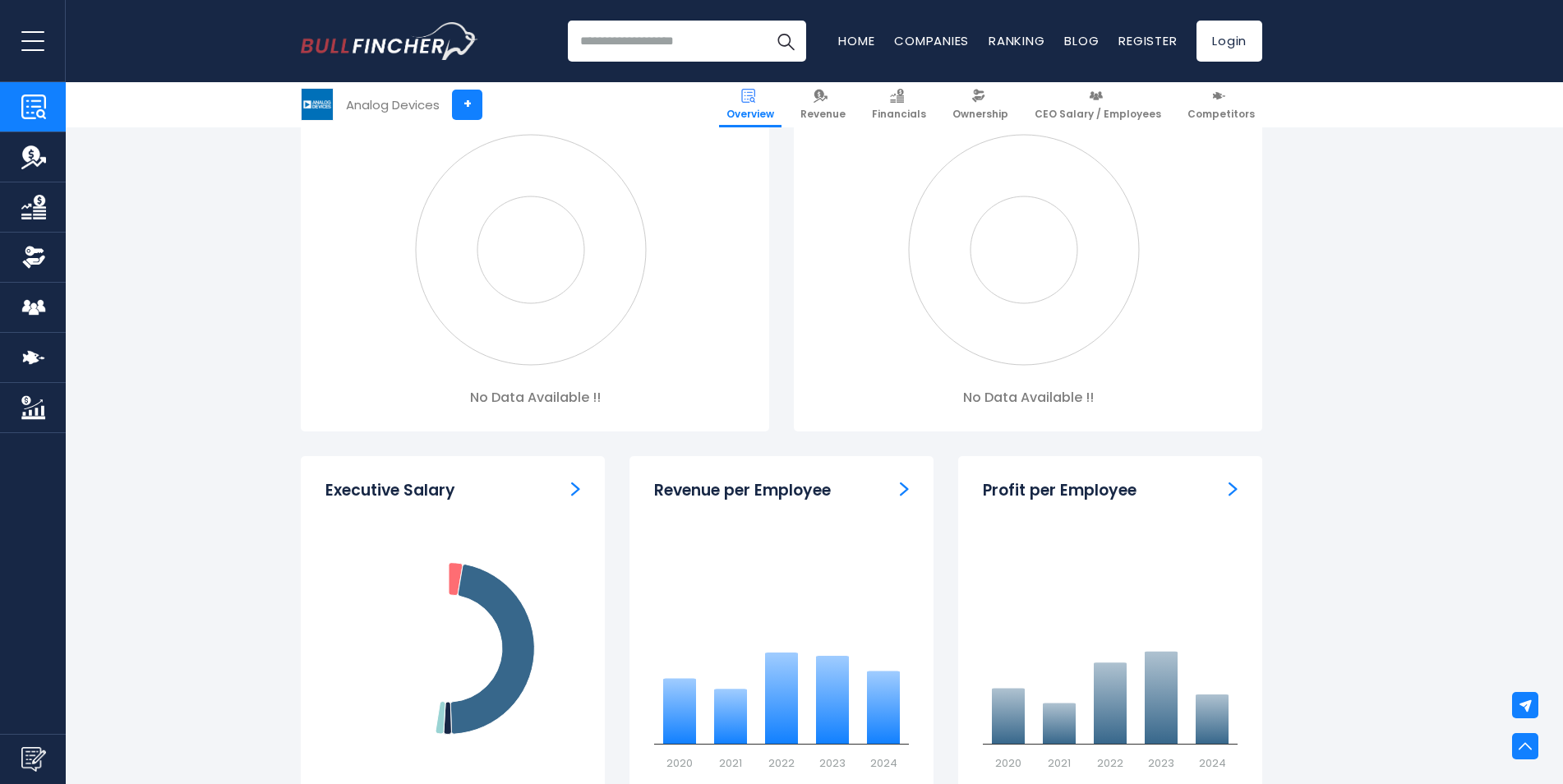
scroll to position [1807, 0]
